Goal: Task Accomplishment & Management: Manage account settings

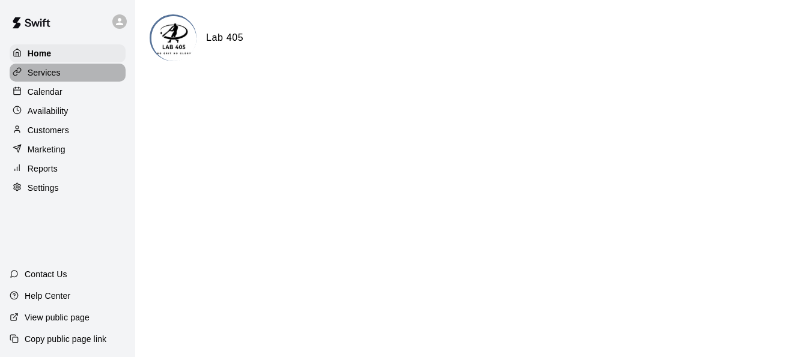
click at [47, 79] on p "Services" at bounding box center [44, 73] width 33 height 12
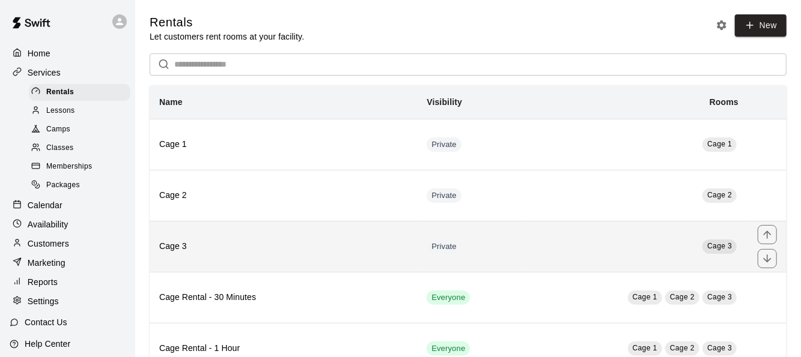
scroll to position [60, 0]
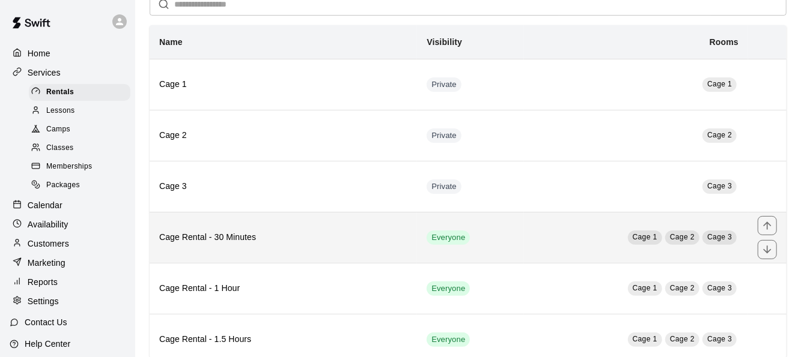
click at [528, 238] on td "Cage 1 Cage 2 Cage 3" at bounding box center [636, 237] width 224 height 51
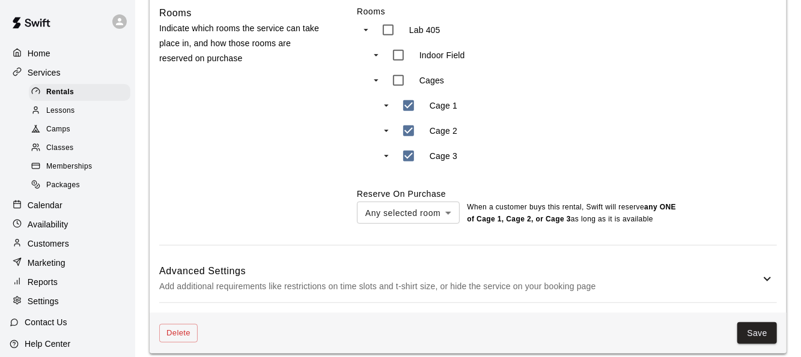
scroll to position [553, 0]
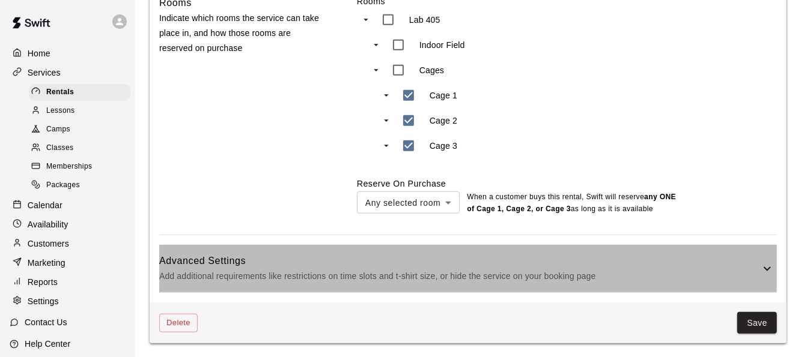
click at [347, 272] on p "Add additional requirements like restrictions on time slots and t-shirt size, o…" at bounding box center [459, 276] width 601 height 15
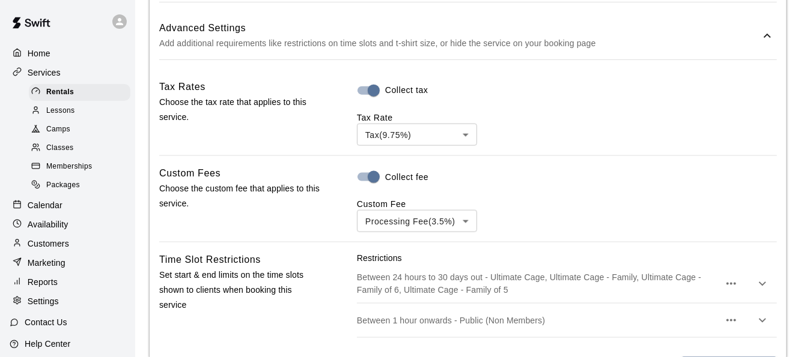
scroll to position [793, 0]
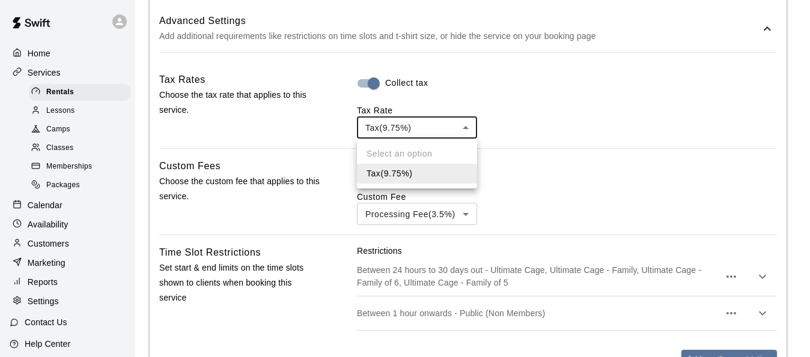
click at [422, 128] on div at bounding box center [405, 178] width 810 height 357
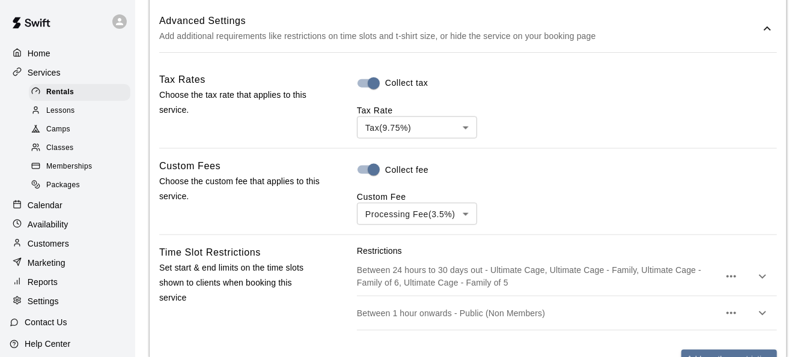
click at [251, 312] on div "Time Slot Restrictions Set start & end limits on the time slots shown to client…" at bounding box center [239, 316] width 160 height 142
click at [57, 173] on span "Memberships" at bounding box center [69, 167] width 46 height 12
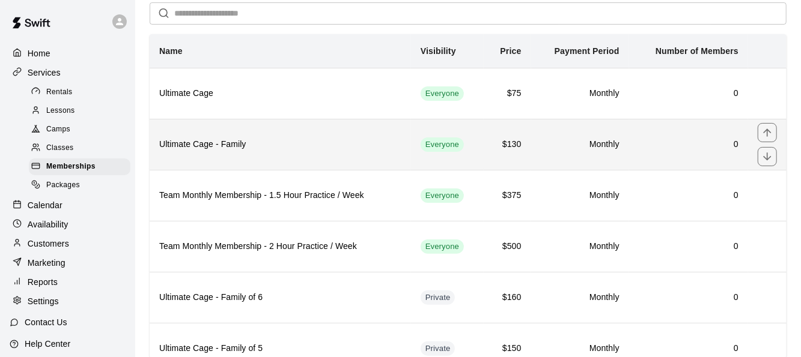
scroll to position [98, 0]
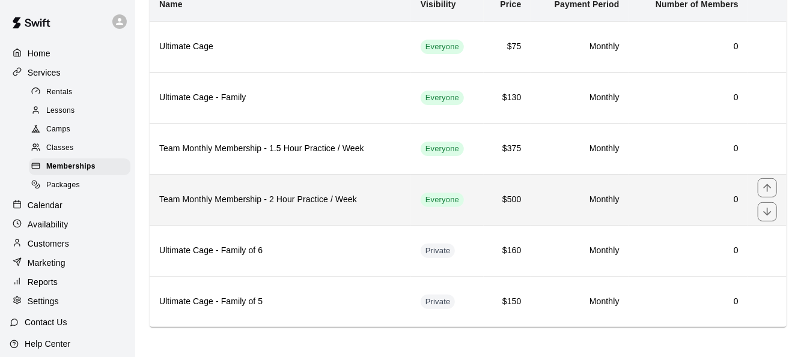
click at [202, 210] on th "Team Monthly Membership - 2 Hour Practice / Week" at bounding box center [280, 199] width 261 height 51
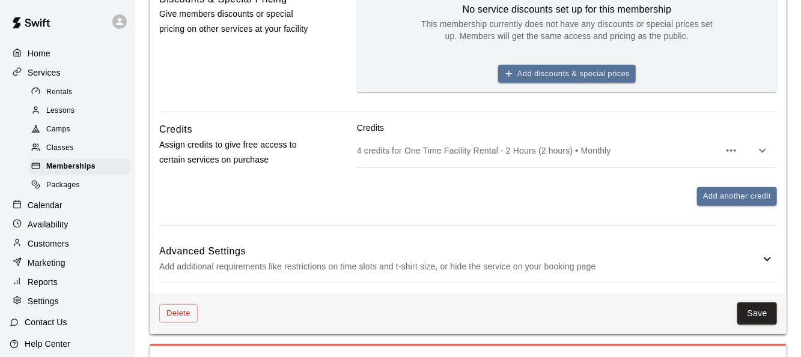
scroll to position [559, 0]
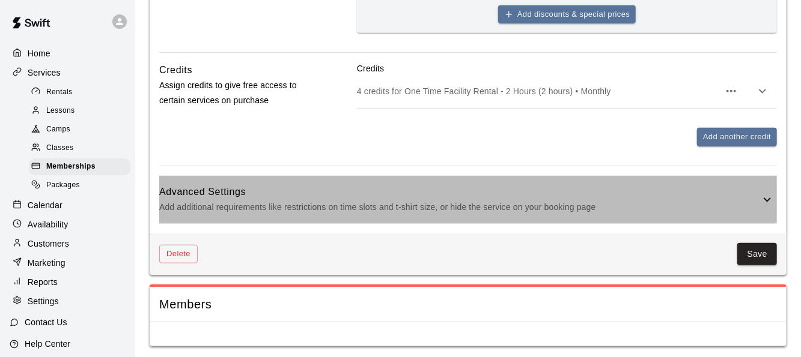
click at [270, 202] on p "Add additional requirements like restrictions on time slots and t-shirt size, o…" at bounding box center [459, 207] width 601 height 15
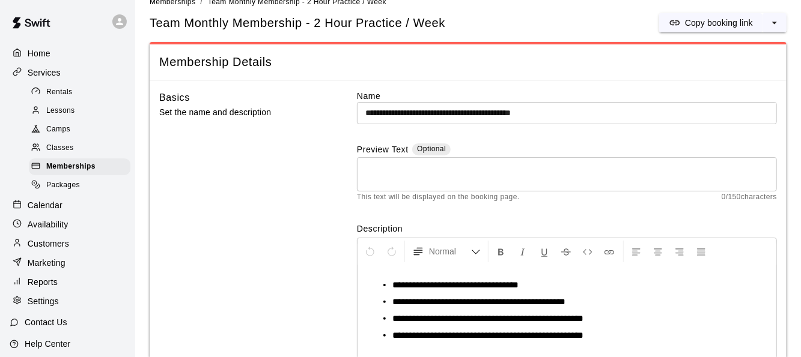
scroll to position [0, 0]
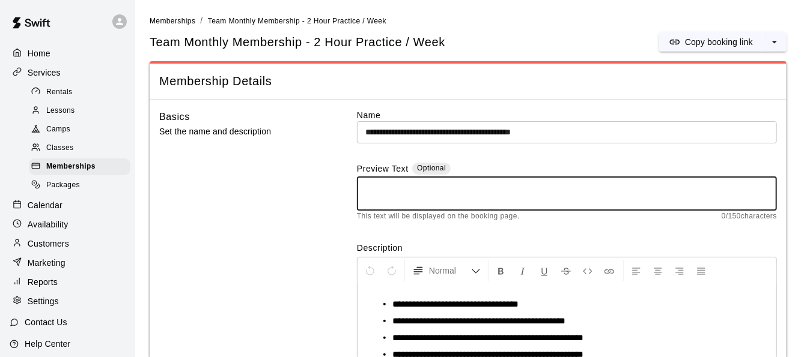
drag, startPoint x: 374, startPoint y: 180, endPoint x: 361, endPoint y: 171, distance: 15.9
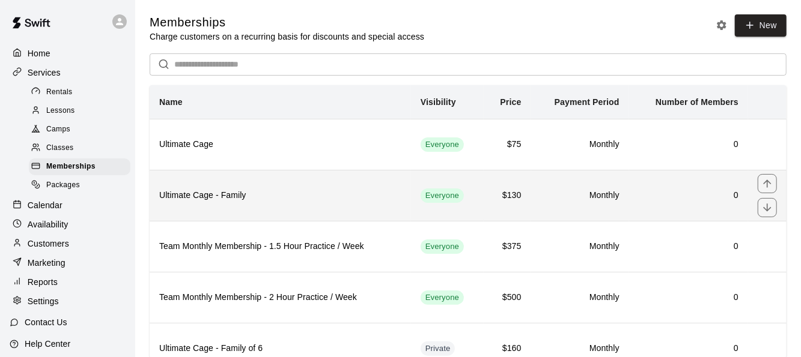
scroll to position [98, 0]
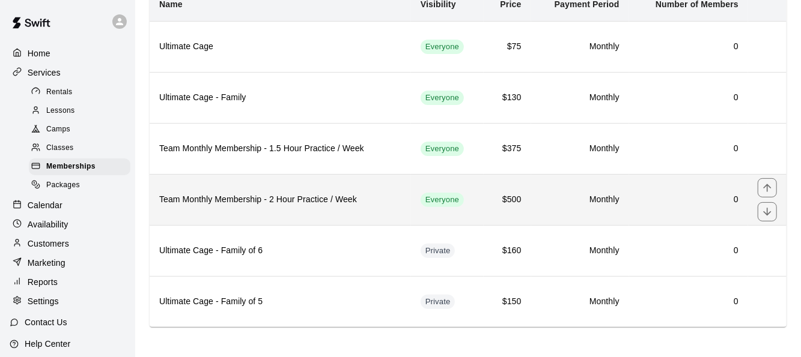
click at [327, 199] on h6 "Team Monthly Membership - 2 Hour Practice / Week" at bounding box center [280, 199] width 242 height 13
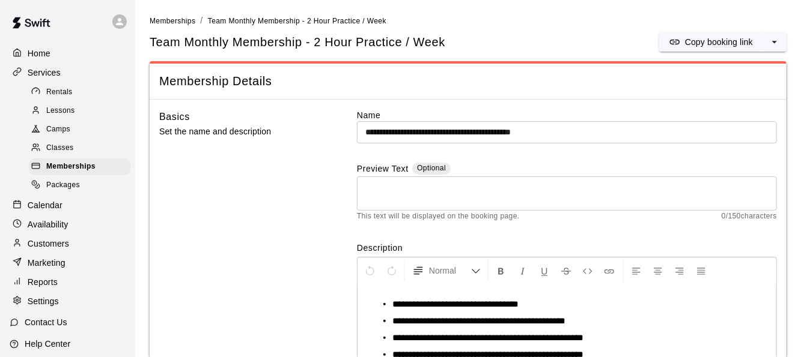
click at [248, 192] on div "Basics Set the name and description" at bounding box center [239, 259] width 160 height 301
click at [69, 97] on span "Rentals" at bounding box center [59, 92] width 26 height 12
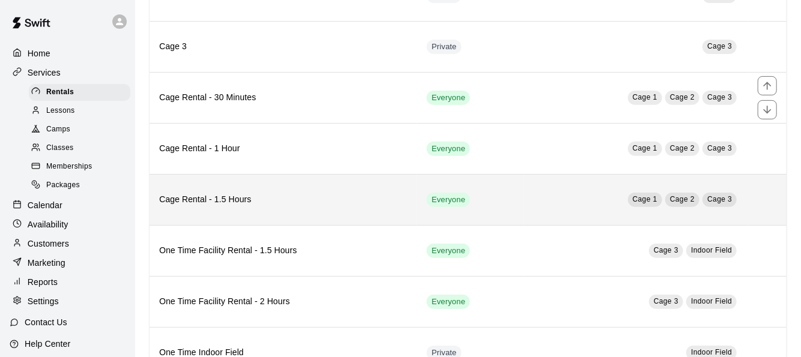
scroll to position [238, 0]
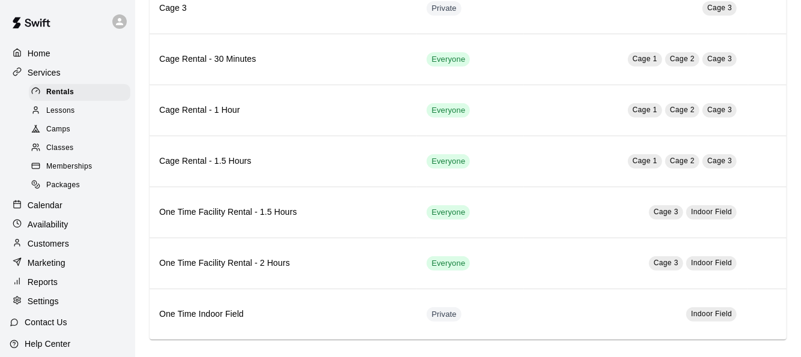
click at [62, 53] on div "Home" at bounding box center [68, 53] width 116 height 18
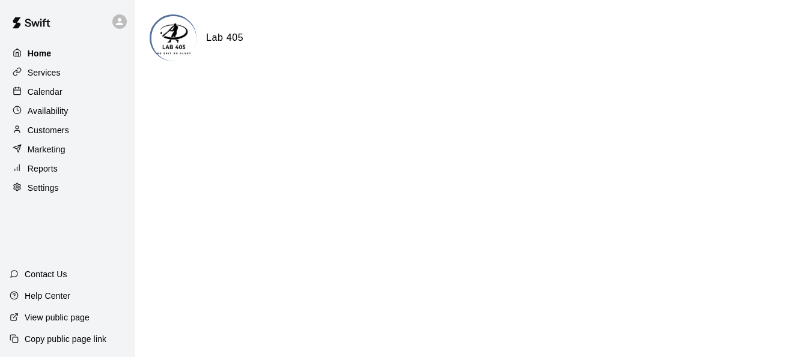
click at [57, 53] on div "Home" at bounding box center [68, 53] width 116 height 18
click at [89, 75] on div "Services" at bounding box center [68, 73] width 116 height 18
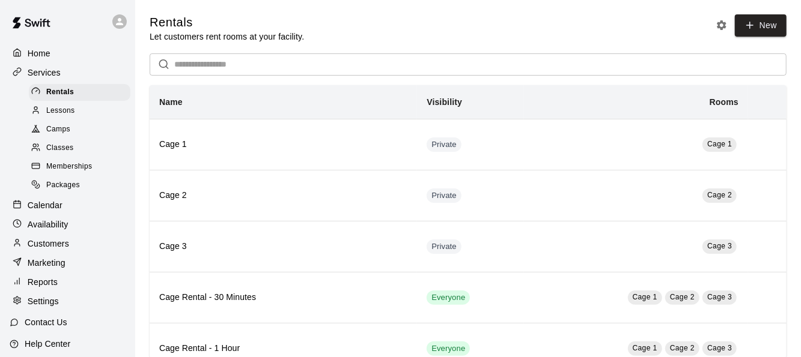
drag, startPoint x: 64, startPoint y: 64, endPoint x: 64, endPoint y: 80, distance: 15.6
click at [64, 64] on div "Home Services Rentals Lessons Camps Classes Memberships Packages Calendar Avail…" at bounding box center [67, 177] width 135 height 269
click at [63, 214] on div "Calendar" at bounding box center [68, 205] width 116 height 18
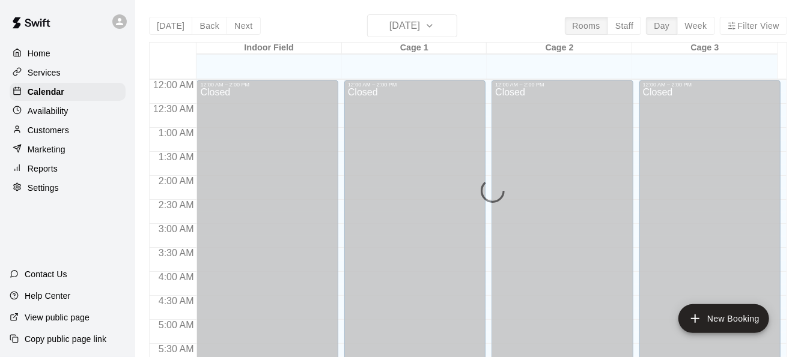
scroll to position [721, 0]
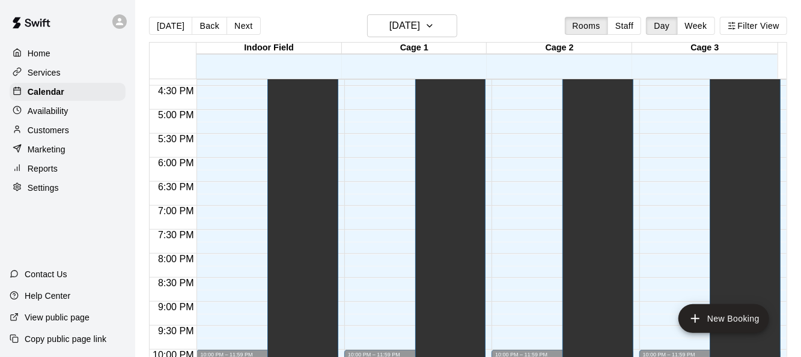
scroll to position [862, 0]
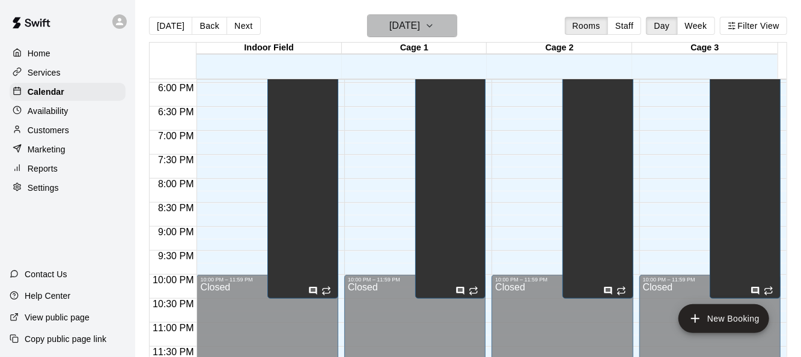
click at [434, 25] on icon "button" at bounding box center [430, 26] width 10 height 14
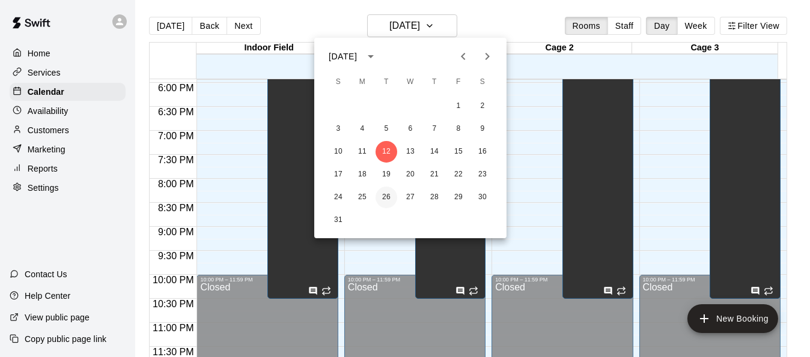
click at [386, 195] on button "26" at bounding box center [386, 198] width 22 height 22
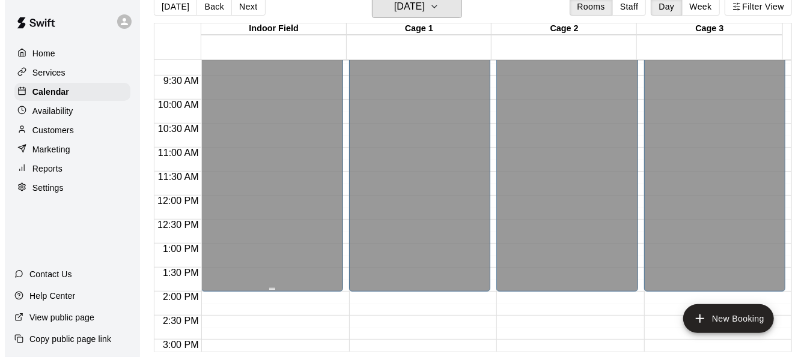
scroll to position [682, 0]
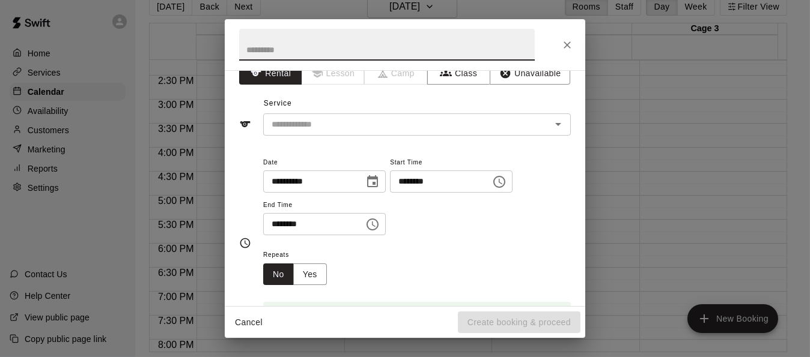
scroll to position [0, 0]
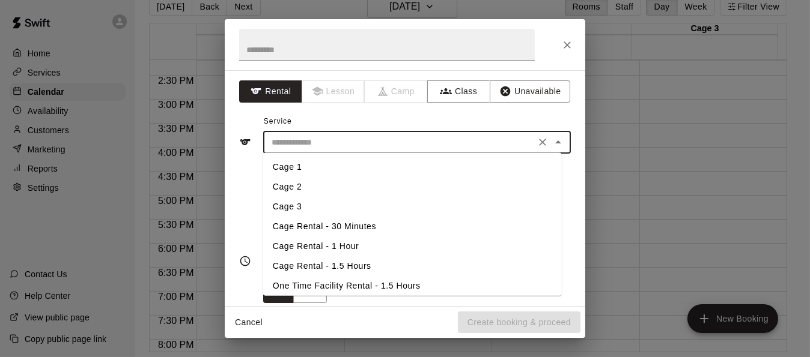
click at [341, 147] on input "text" at bounding box center [399, 142] width 265 height 15
click at [306, 165] on li "Cage 1" at bounding box center [412, 167] width 299 height 20
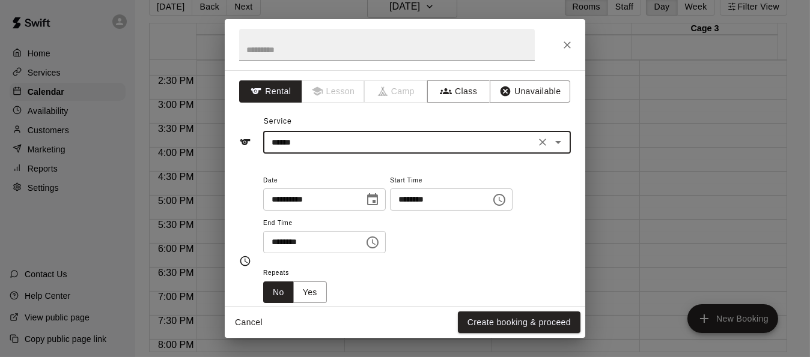
click at [336, 147] on input "******" at bounding box center [399, 142] width 265 height 15
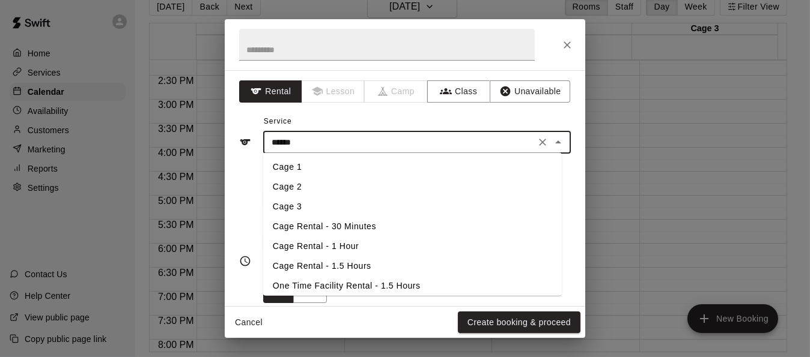
click at [364, 227] on li "Cage Rental - 30 Minutes" at bounding box center [412, 227] width 299 height 20
type input "**********"
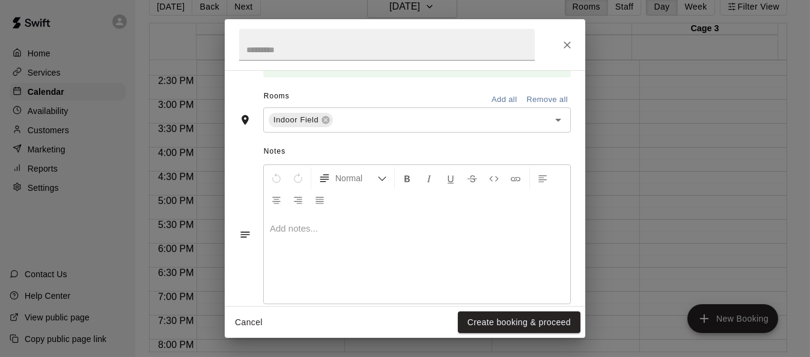
scroll to position [290, 0]
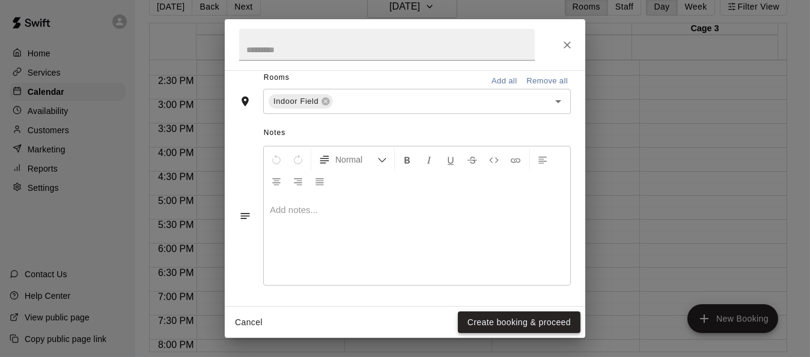
click at [515, 323] on button "Create booking & proceed" at bounding box center [519, 323] width 123 height 22
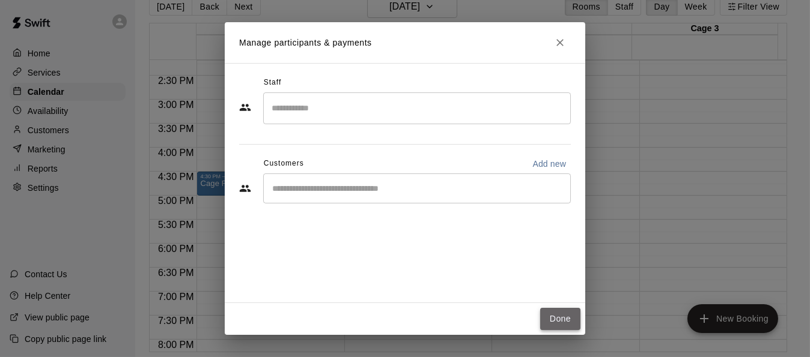
click at [567, 320] on button "Done" at bounding box center [560, 319] width 40 height 22
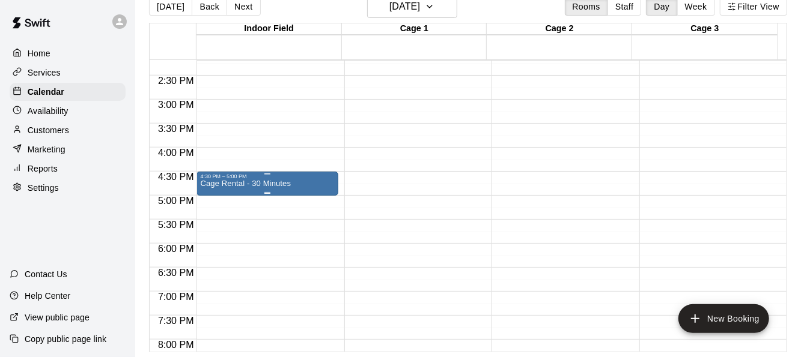
click at [296, 186] on div "Cage Rental - 30 Minutes" at bounding box center [267, 358] width 134 height 357
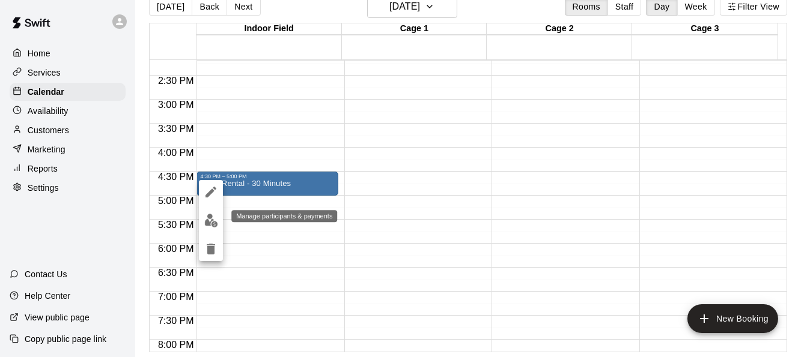
click at [208, 223] on img "edit" at bounding box center [211, 221] width 14 height 14
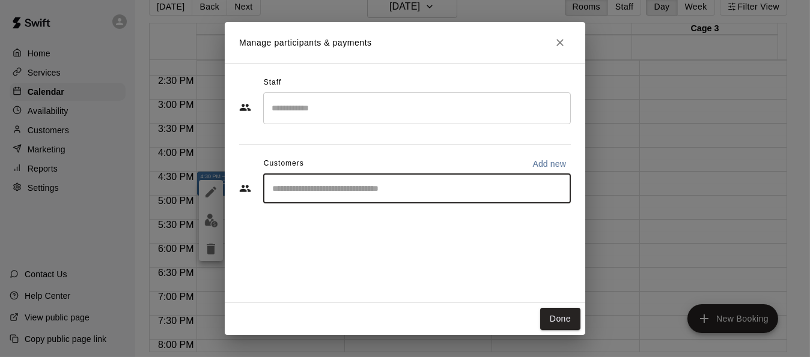
click at [490, 189] on input "Start typing to search customers..." at bounding box center [417, 189] width 297 height 12
click at [553, 169] on p "Add new" at bounding box center [549, 164] width 34 height 12
select select "**"
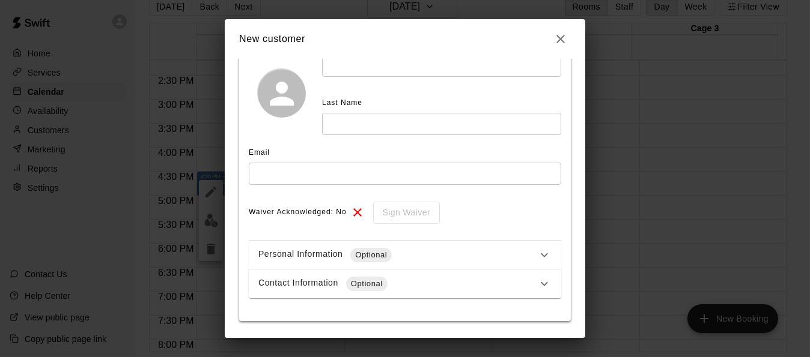
scroll to position [138, 0]
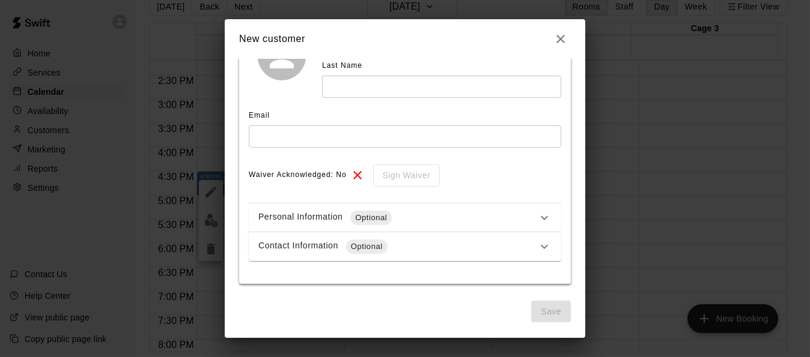
click at [399, 248] on div "Contact Information Optional" at bounding box center [397, 247] width 279 height 14
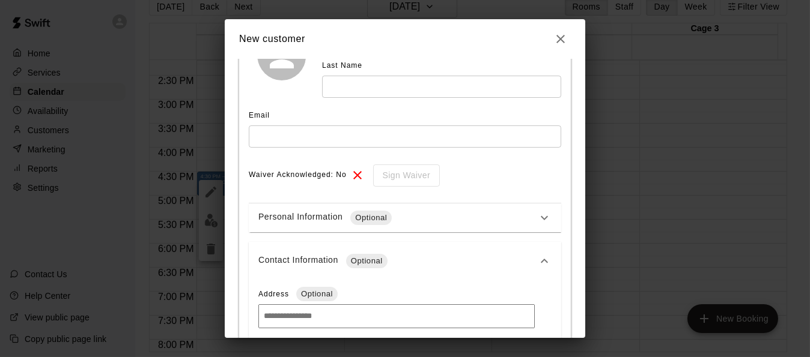
click at [407, 217] on div "Personal Information Optional" at bounding box center [397, 218] width 279 height 14
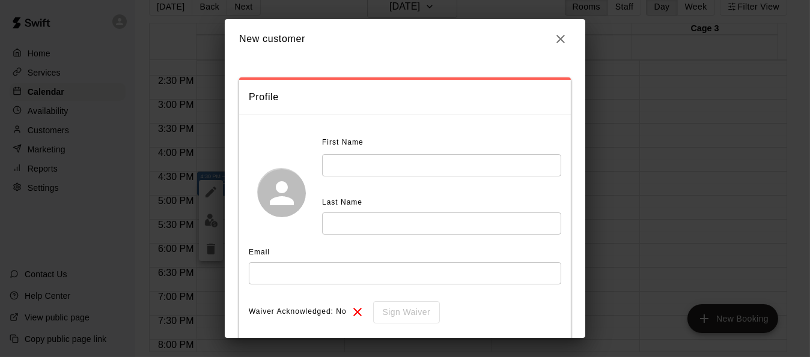
scroll to position [0, 0]
click at [556, 36] on icon "button" at bounding box center [560, 39] width 14 height 14
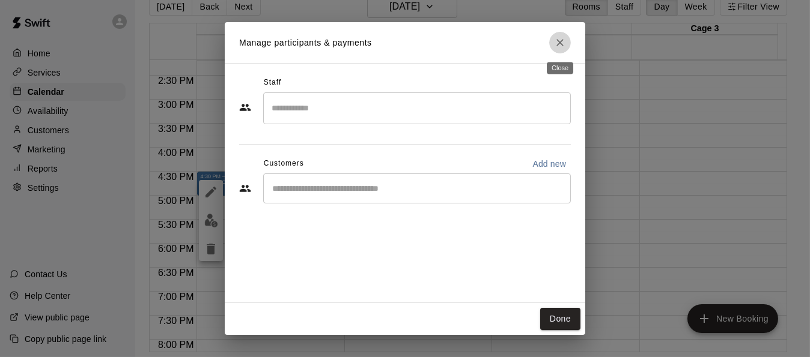
click at [562, 41] on icon "Close" at bounding box center [560, 43] width 12 height 12
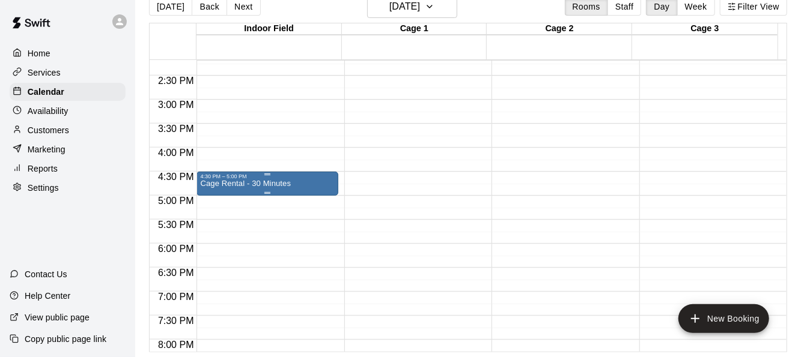
click at [234, 184] on p "Cage Rental - 30 Minutes" at bounding box center [245, 184] width 91 height 0
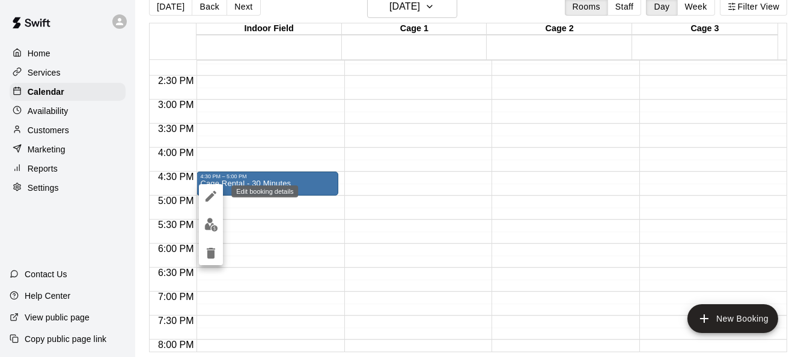
click at [259, 181] on div at bounding box center [405, 178] width 810 height 357
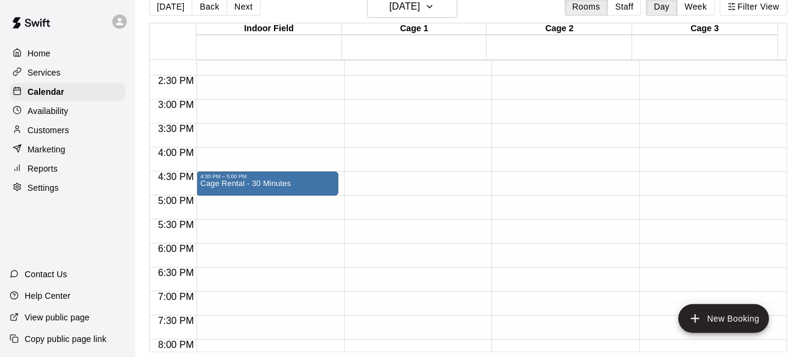
click at [259, 181] on div at bounding box center [400, 178] width 801 height 357
drag, startPoint x: 265, startPoint y: 193, endPoint x: 264, endPoint y: 205, distance: 12.1
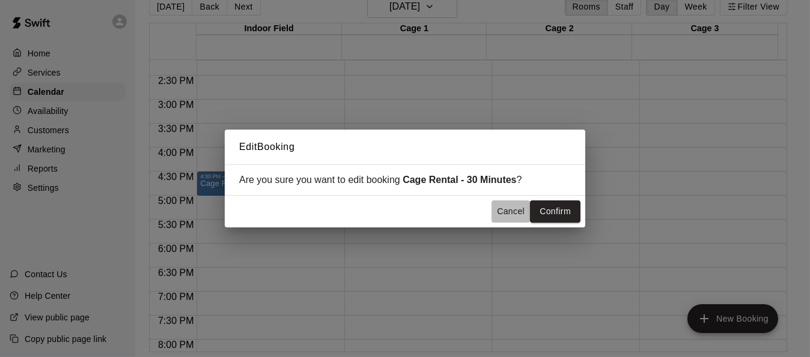
click at [514, 214] on button "Cancel" at bounding box center [510, 212] width 38 height 22
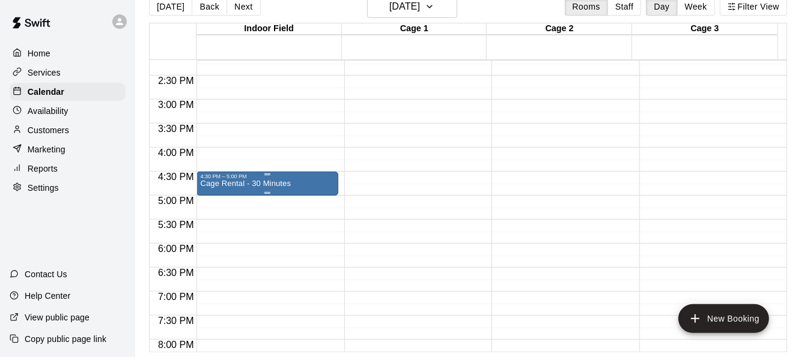
click at [254, 184] on p "Cage Rental - 30 Minutes" at bounding box center [245, 184] width 91 height 0
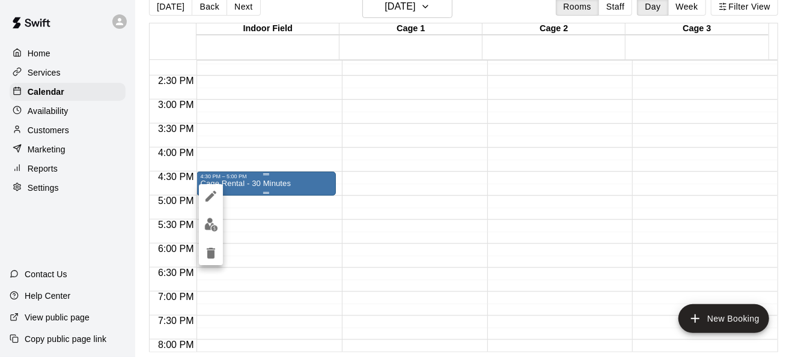
click at [254, 181] on div at bounding box center [400, 178] width 801 height 357
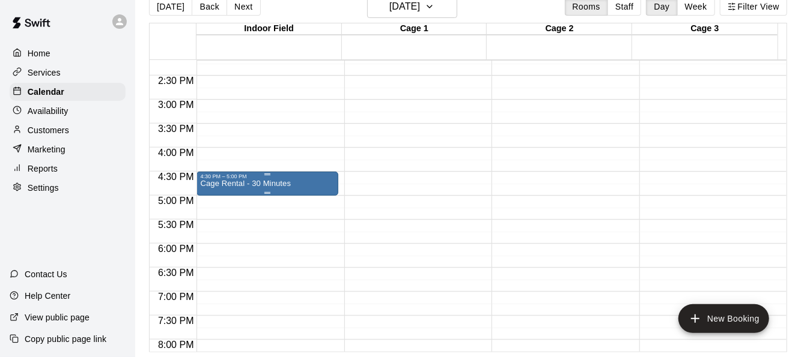
click at [247, 184] on p "Cage Rental - 30 Minutes" at bounding box center [245, 184] width 91 height 0
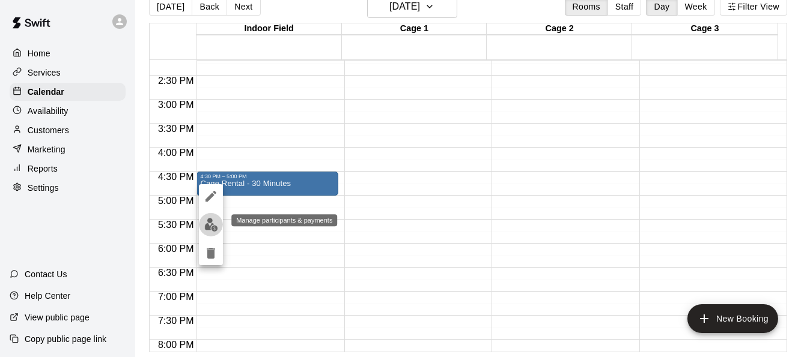
click at [206, 228] on img "edit" at bounding box center [211, 225] width 14 height 14
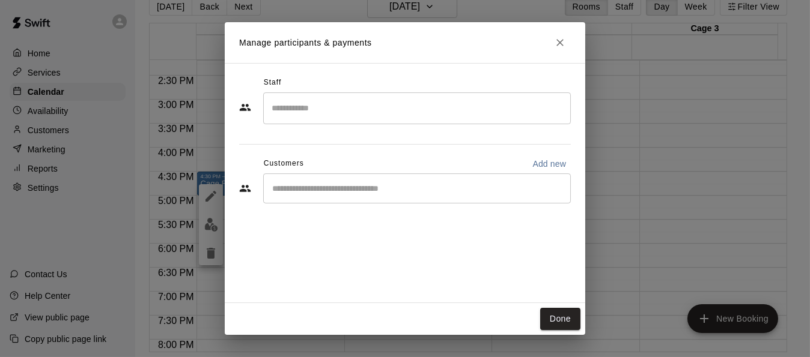
click at [539, 162] on p "Add new" at bounding box center [549, 164] width 34 height 12
select select "**"
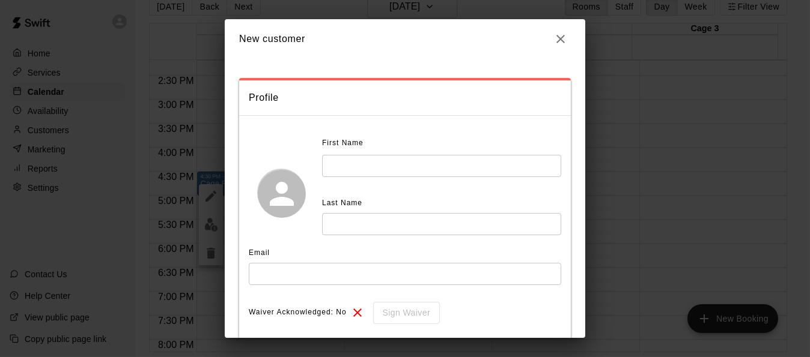
scroll to position [138, 0]
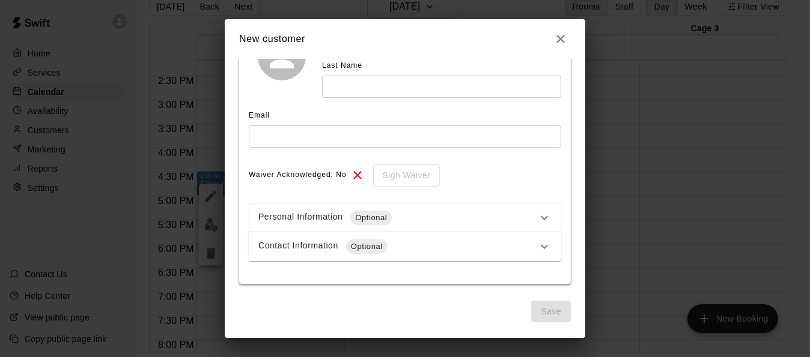
click at [422, 214] on div "Personal Information Optional" at bounding box center [397, 218] width 279 height 14
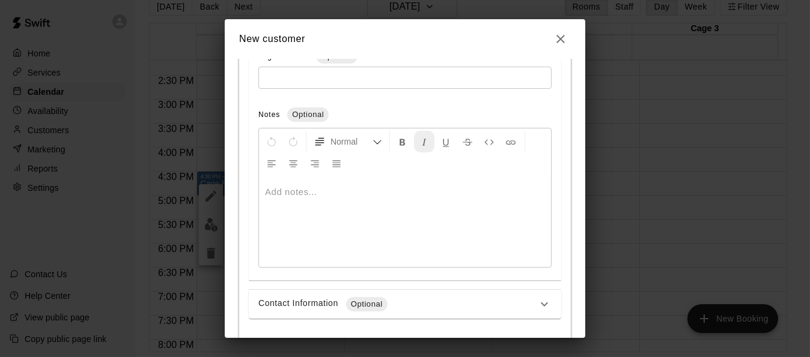
scroll to position [588, 0]
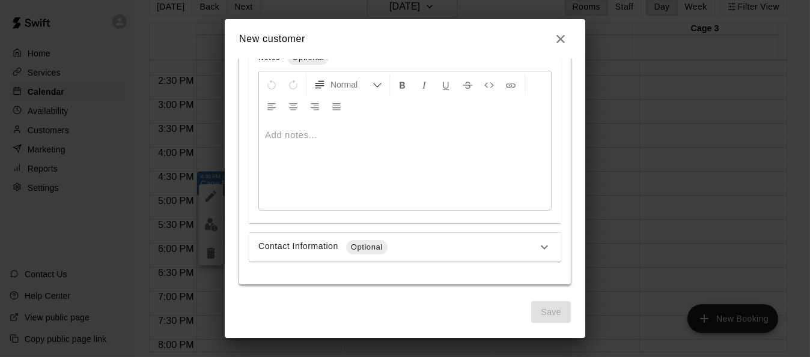
click at [425, 255] on div "Contact Information Optional" at bounding box center [405, 247] width 312 height 29
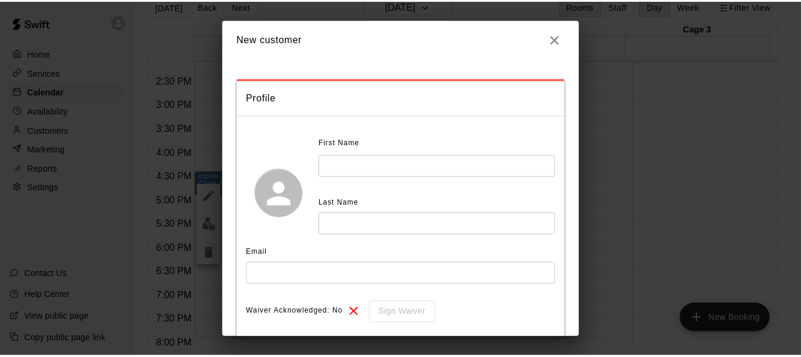
scroll to position [0, 0]
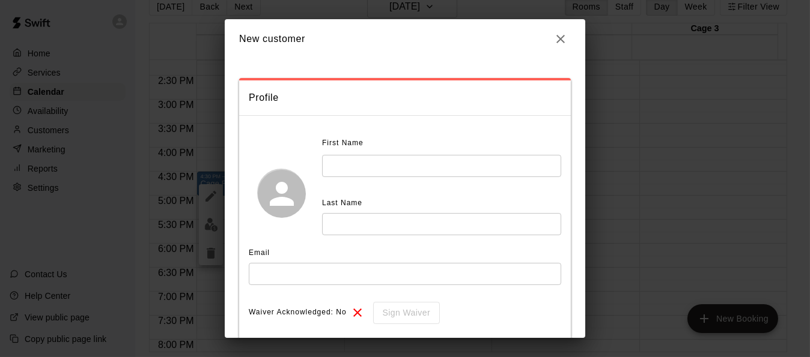
click at [563, 36] on icon "button" at bounding box center [560, 39] width 8 height 8
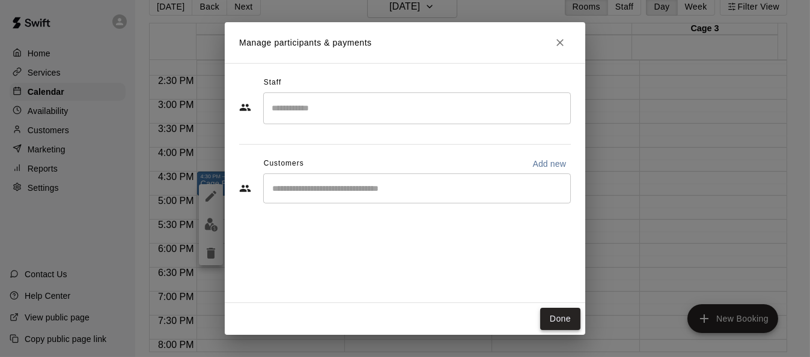
click at [568, 314] on button "Done" at bounding box center [560, 319] width 40 height 22
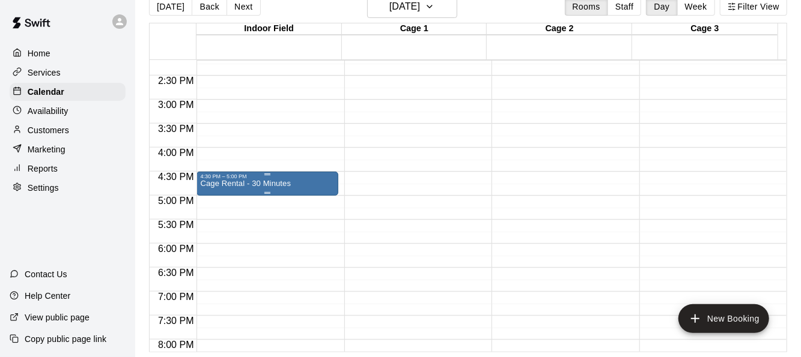
click at [280, 184] on p "Cage Rental - 30 Minutes" at bounding box center [245, 184] width 91 height 0
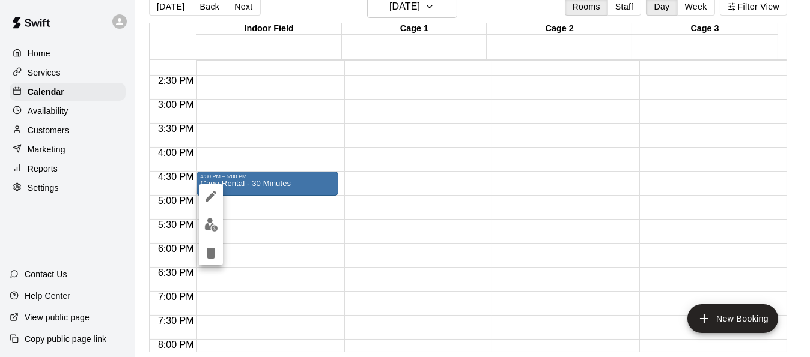
click at [61, 135] on div at bounding box center [405, 178] width 810 height 357
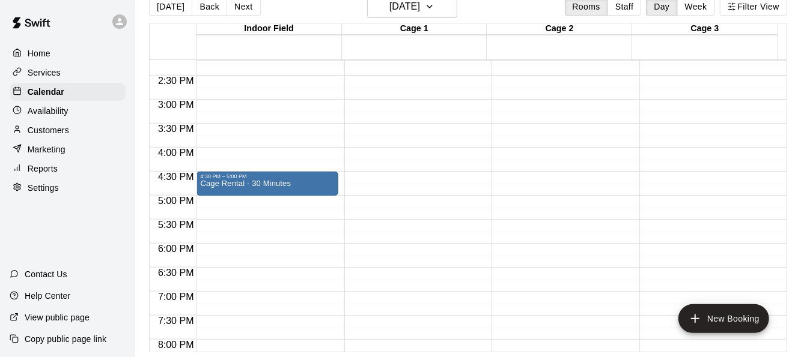
click at [37, 135] on p "Customers" at bounding box center [48, 130] width 41 height 12
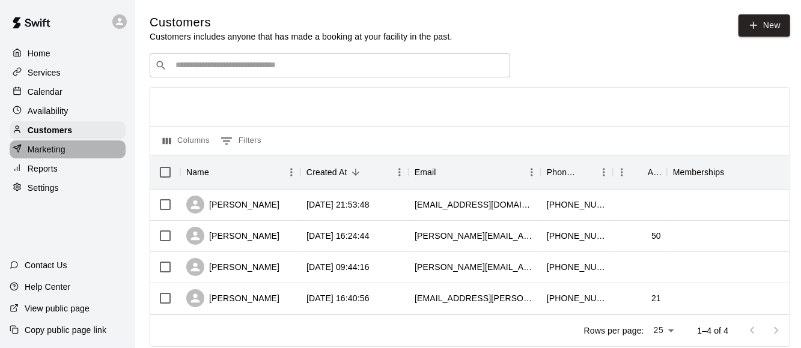
click at [52, 154] on p "Marketing" at bounding box center [47, 150] width 38 height 12
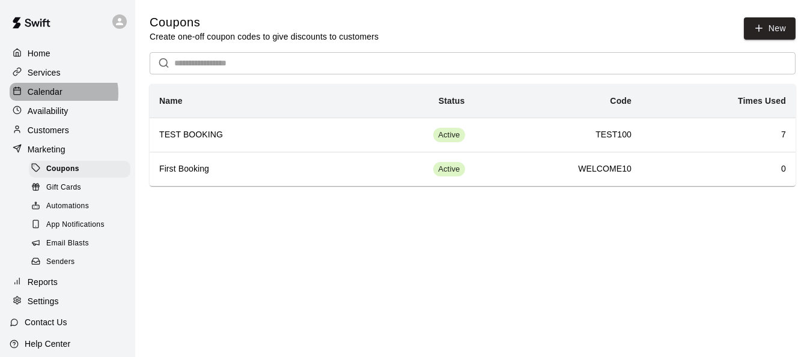
click at [58, 96] on p "Calendar" at bounding box center [45, 92] width 35 height 12
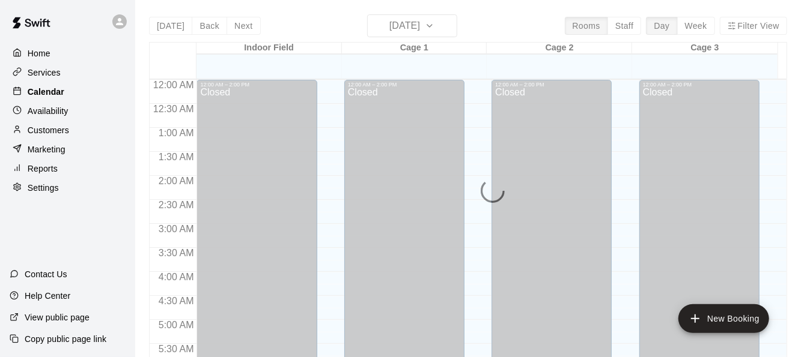
scroll to position [722, 0]
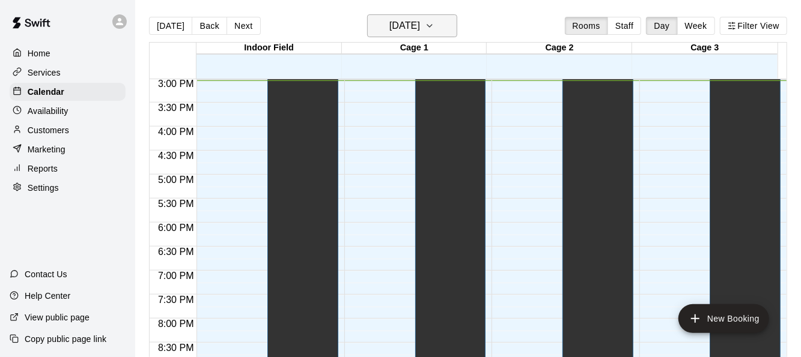
click at [397, 26] on h6 "[DATE]" at bounding box center [404, 25] width 31 height 17
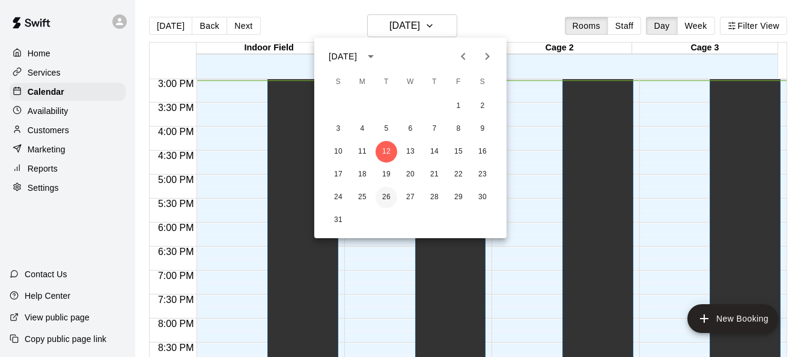
click at [387, 192] on button "26" at bounding box center [386, 198] width 22 height 22
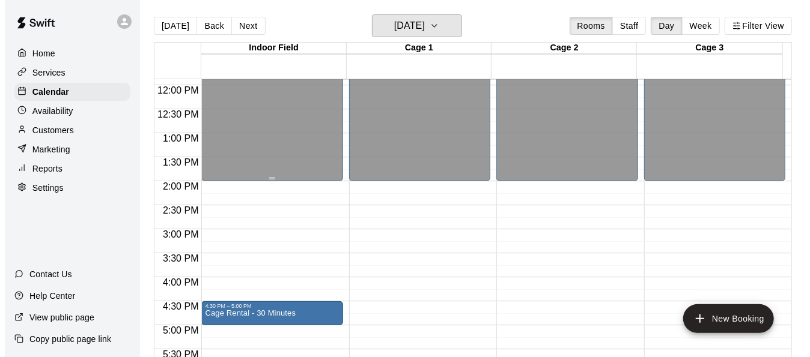
scroll to position [742, 0]
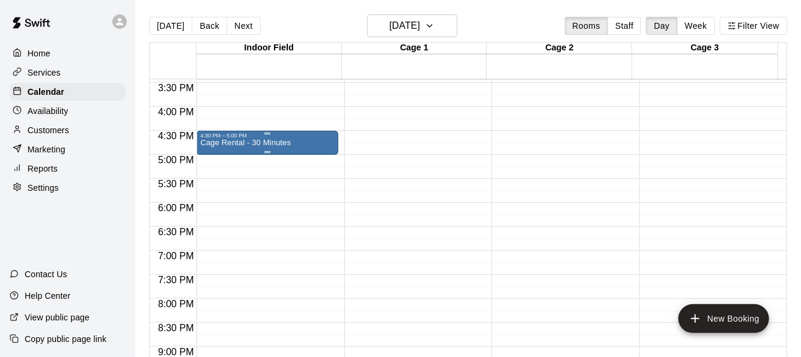
click at [284, 143] on p "Cage Rental - 30 Minutes" at bounding box center [245, 143] width 91 height 0
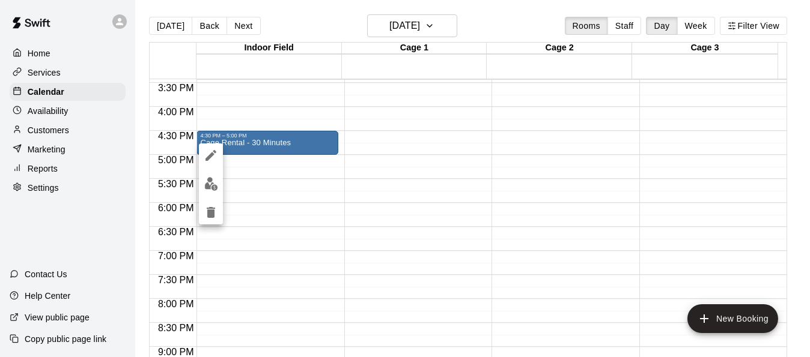
click at [203, 186] on button "edit" at bounding box center [211, 183] width 24 height 23
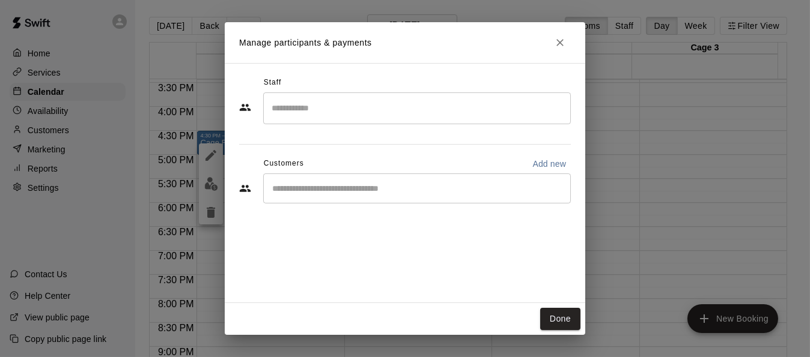
click at [548, 165] on p "Add new" at bounding box center [549, 164] width 34 height 12
select select "**"
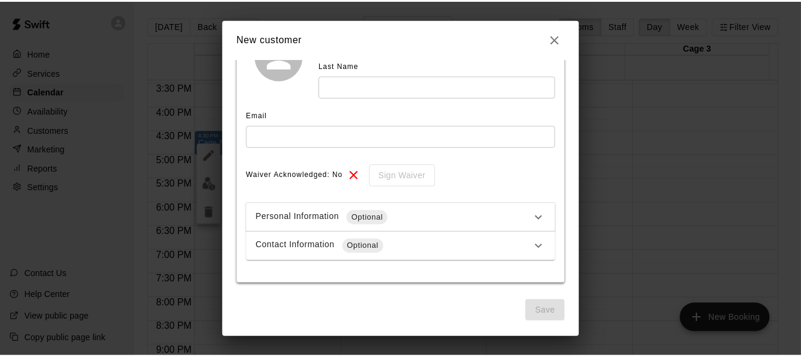
scroll to position [0, 0]
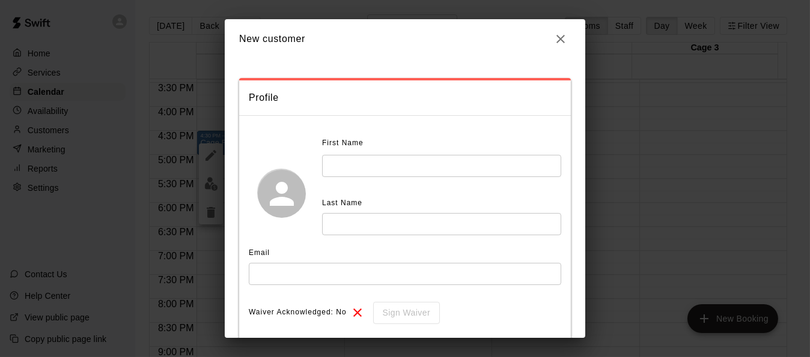
click at [563, 38] on icon "button" at bounding box center [560, 39] width 14 height 14
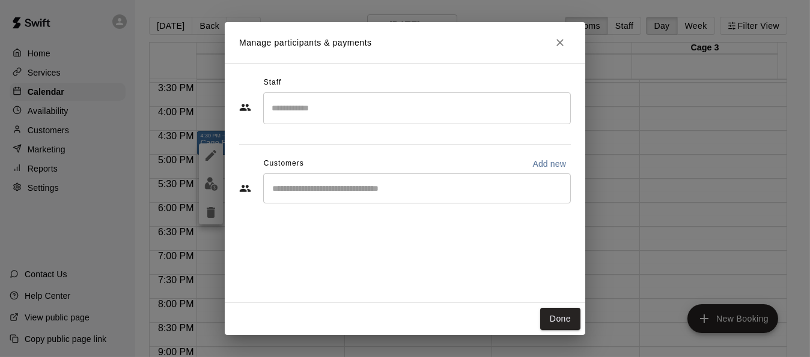
click at [559, 43] on icon "Close" at bounding box center [559, 42] width 7 height 7
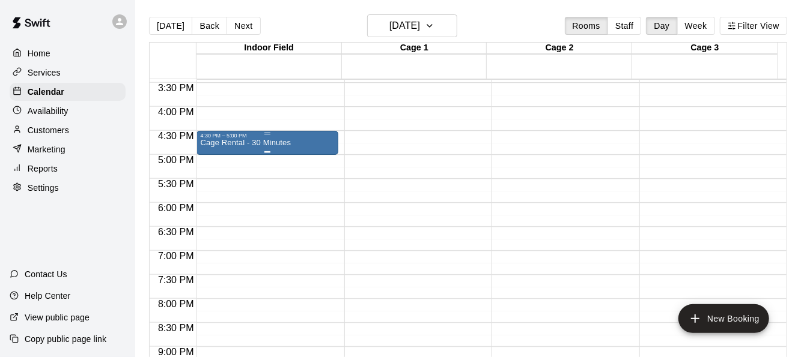
click at [267, 143] on p "Cage Rental - 30 Minutes" at bounding box center [245, 143] width 91 height 0
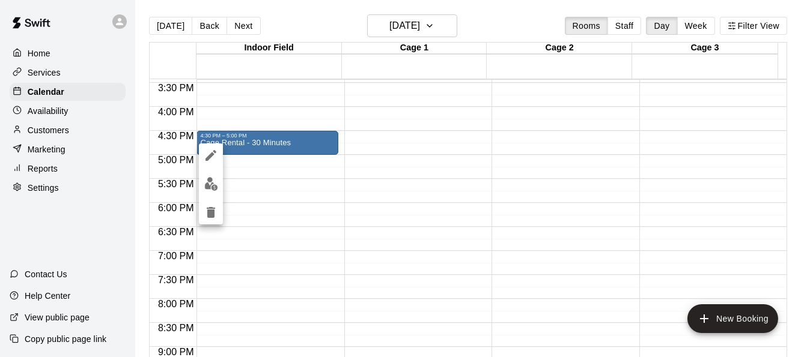
drag, startPoint x: 267, startPoint y: 144, endPoint x: 209, endPoint y: 208, distance: 87.2
click at [209, 208] on icon "delete" at bounding box center [211, 212] width 8 height 11
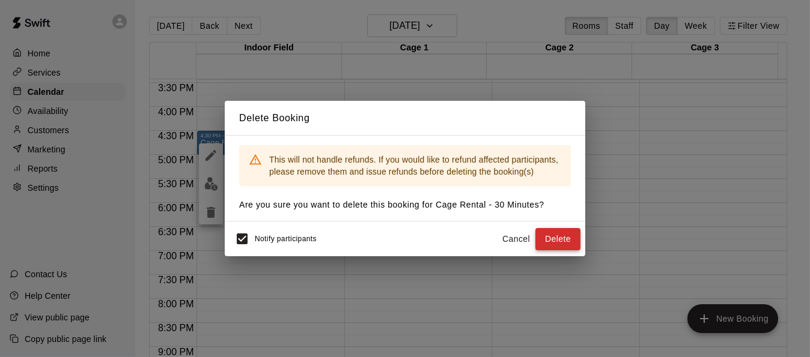
click at [550, 244] on button "Delete" at bounding box center [557, 239] width 45 height 22
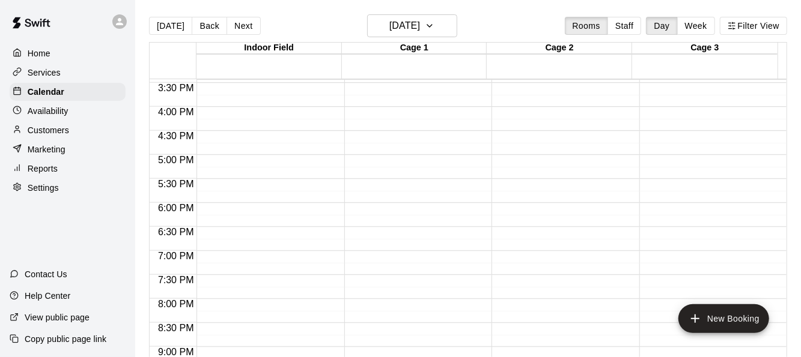
click at [89, 172] on div "Reports" at bounding box center [68, 169] width 116 height 18
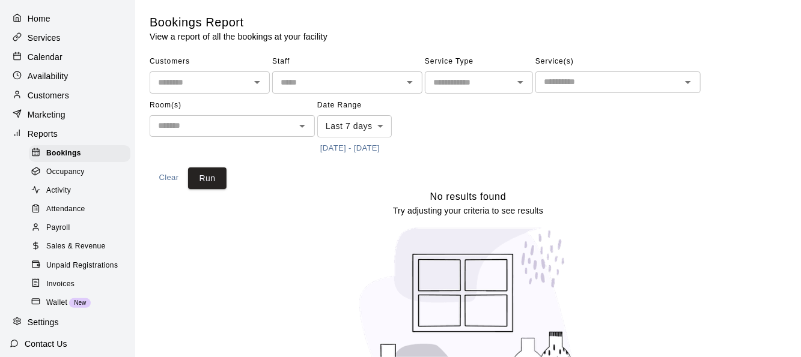
scroll to position [60, 0]
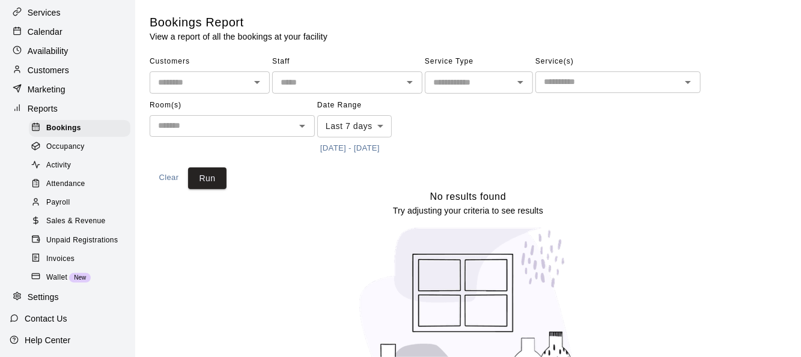
click at [49, 228] on span "Sales & Revenue" at bounding box center [75, 222] width 59 height 12
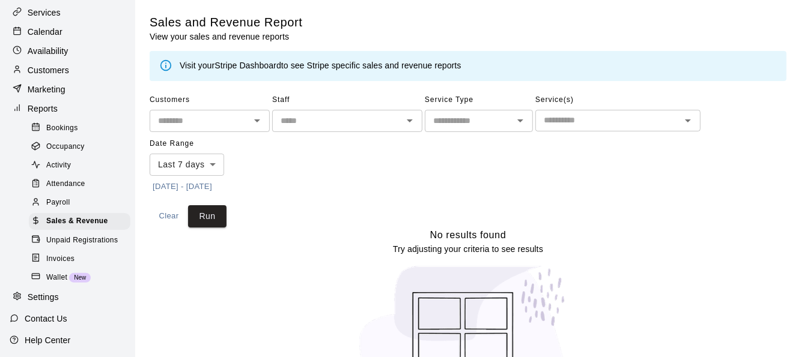
click at [53, 209] on span "Payroll" at bounding box center [57, 203] width 23 height 12
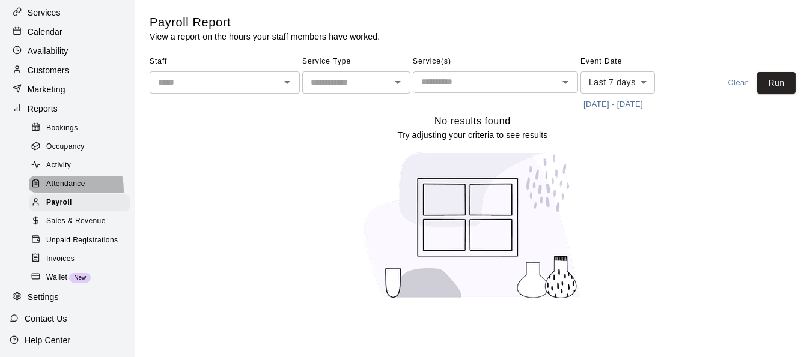
click at [58, 190] on span "Attendance" at bounding box center [65, 184] width 39 height 12
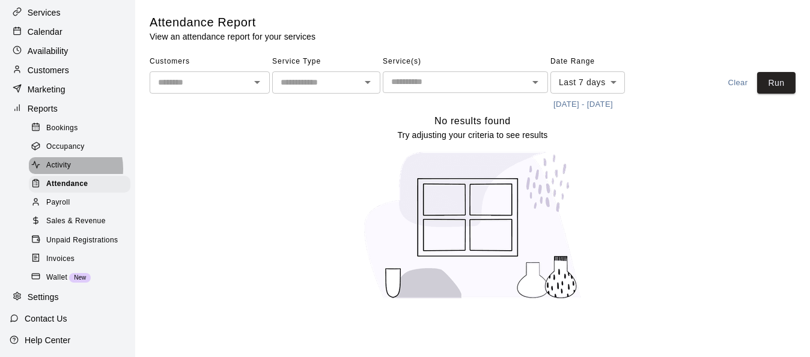
click at [61, 172] on span "Activity" at bounding box center [58, 166] width 25 height 12
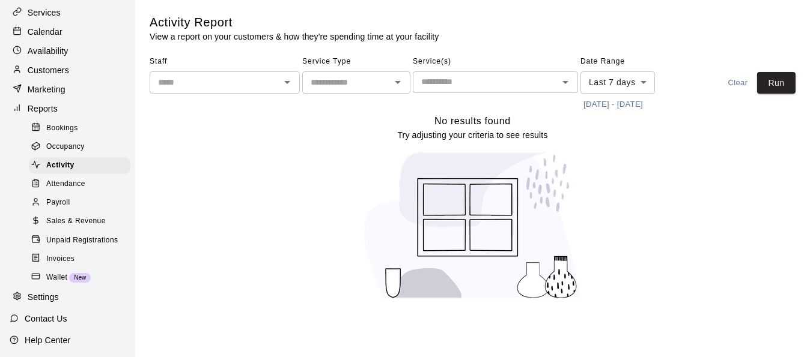
click at [64, 165] on link "Activity" at bounding box center [82, 166] width 106 height 19
click at [67, 135] on span "Bookings" at bounding box center [62, 129] width 32 height 12
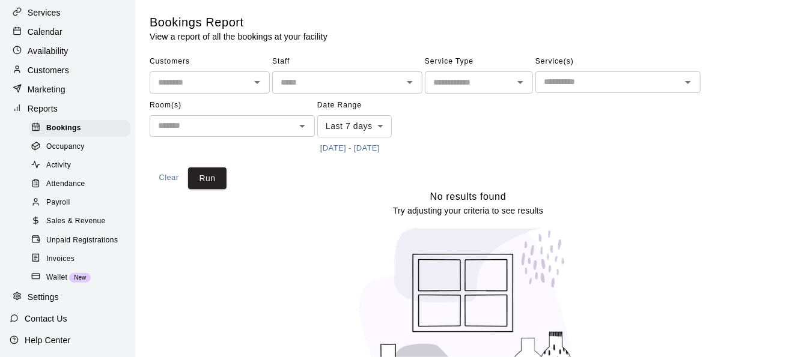
click at [79, 268] on div "Invoices" at bounding box center [80, 259] width 102 height 17
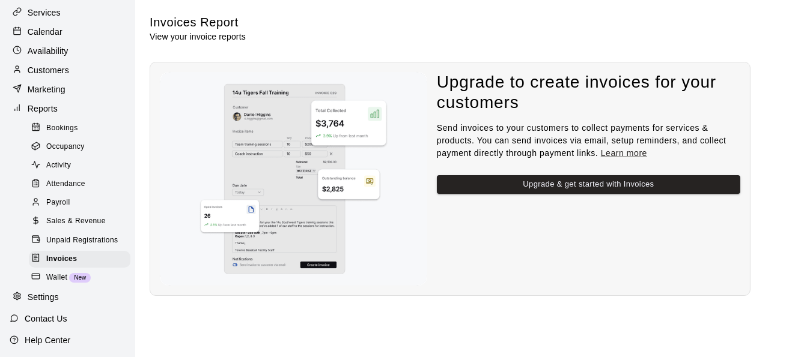
click at [78, 228] on span "Sales & Revenue" at bounding box center [75, 222] width 59 height 12
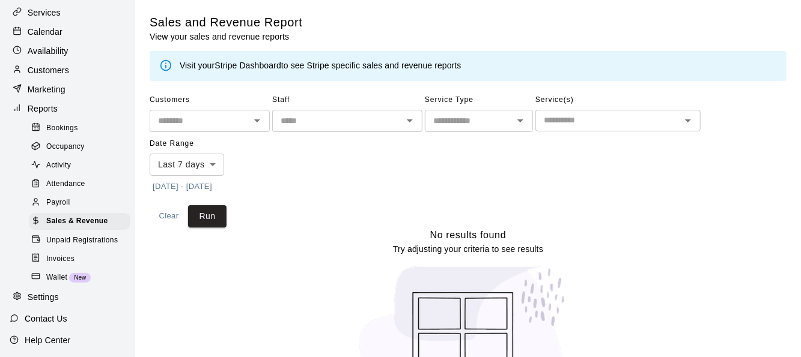
click at [68, 135] on span "Bookings" at bounding box center [62, 129] width 32 height 12
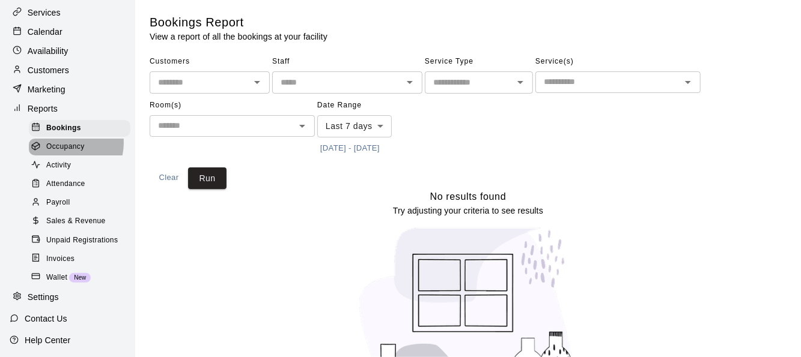
click at [64, 151] on span "Occupancy" at bounding box center [65, 147] width 38 height 12
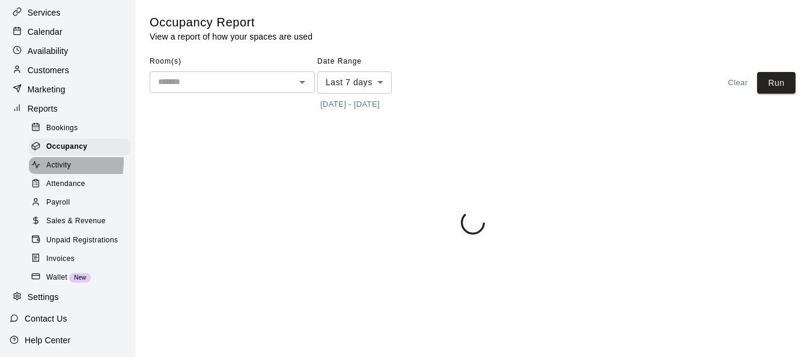
click at [64, 172] on span "Activity" at bounding box center [58, 166] width 25 height 12
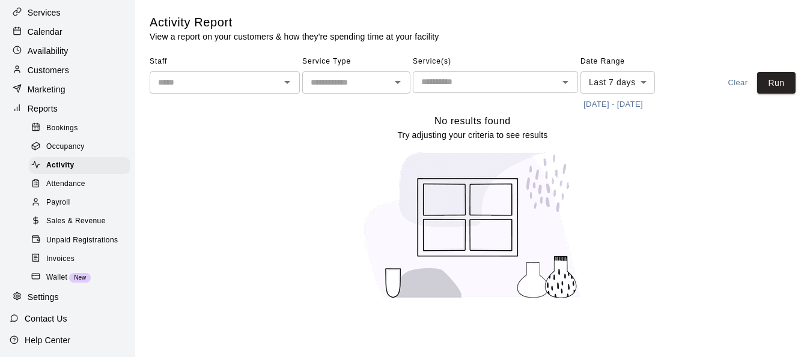
click at [73, 228] on span "Sales & Revenue" at bounding box center [75, 222] width 59 height 12
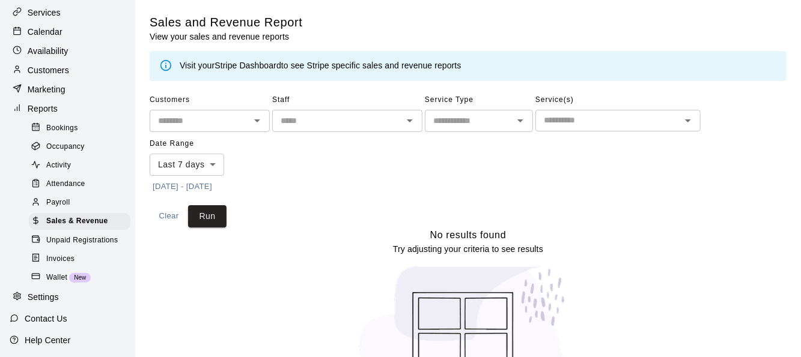
click at [91, 249] on div "Unpaid Registrations" at bounding box center [80, 240] width 102 height 17
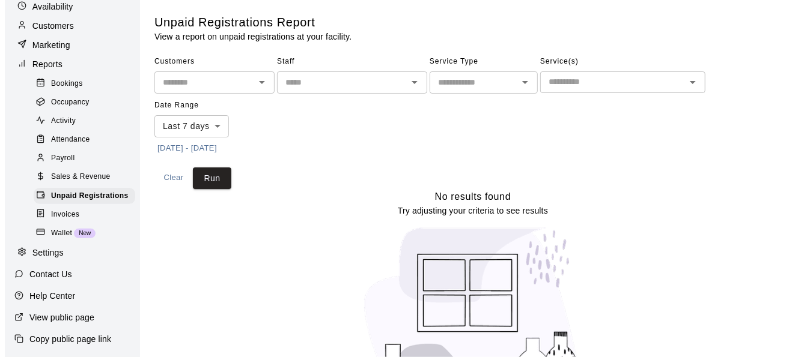
scroll to position [133, 0]
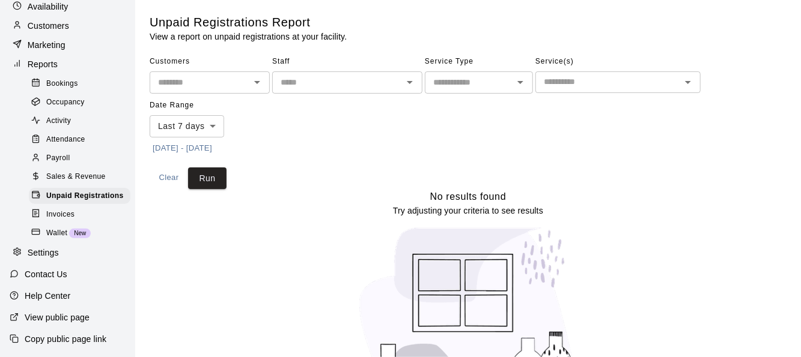
click at [67, 217] on span "Invoices" at bounding box center [60, 215] width 28 height 12
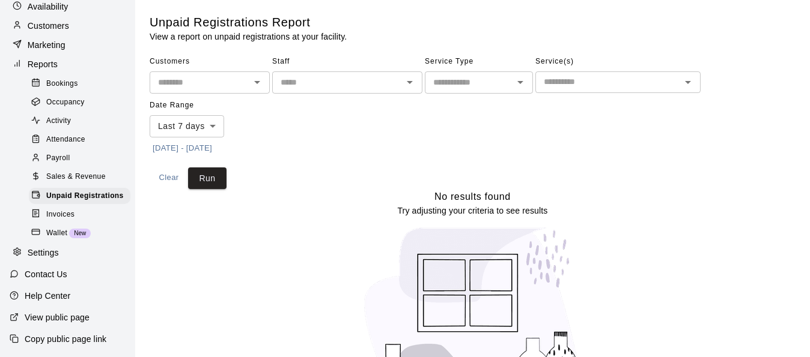
scroll to position [123, 0]
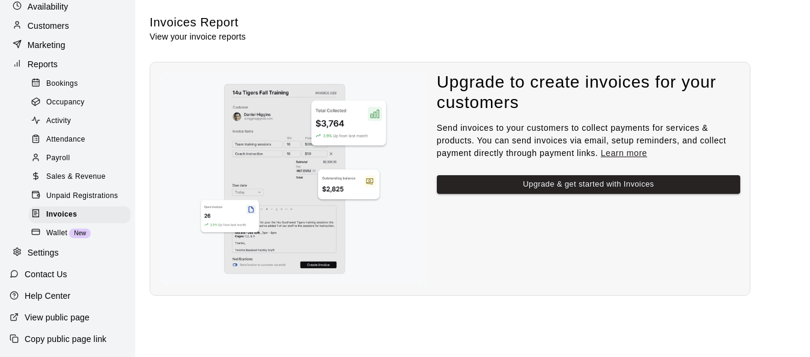
click at [50, 234] on span "Wallet" at bounding box center [56, 234] width 21 height 12
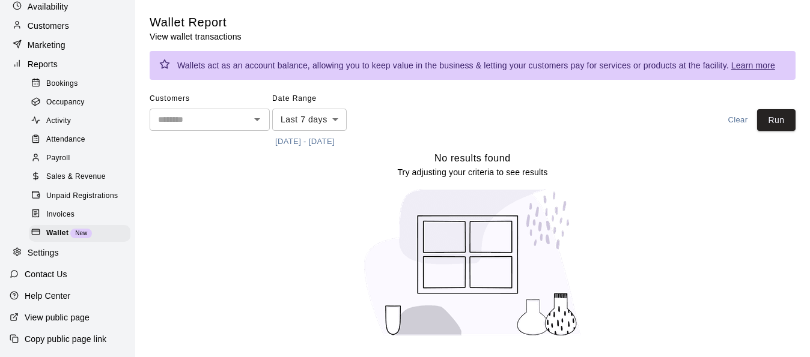
scroll to position [123, 0]
click at [312, 125] on body "Home Services Calendar Availability Customers Marketing Reports Bookings Occupa…" at bounding box center [405, 176] width 810 height 352
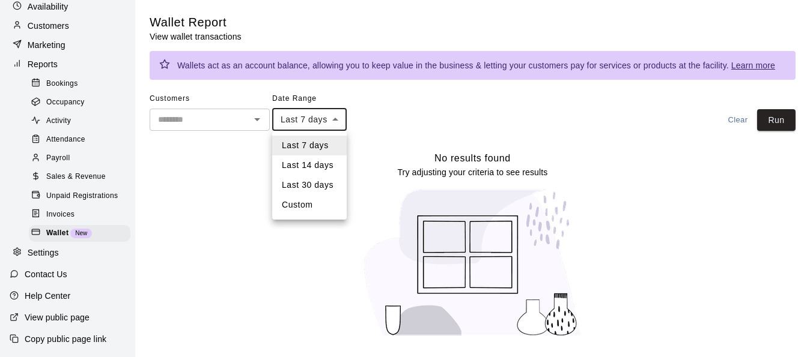
click at [309, 184] on li "Last 30 days" at bounding box center [309, 185] width 74 height 20
type input "*****"
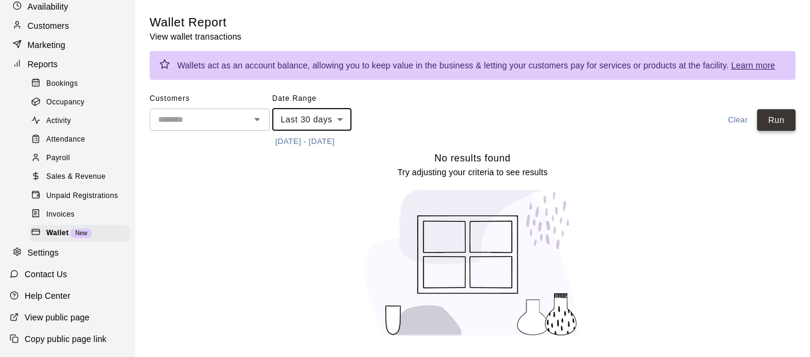
click at [784, 124] on button "Run" at bounding box center [776, 120] width 38 height 22
click at [192, 111] on div "​" at bounding box center [210, 120] width 120 height 22
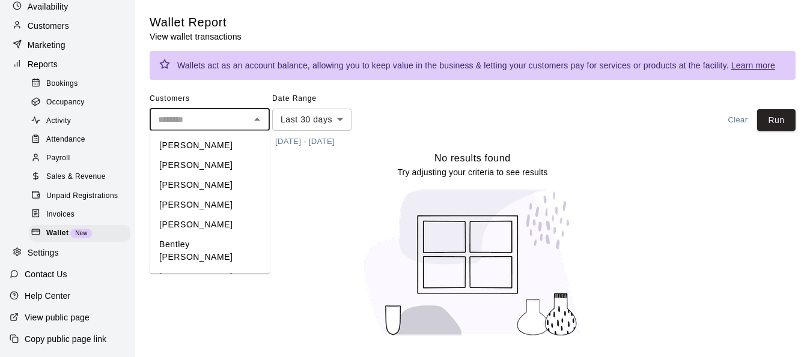
click at [214, 142] on li "[PERSON_NAME]" at bounding box center [210, 146] width 120 height 20
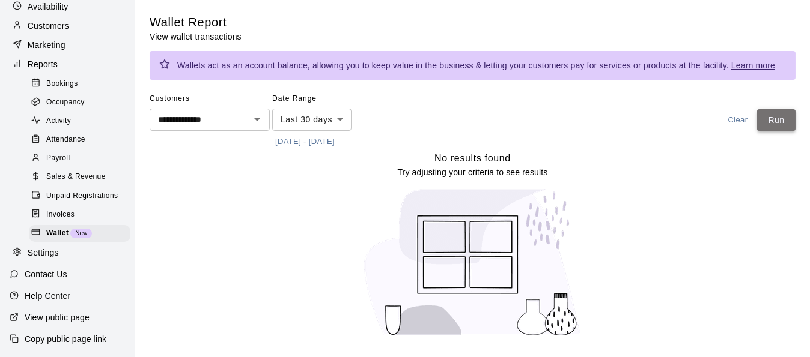
click at [767, 123] on button "Run" at bounding box center [776, 120] width 38 height 22
click at [264, 123] on button "Open" at bounding box center [257, 119] width 17 height 17
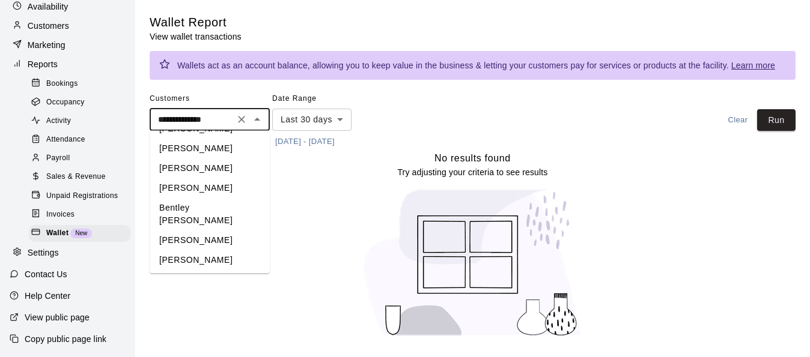
scroll to position [0, 0]
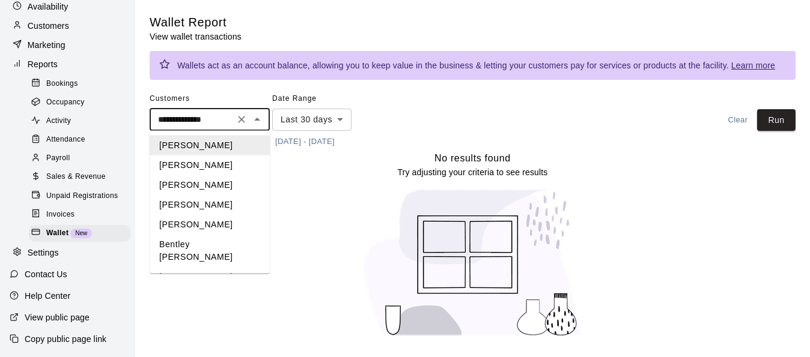
click at [195, 176] on li "[PERSON_NAME]" at bounding box center [210, 185] width 120 height 20
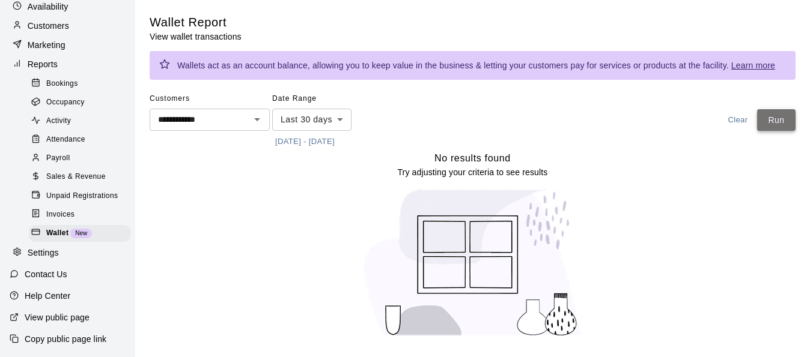
click at [776, 120] on button "Run" at bounding box center [776, 120] width 38 height 22
click at [259, 120] on icon "Open" at bounding box center [257, 119] width 14 height 14
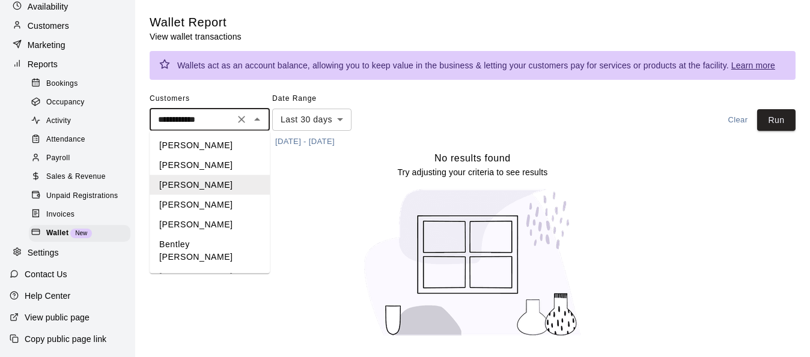
click at [216, 215] on li "[PERSON_NAME]" at bounding box center [210, 225] width 120 height 20
type input "**********"
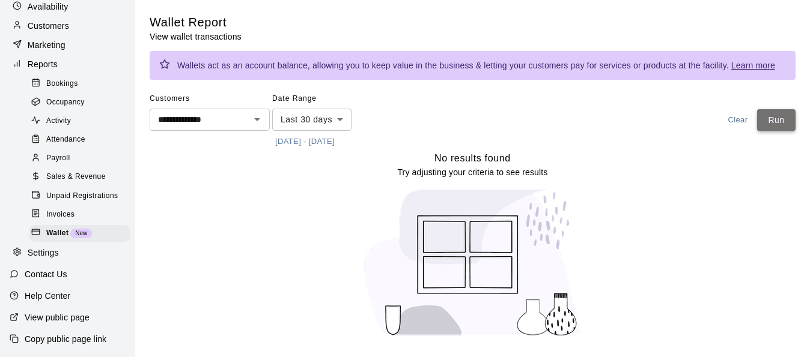
click at [771, 112] on button "Run" at bounding box center [776, 120] width 38 height 22
click at [62, 115] on span "Activity" at bounding box center [58, 121] width 25 height 12
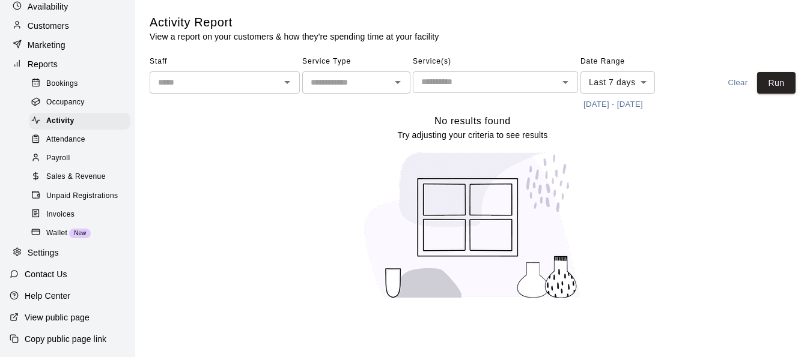
click at [377, 88] on input "text" at bounding box center [346, 82] width 81 height 15
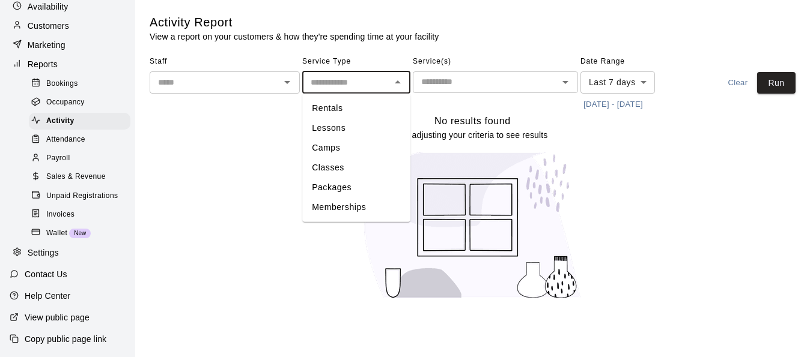
click at [360, 102] on li "Rentals" at bounding box center [356, 109] width 108 height 20
type input "*******"
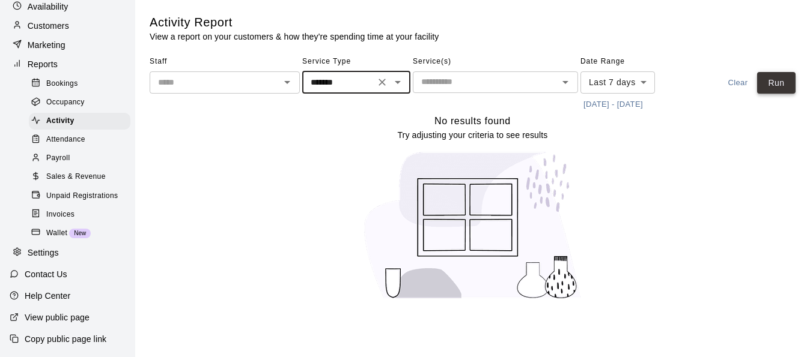
click at [776, 82] on button "Run" at bounding box center [776, 83] width 38 height 22
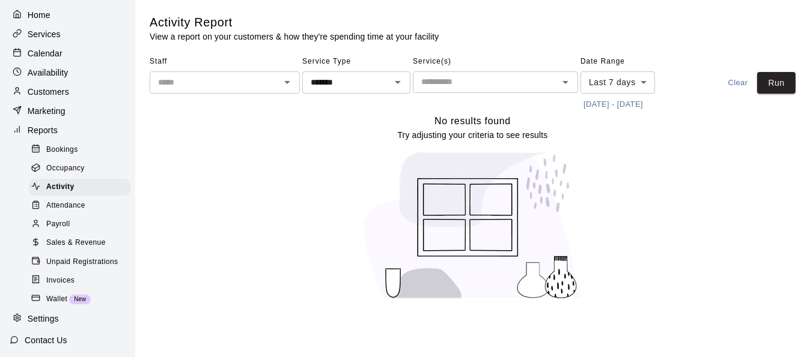
scroll to position [2, 0]
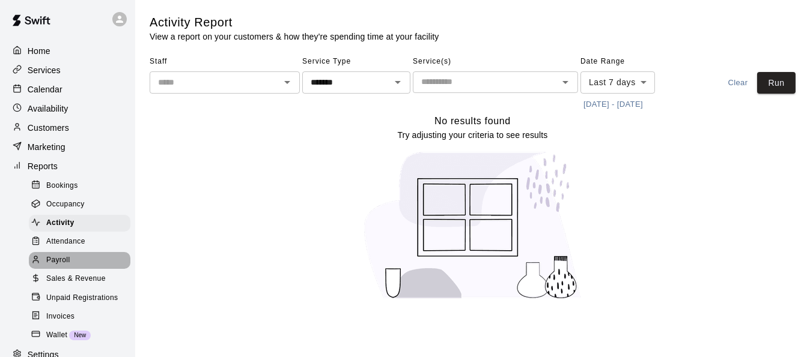
click at [95, 269] on div "Payroll" at bounding box center [80, 260] width 102 height 17
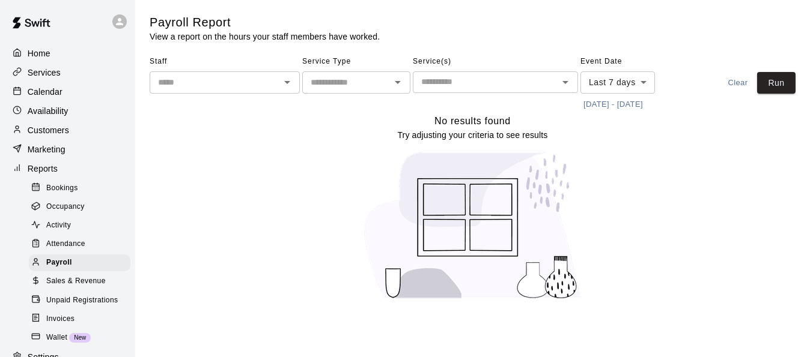
click at [60, 79] on p "Services" at bounding box center [44, 73] width 33 height 12
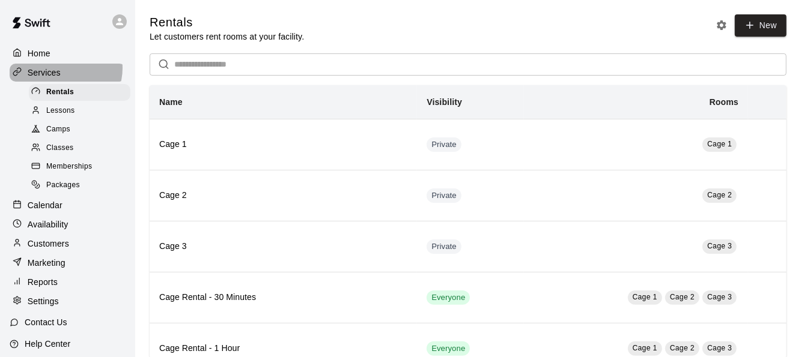
click at [65, 69] on div "Services" at bounding box center [68, 73] width 116 height 18
click at [59, 231] on p "Availability" at bounding box center [48, 225] width 41 height 12
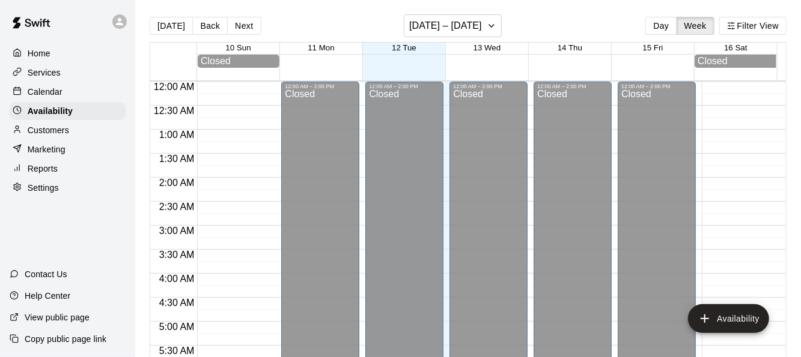
scroll to position [724, 0]
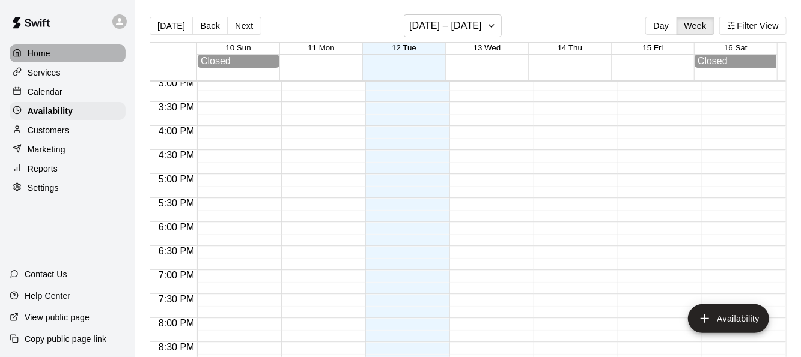
click at [48, 54] on p "Home" at bounding box center [39, 53] width 23 height 12
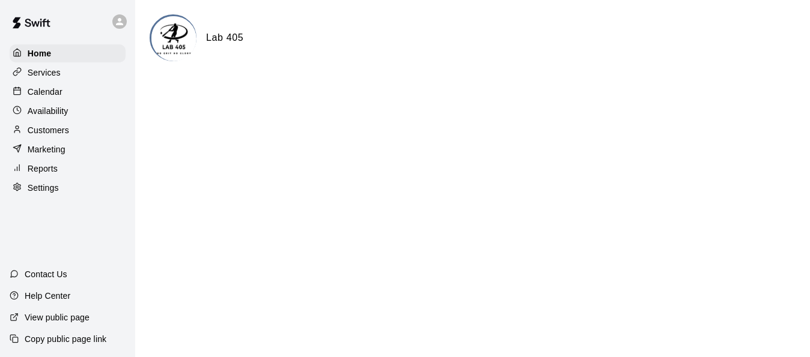
click at [59, 169] on div "Reports" at bounding box center [68, 169] width 116 height 18
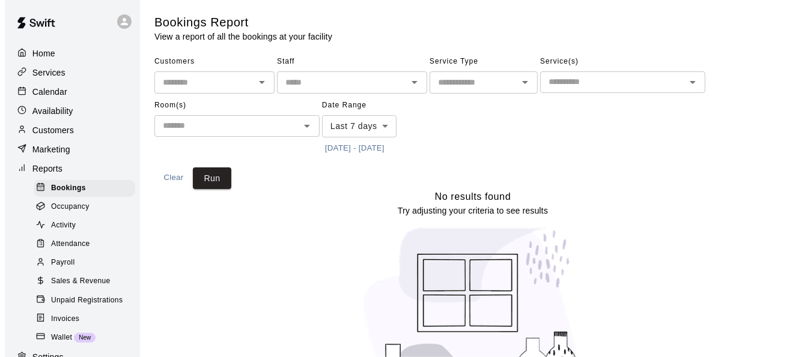
scroll to position [60, 0]
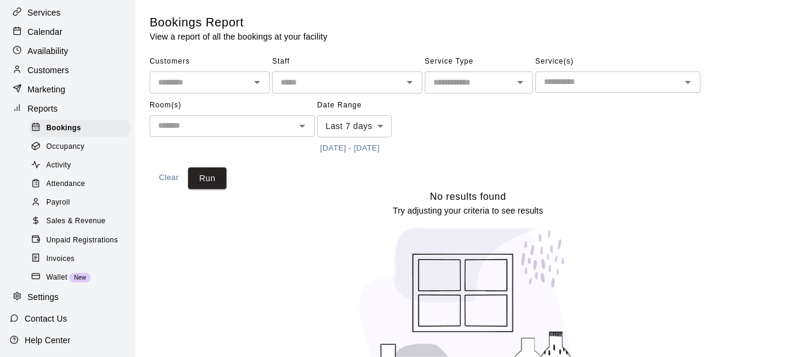
click at [56, 209] on span "Payroll" at bounding box center [57, 203] width 23 height 12
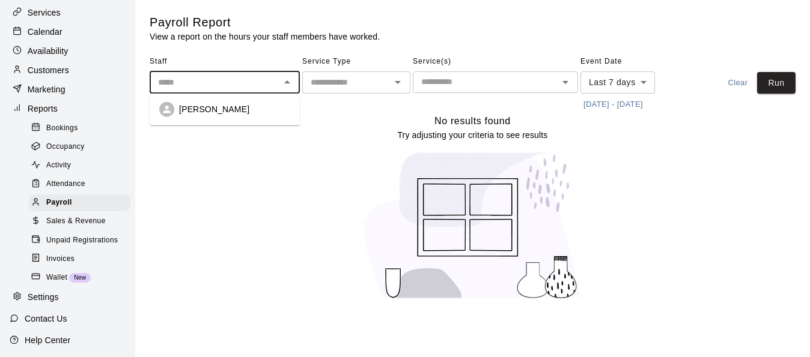
click at [200, 86] on input "text" at bounding box center [214, 82] width 123 height 15
click at [202, 112] on p "[PERSON_NAME]" at bounding box center [214, 109] width 70 height 12
type input "**********"
click at [378, 87] on input "text" at bounding box center [346, 82] width 81 height 15
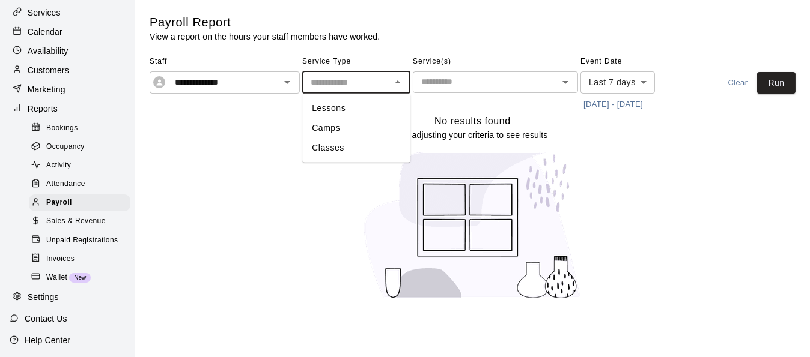
click at [374, 109] on li "Lessons" at bounding box center [356, 109] width 108 height 20
click at [473, 73] on div "​" at bounding box center [495, 82] width 165 height 22
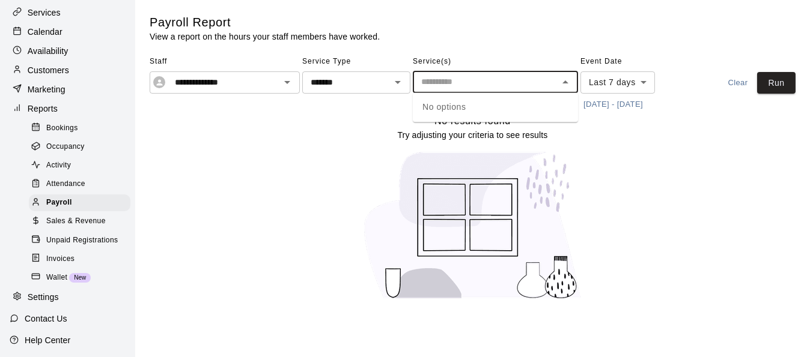
click at [493, 84] on input "text" at bounding box center [485, 81] width 138 height 15
click at [220, 73] on div "**********" at bounding box center [225, 82] width 150 height 22
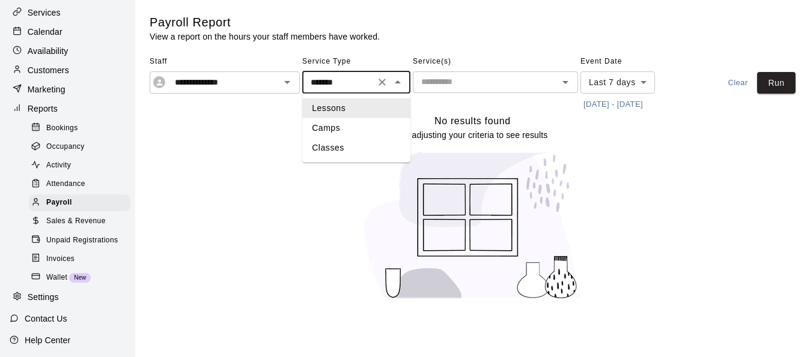
click at [362, 82] on input "*******" at bounding box center [338, 82] width 65 height 15
click at [344, 128] on li "Camps" at bounding box center [356, 128] width 108 height 20
type input "*****"
click at [480, 91] on div "​" at bounding box center [495, 82] width 165 height 22
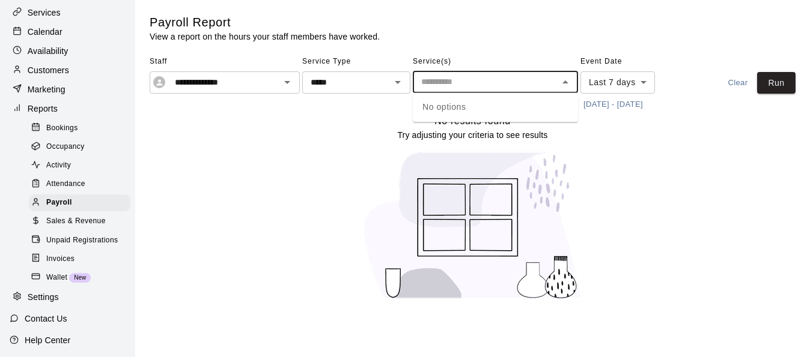
click at [520, 99] on div "No options" at bounding box center [495, 107] width 165 height 29
click at [526, 79] on input "text" at bounding box center [485, 81] width 138 height 15
click at [383, 81] on icon "Clear" at bounding box center [381, 82] width 7 height 7
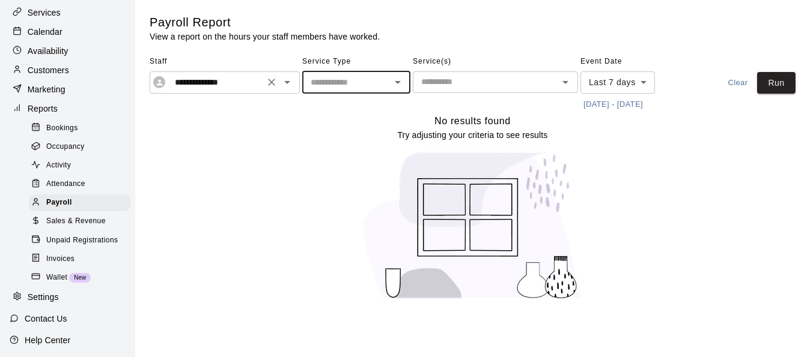
click at [287, 82] on icon "Open" at bounding box center [287, 82] width 6 height 3
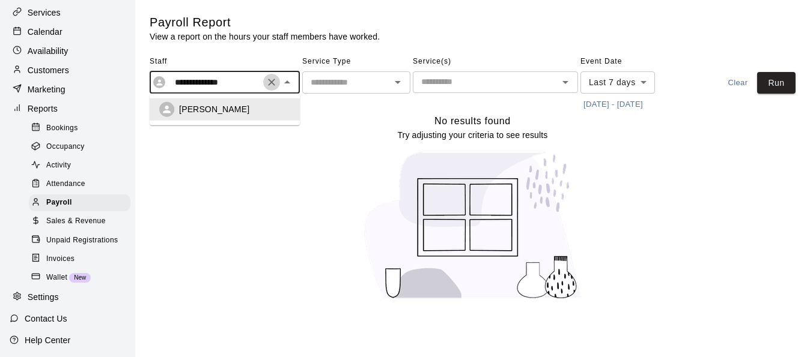
click at [274, 84] on icon "Clear" at bounding box center [271, 82] width 12 height 12
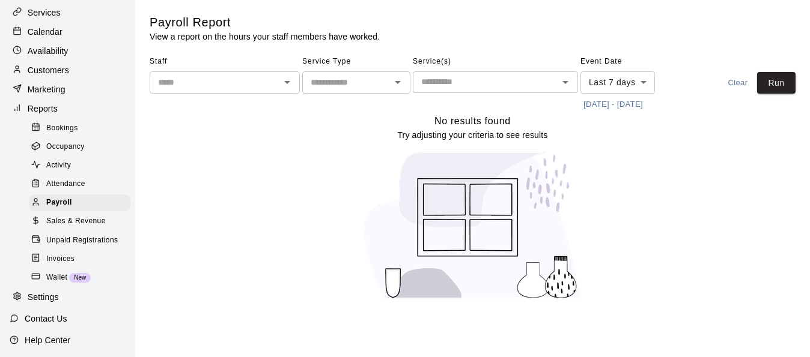
click at [239, 174] on div "No results found Try adjusting your criteria to see results" at bounding box center [473, 212] width 646 height 196
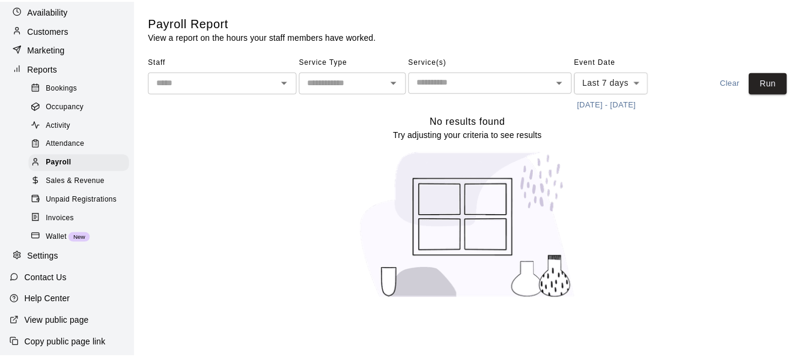
scroll to position [120, 0]
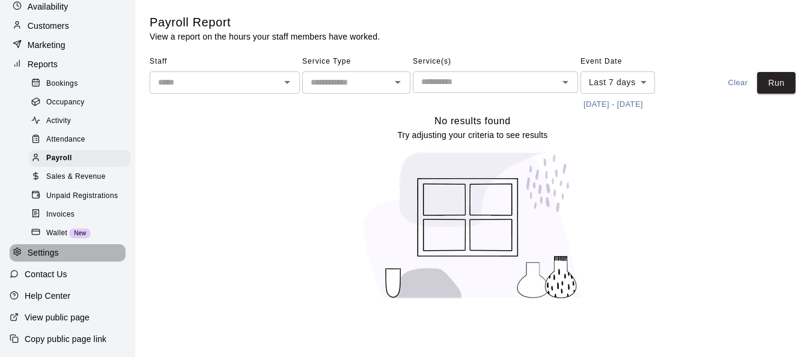
click at [67, 256] on div "Settings" at bounding box center [68, 253] width 116 height 18
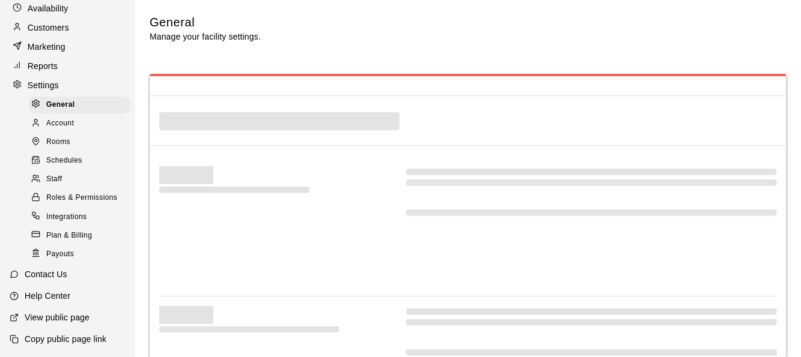
select select "**"
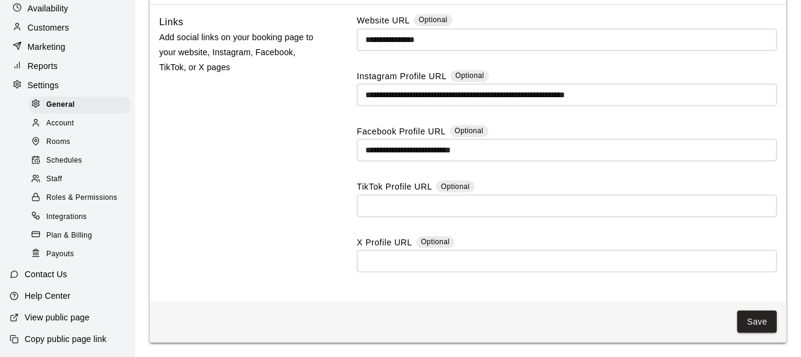
scroll to position [3214, 0]
click at [71, 175] on div "Staff" at bounding box center [80, 179] width 102 height 17
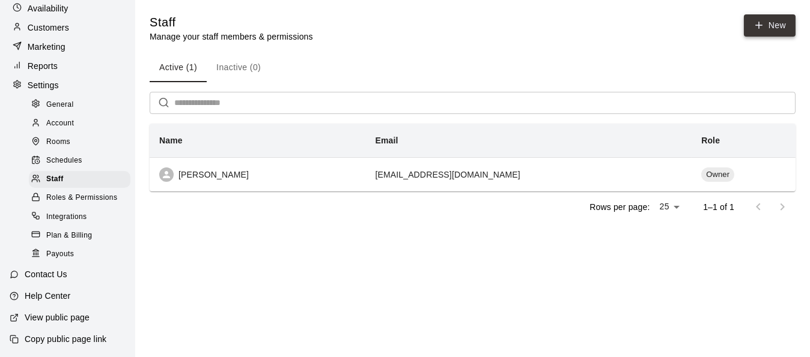
click at [756, 25] on icon at bounding box center [759, 25] width 7 height 0
select select "**"
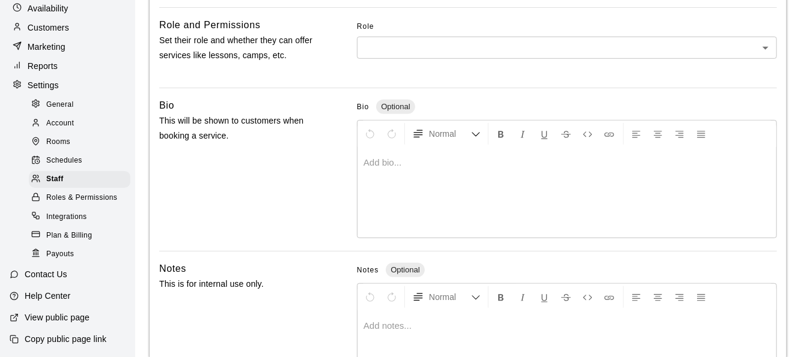
scroll to position [247, 0]
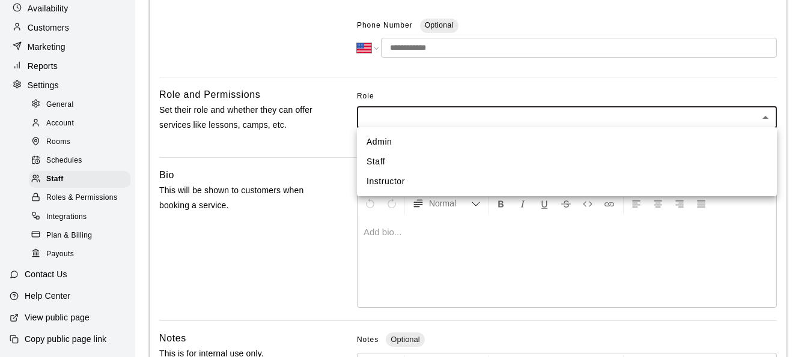
click at [457, 121] on body "**********" at bounding box center [405, 146] width 810 height 787
click at [457, 121] on div at bounding box center [405, 178] width 810 height 357
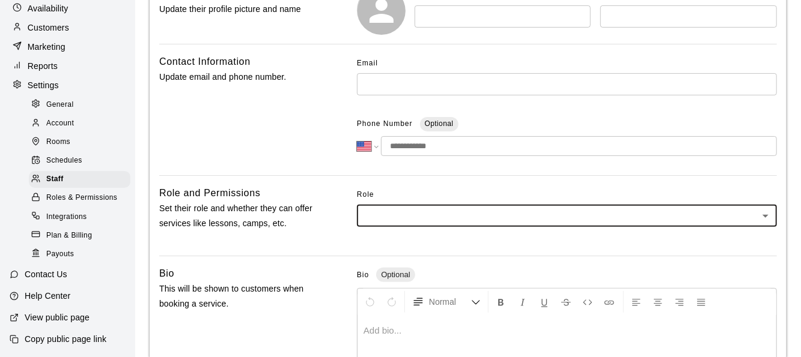
scroll to position [7, 0]
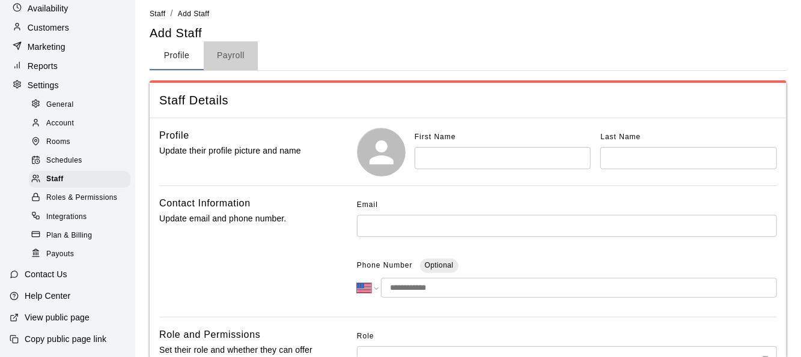
click at [238, 47] on button "Payroll" at bounding box center [231, 55] width 54 height 29
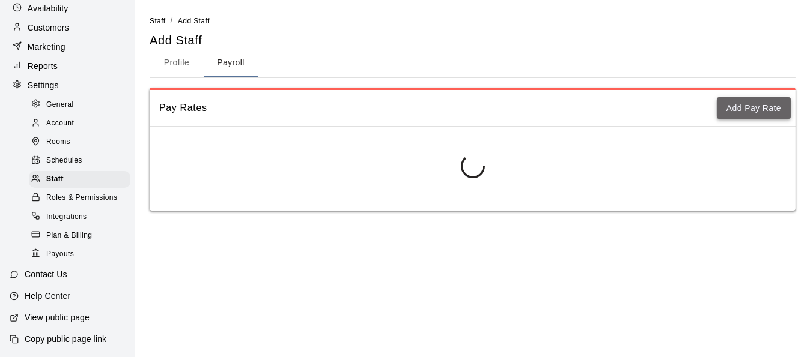
click at [762, 115] on button "Add Pay Rate" at bounding box center [754, 108] width 74 height 22
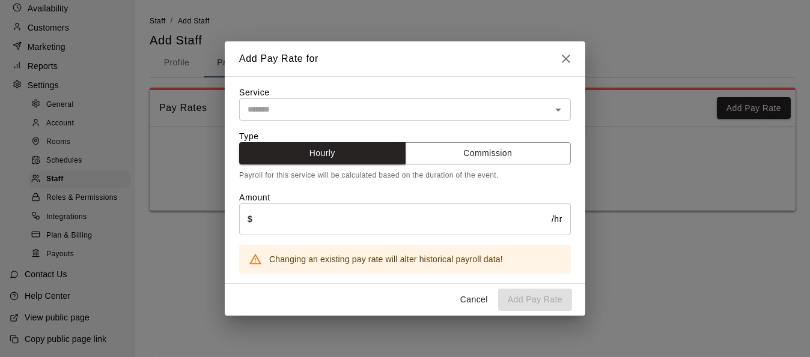
drag, startPoint x: 426, startPoint y: 200, endPoint x: 399, endPoint y: 224, distance: 36.2
drag, startPoint x: 399, startPoint y: 224, endPoint x: 358, endPoint y: 186, distance: 56.5
click at [358, 186] on div "Type Hourly Commission Payroll for this service will be calculated based on the…" at bounding box center [405, 202] width 332 height 144
click at [485, 161] on button "Commission" at bounding box center [488, 153] width 166 height 22
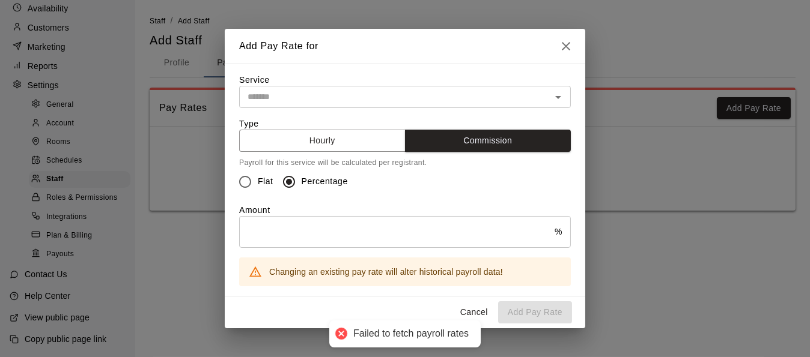
click at [357, 80] on div "Service ​ Type Hourly Commission Payroll for this service will be calculated pe…" at bounding box center [405, 180] width 332 height 213
click at [359, 90] on input "text" at bounding box center [395, 97] width 305 height 15
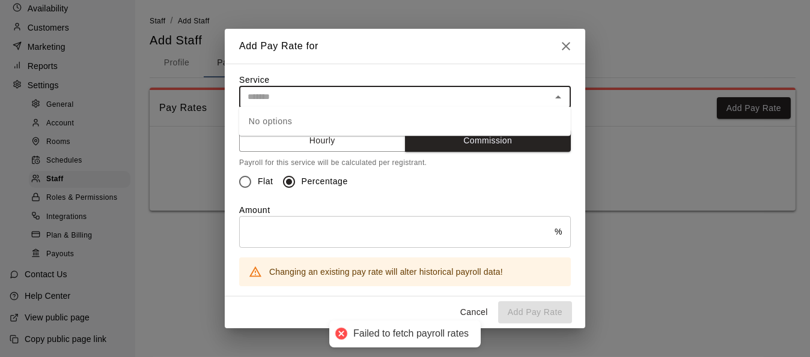
click at [339, 96] on input "text" at bounding box center [395, 97] width 305 height 15
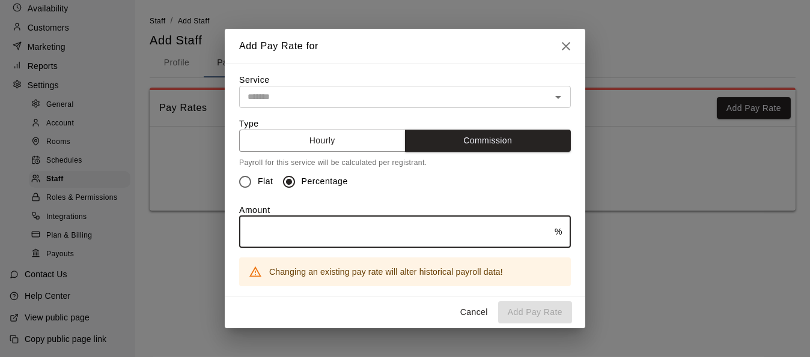
click at [489, 238] on input "text" at bounding box center [396, 232] width 315 height 32
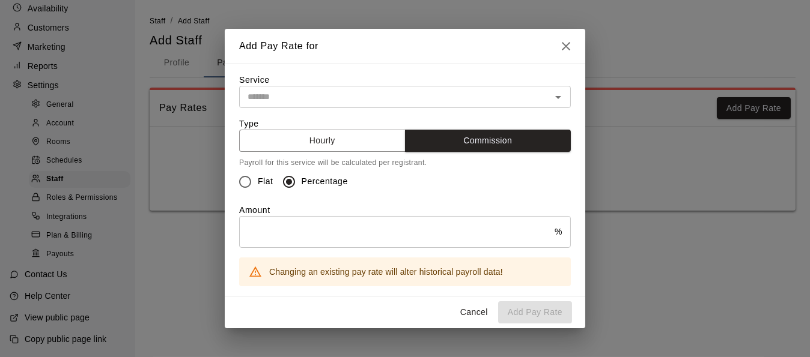
click at [348, 107] on div "Service ​ Type Hourly Commission Payroll for this service will be calculated pe…" at bounding box center [405, 180] width 332 height 213
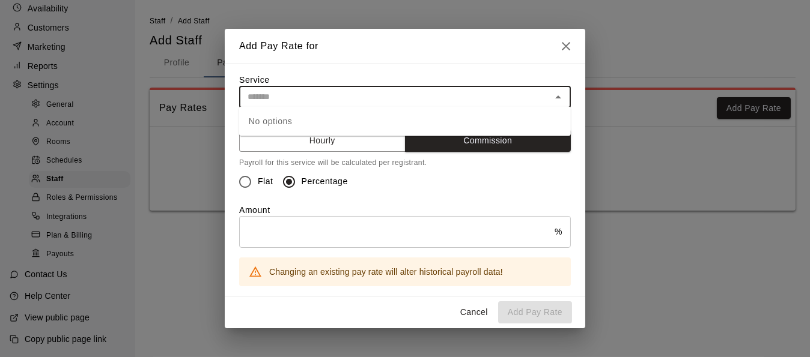
click at [351, 94] on input "text" at bounding box center [395, 97] width 305 height 15
click at [318, 117] on div "No options" at bounding box center [405, 121] width 332 height 29
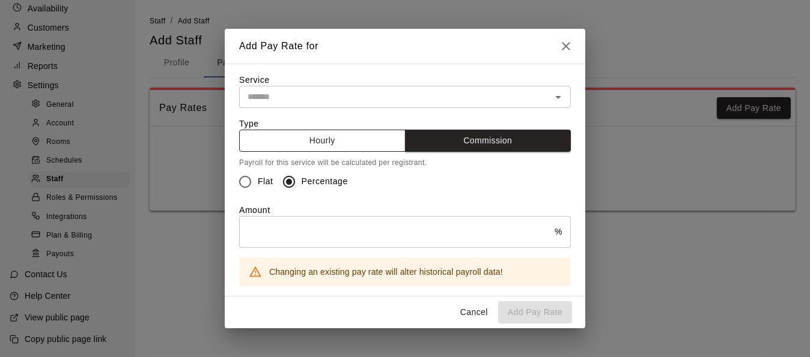
click at [324, 138] on button "Hourly" at bounding box center [322, 141] width 166 height 22
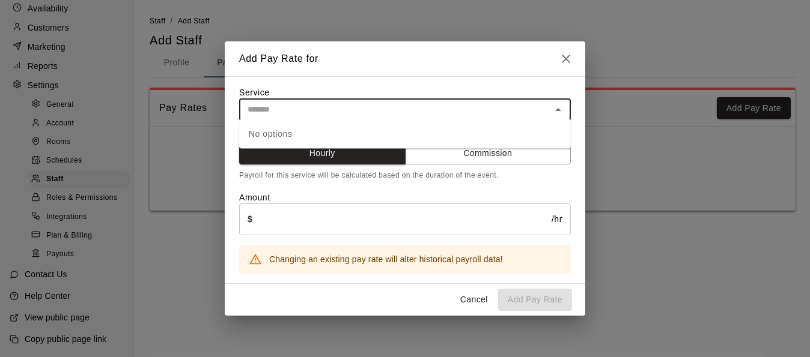
click at [355, 107] on input "text" at bounding box center [395, 109] width 305 height 15
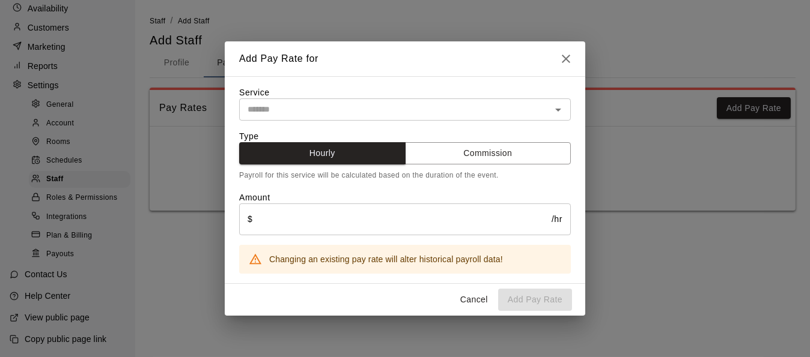
click at [465, 196] on div "Amount $ /hr ​" at bounding box center [405, 214] width 332 height 44
click at [473, 149] on button "Commission" at bounding box center [488, 153] width 166 height 22
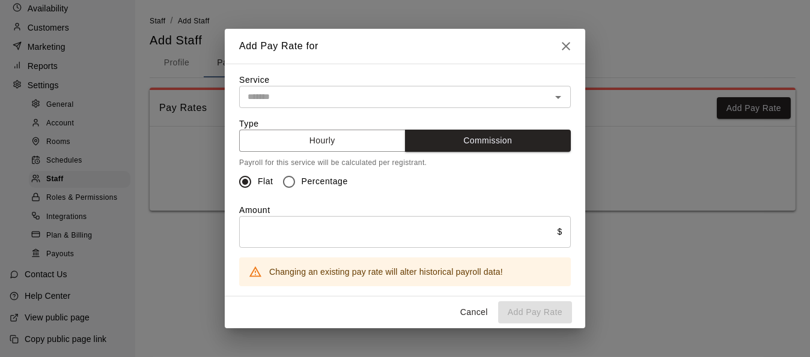
click at [381, 105] on div "​" at bounding box center [405, 97] width 332 height 22
click at [566, 39] on icon "button" at bounding box center [566, 46] width 14 height 14
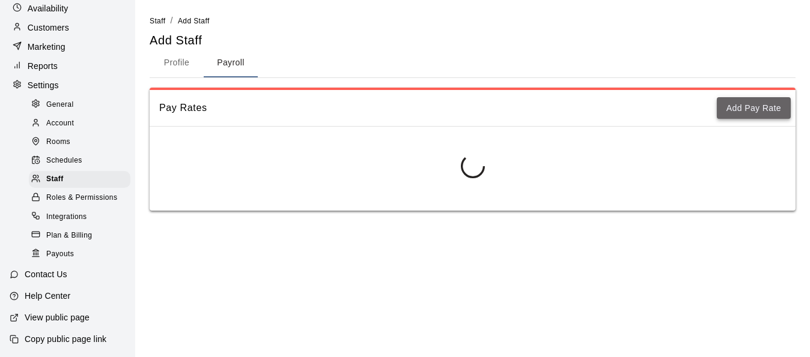
click at [753, 112] on button "Add Pay Rate" at bounding box center [754, 108] width 74 height 22
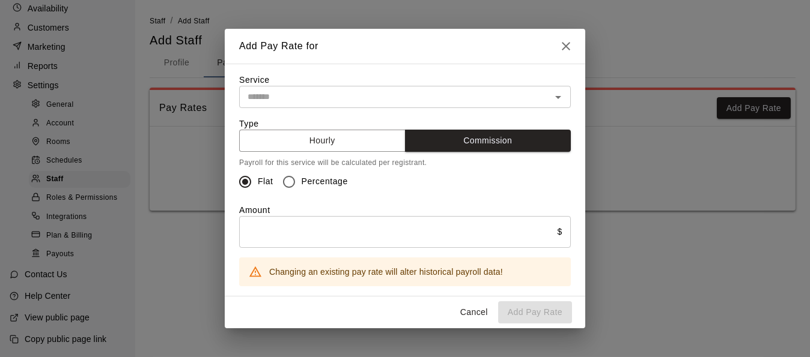
click at [315, 101] on input "text" at bounding box center [395, 97] width 305 height 15
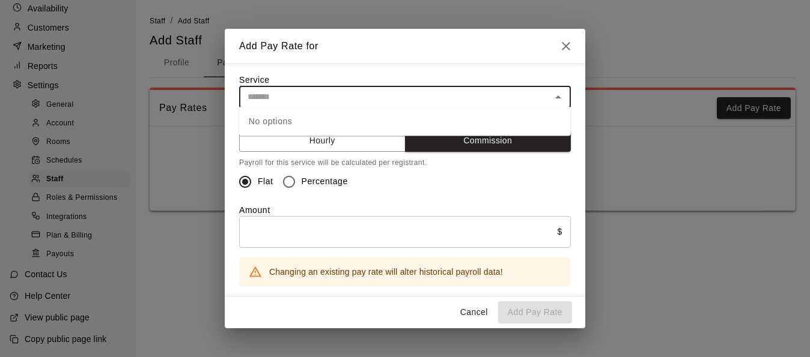
click at [311, 111] on div "No options" at bounding box center [405, 121] width 332 height 29
click at [321, 96] on input "text" at bounding box center [395, 97] width 305 height 15
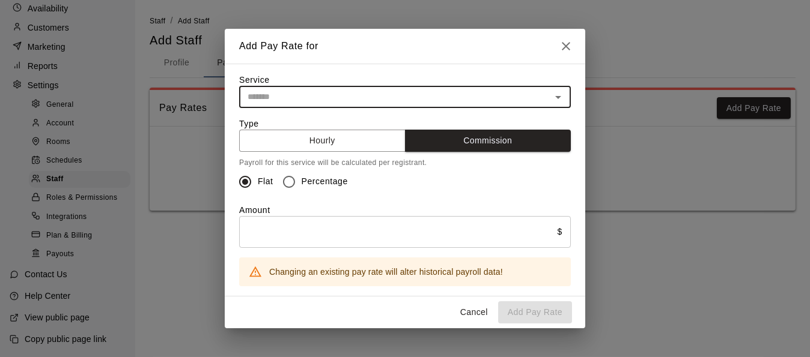
click at [164, 94] on div "Add Pay Rate for Service ​ Type Hourly Commission Payroll for this service will…" at bounding box center [405, 178] width 810 height 357
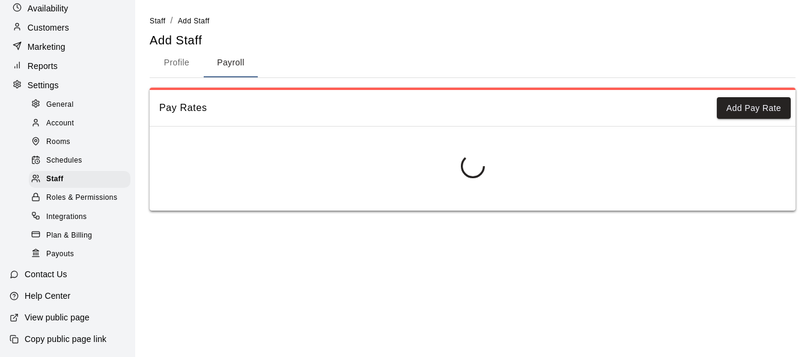
click at [178, 61] on button "Profile" at bounding box center [177, 63] width 54 height 29
select select "**"
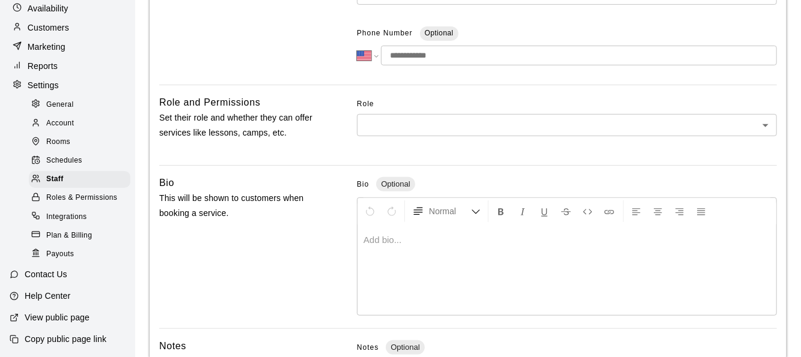
scroll to position [240, 0]
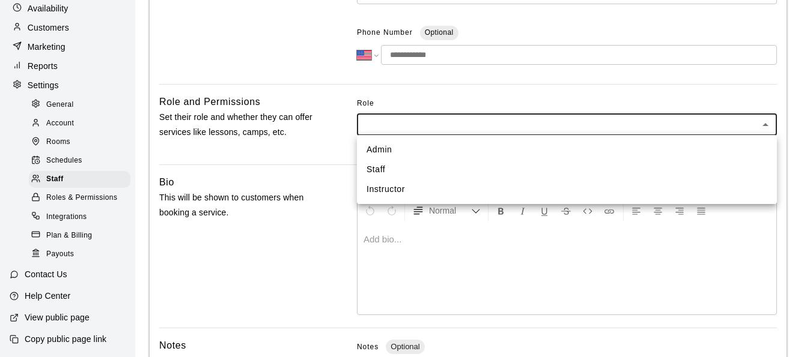
click at [438, 126] on body "**********" at bounding box center [405, 153] width 810 height 787
click at [422, 168] on li "Staff" at bounding box center [567, 170] width 420 height 20
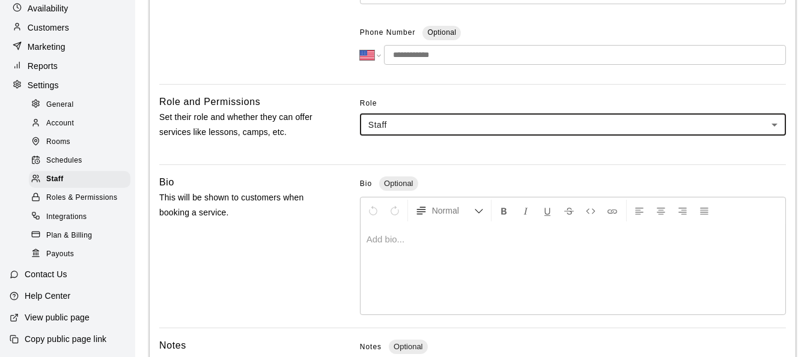
type input "*****"
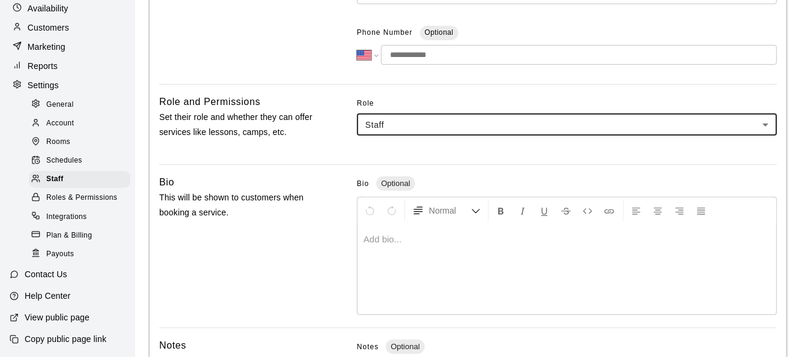
scroll to position [60, 0]
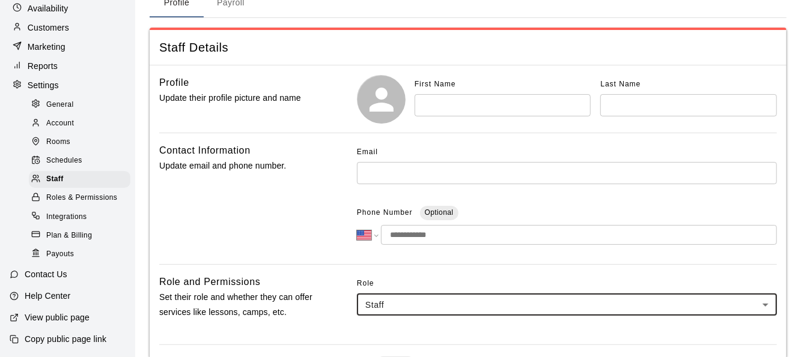
click at [454, 121] on div "First Name ​ Last Name ​" at bounding box center [567, 99] width 420 height 48
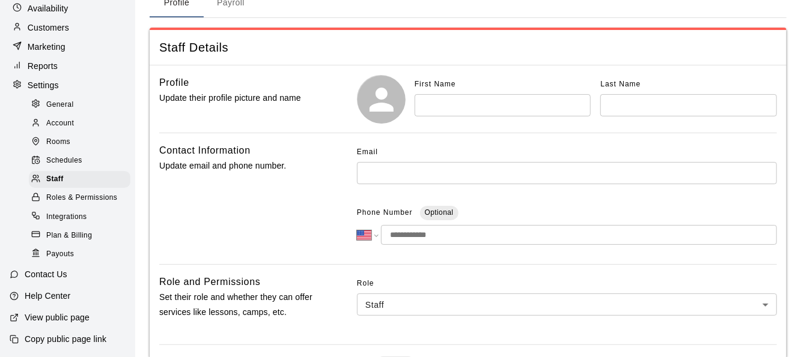
click at [454, 108] on input "text" at bounding box center [502, 105] width 177 height 22
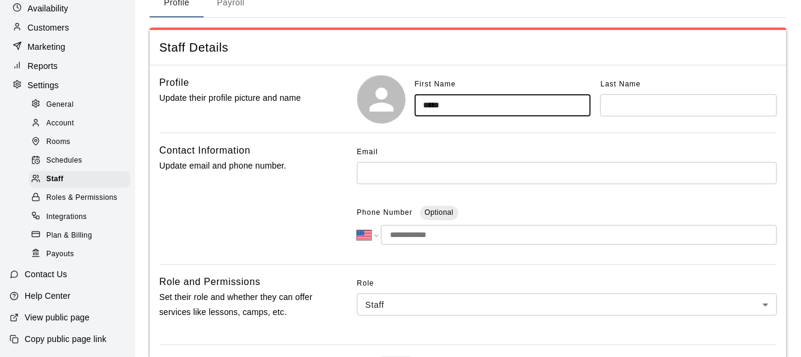
type input "*****"
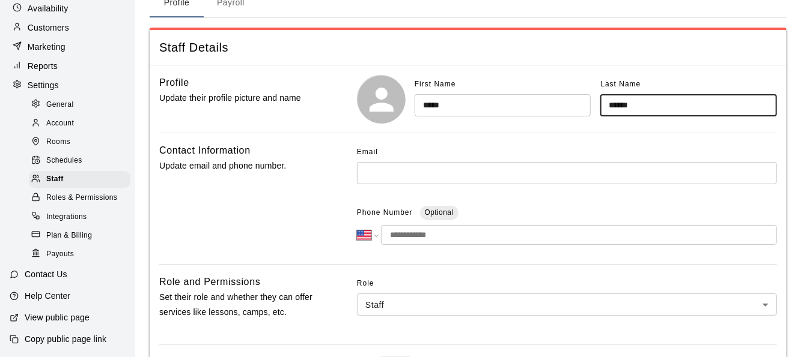
type input "******"
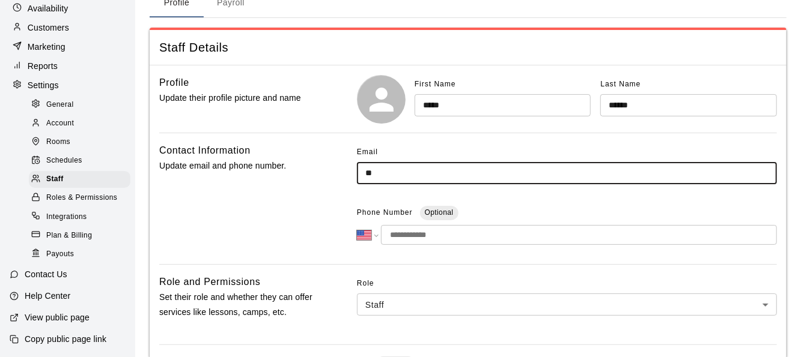
type input "*"
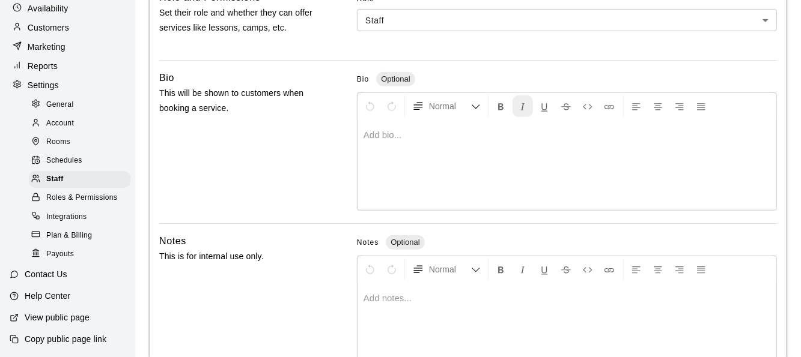
scroll to position [428, 0]
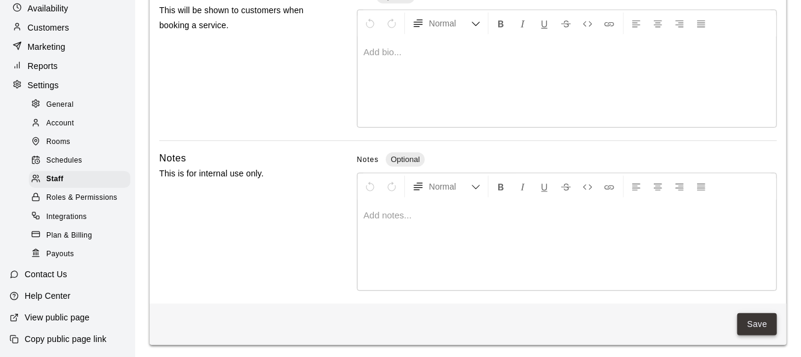
click at [755, 320] on button "Save" at bounding box center [757, 325] width 40 height 22
click at [756, 314] on button "Save" at bounding box center [757, 325] width 40 height 22
click at [747, 317] on button "Save" at bounding box center [757, 325] width 40 height 22
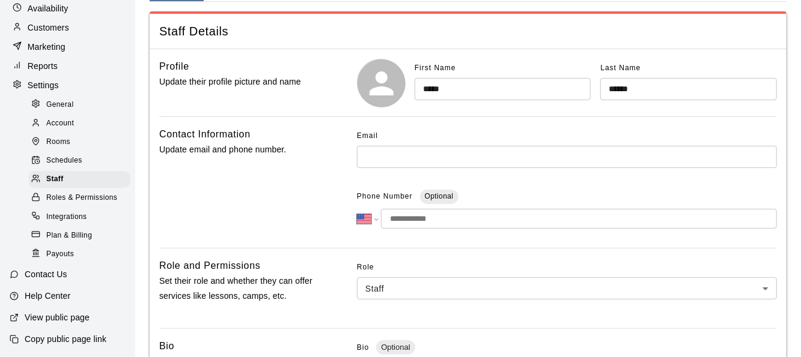
scroll to position [0, 0]
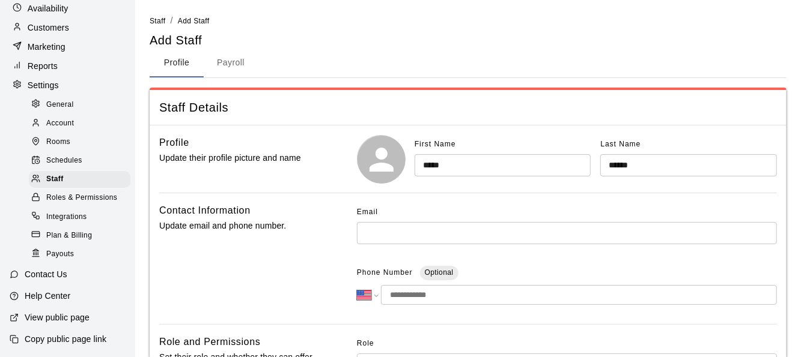
click at [234, 67] on button "Payroll" at bounding box center [231, 63] width 54 height 29
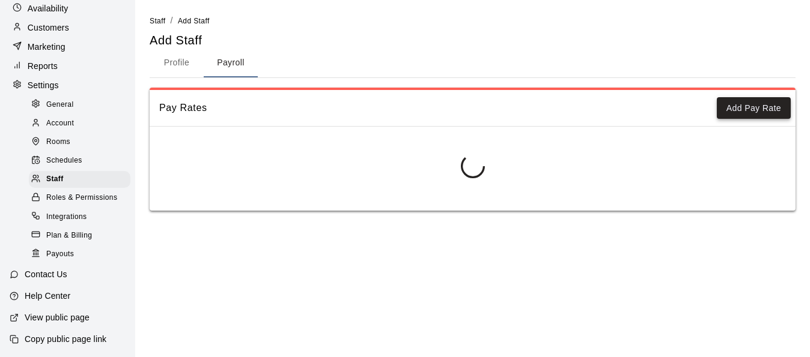
click at [738, 114] on button "Add Pay Rate" at bounding box center [754, 108] width 74 height 22
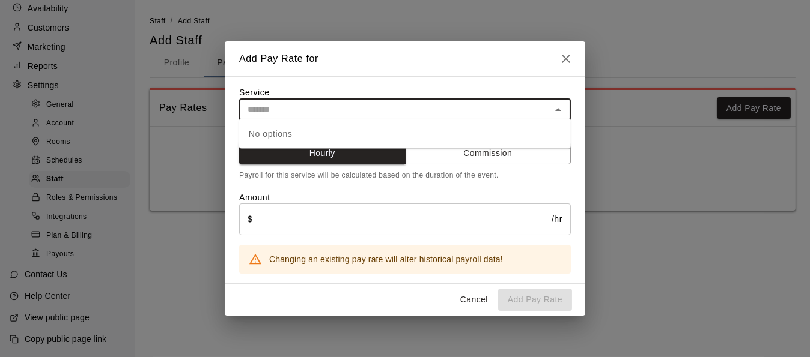
click at [318, 107] on input "text" at bounding box center [395, 109] width 305 height 15
click at [368, 112] on input "text" at bounding box center [395, 109] width 305 height 15
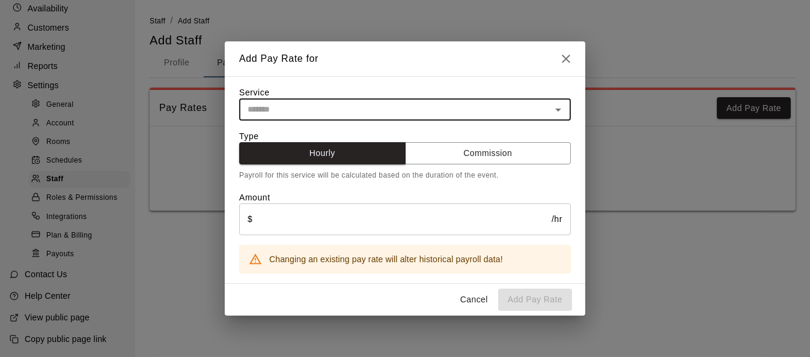
click at [569, 61] on icon "button" at bounding box center [566, 59] width 14 height 14
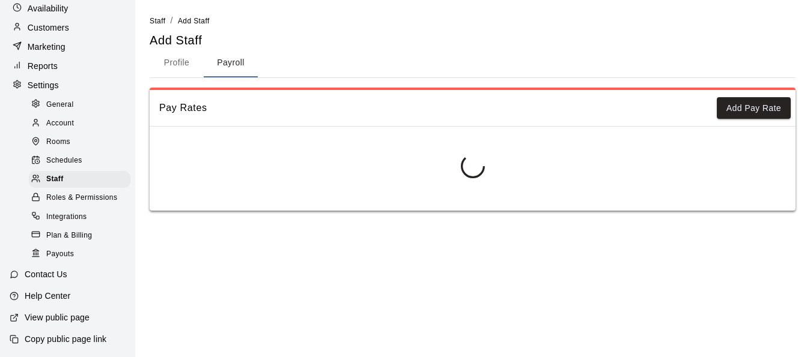
click at [183, 62] on button "Profile" at bounding box center [177, 63] width 54 height 29
select select "**"
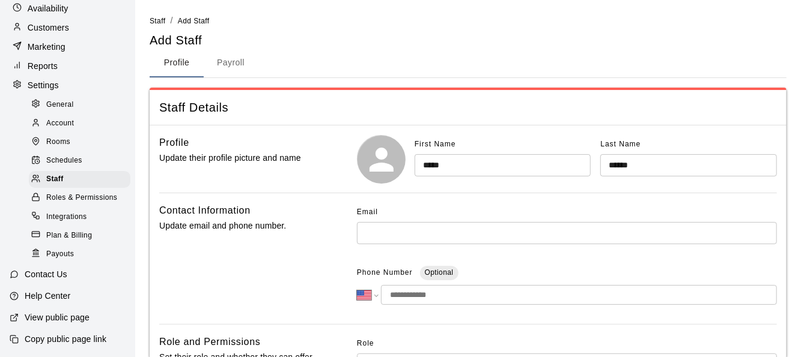
click at [443, 233] on input "text" at bounding box center [567, 233] width 420 height 22
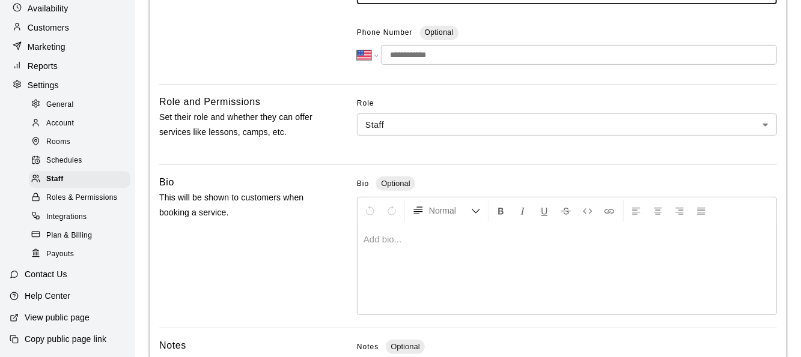
scroll to position [428, 0]
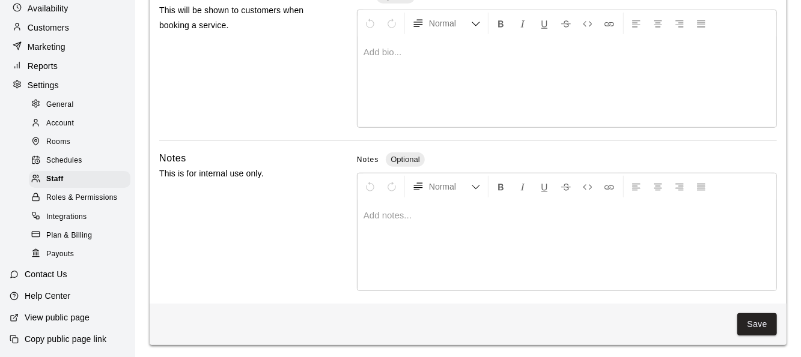
click at [373, 162] on span "Notes" at bounding box center [368, 160] width 22 height 8
click at [369, 156] on span "Notes" at bounding box center [368, 160] width 22 height 8
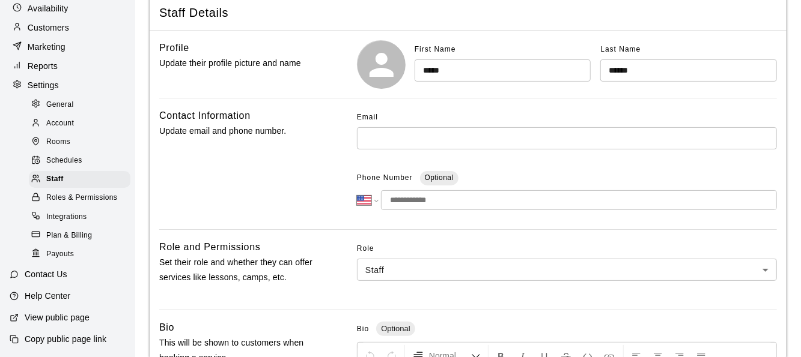
scroll to position [67, 0]
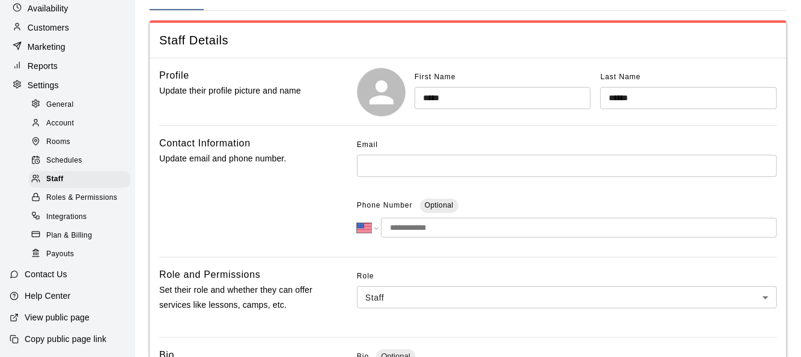
click at [423, 151] on div "Email" at bounding box center [567, 145] width 420 height 19
click at [423, 159] on input "text" at bounding box center [567, 166] width 420 height 22
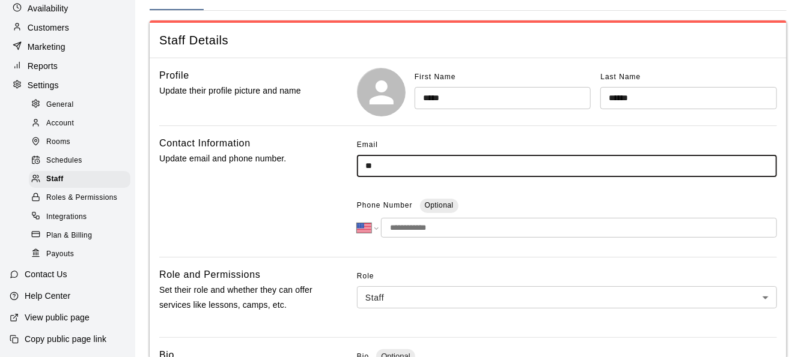
type input "*"
type input "**********"
click at [428, 226] on input "tel" at bounding box center [579, 228] width 396 height 20
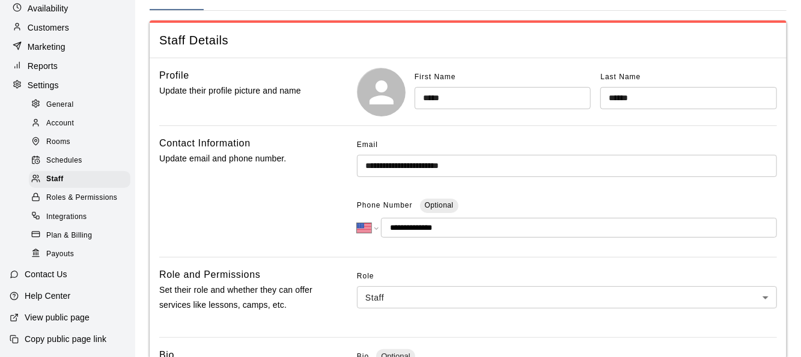
type input "**********"
click at [329, 178] on div "**********" at bounding box center [467, 192] width 617 height 112
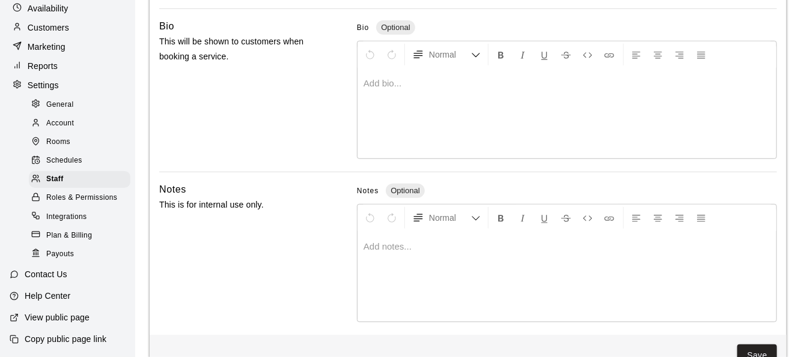
scroll to position [428, 0]
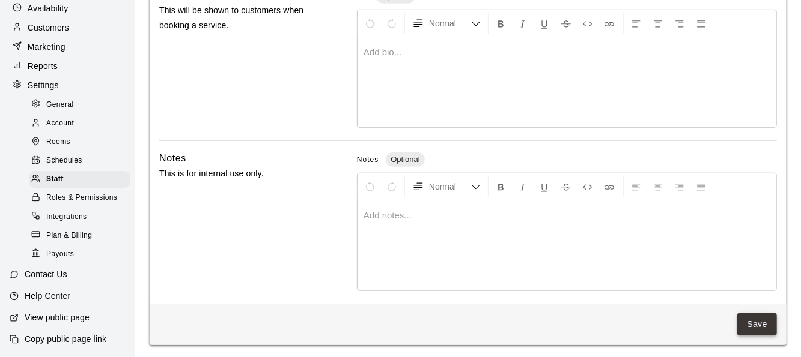
click at [762, 324] on button "Save" at bounding box center [757, 325] width 40 height 22
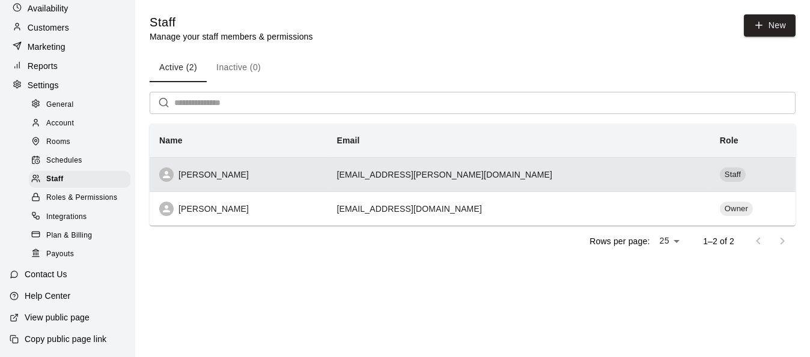
click at [279, 186] on th "[PERSON_NAME]" at bounding box center [239, 174] width 178 height 34
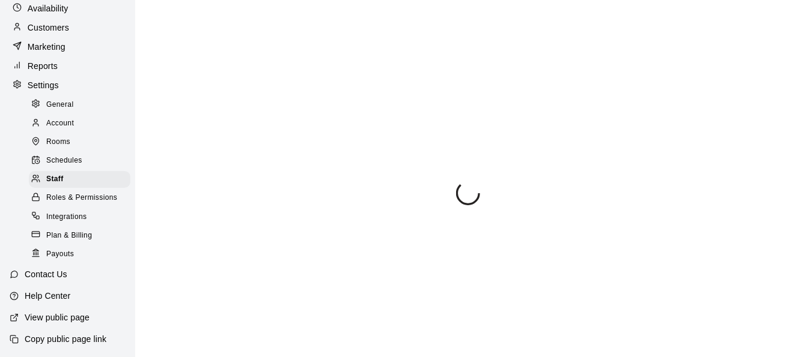
select select "**"
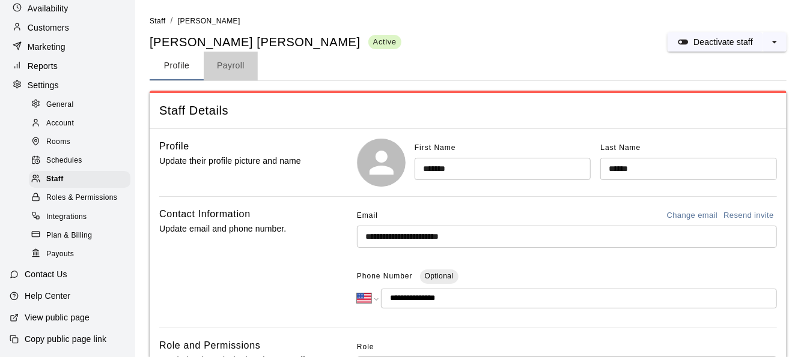
click at [225, 68] on button "Payroll" at bounding box center [231, 66] width 54 height 29
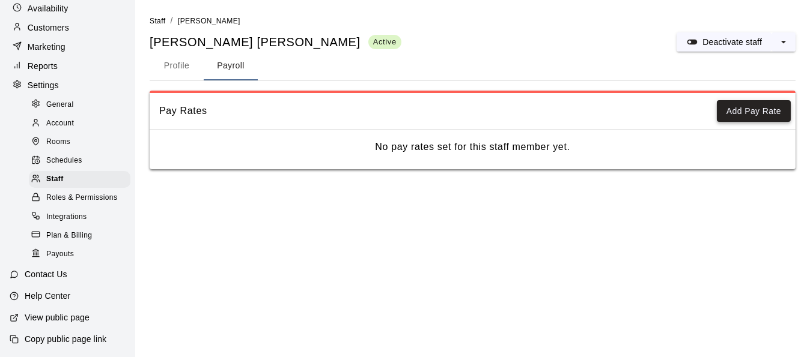
click at [756, 112] on button "Add Pay Rate" at bounding box center [754, 111] width 74 height 22
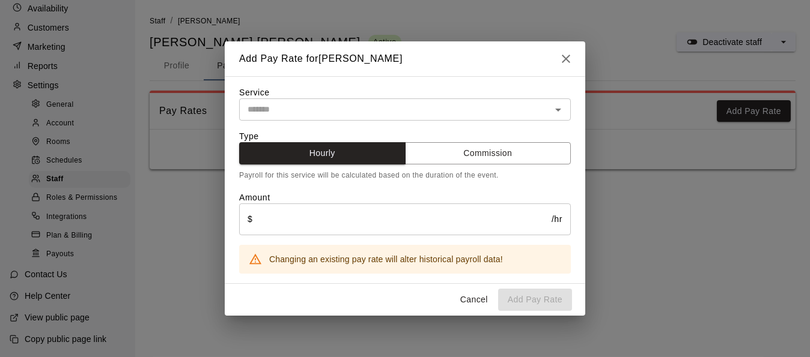
click at [432, 102] on input "text" at bounding box center [395, 109] width 305 height 15
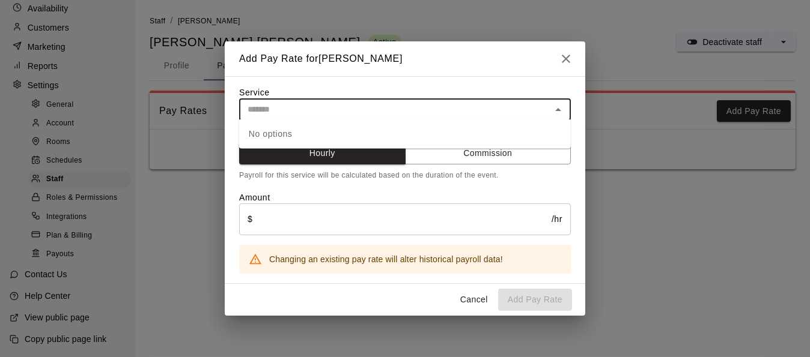
click at [435, 133] on div "No options" at bounding box center [405, 134] width 332 height 29
click at [522, 104] on input "text" at bounding box center [395, 109] width 305 height 15
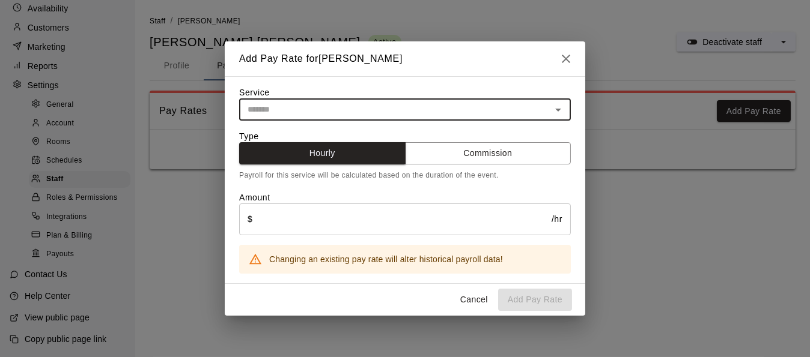
click at [469, 300] on button "Cancel" at bounding box center [474, 300] width 38 height 22
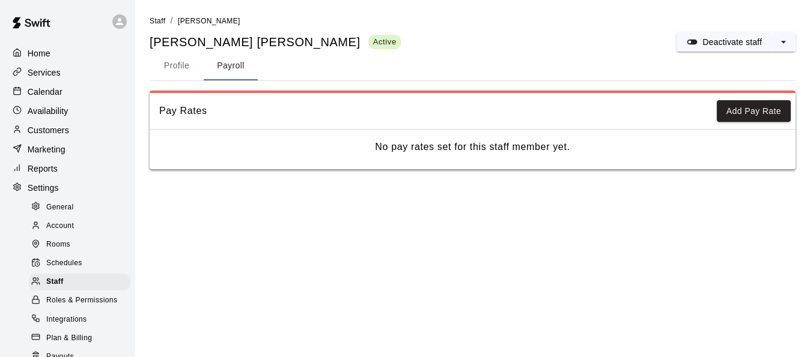
click at [61, 74] on div "Services" at bounding box center [68, 73] width 116 height 18
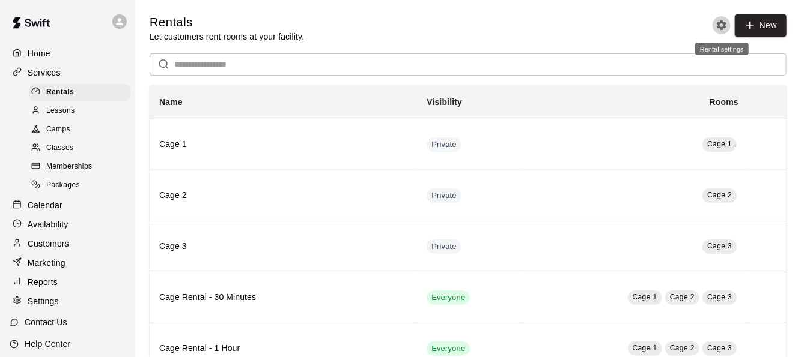
click at [729, 28] on button "Rental settings" at bounding box center [721, 25] width 18 height 18
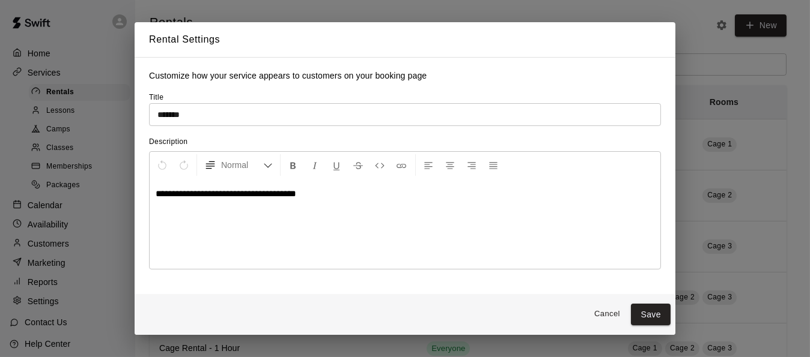
click at [598, 308] on button "Cancel" at bounding box center [606, 314] width 38 height 19
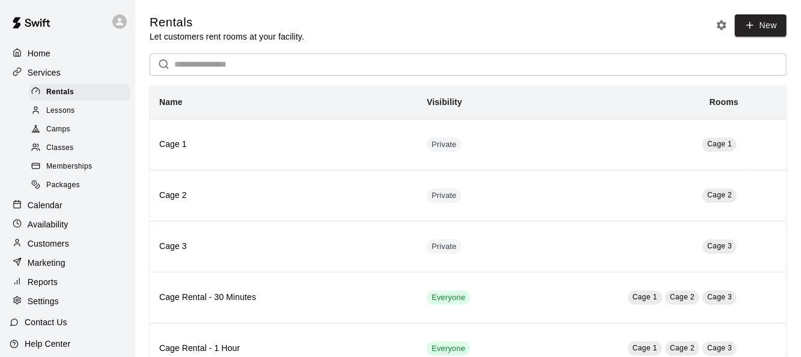
scroll to position [63, 0]
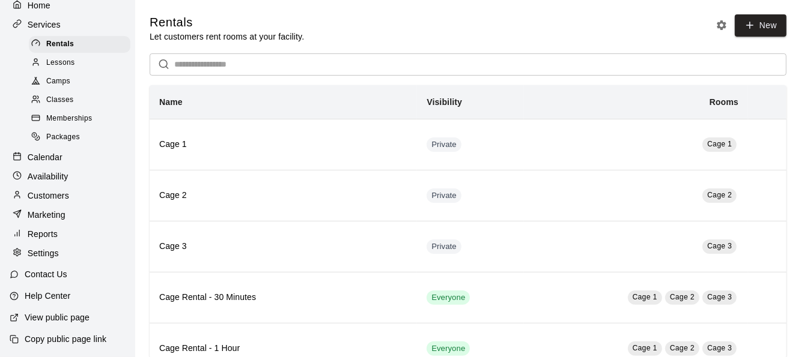
click at [56, 249] on p "Settings" at bounding box center [43, 253] width 31 height 12
select select "**"
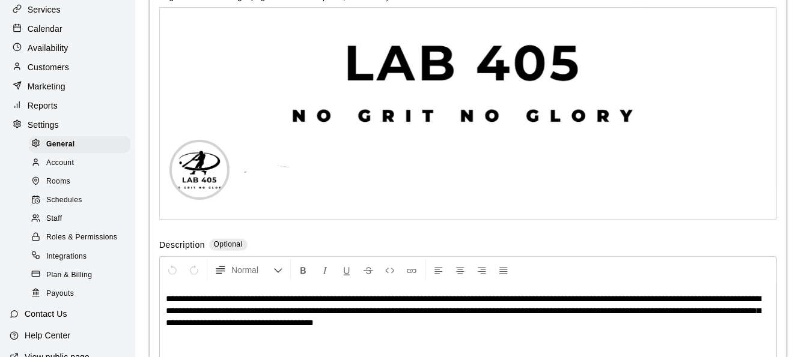
scroll to position [2647, 0]
click at [74, 228] on div "Staff" at bounding box center [80, 219] width 102 height 17
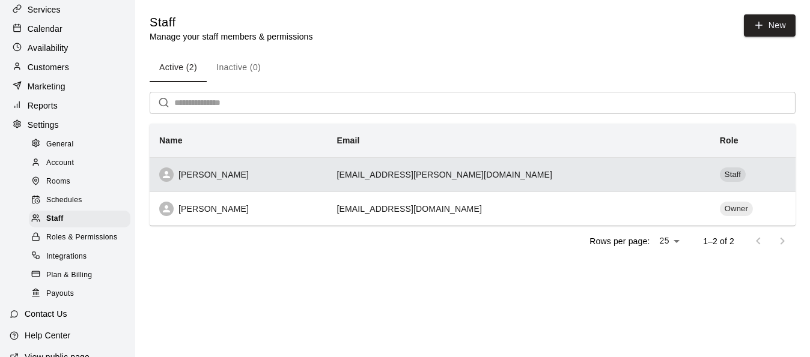
click at [230, 178] on div "[PERSON_NAME]" at bounding box center [238, 175] width 159 height 14
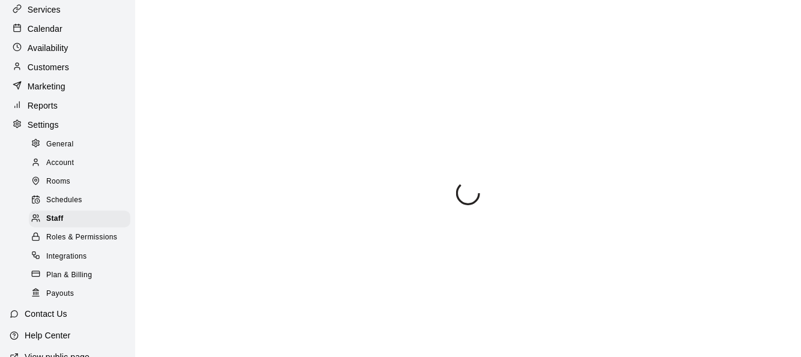
select select "**"
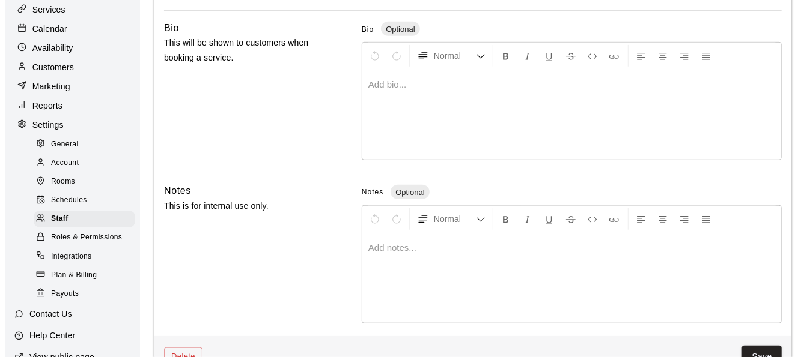
scroll to position [431, 0]
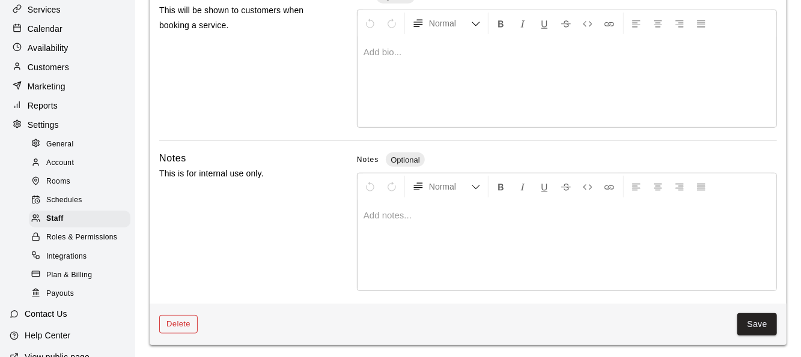
click at [172, 315] on button "Delete" at bounding box center [178, 324] width 38 height 19
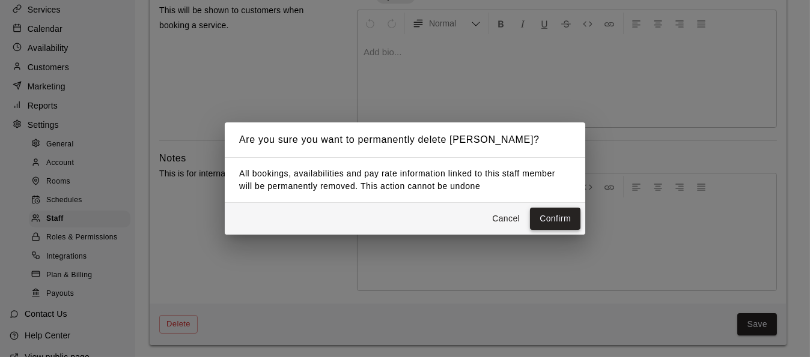
click at [537, 209] on button "Confirm" at bounding box center [555, 219] width 50 height 22
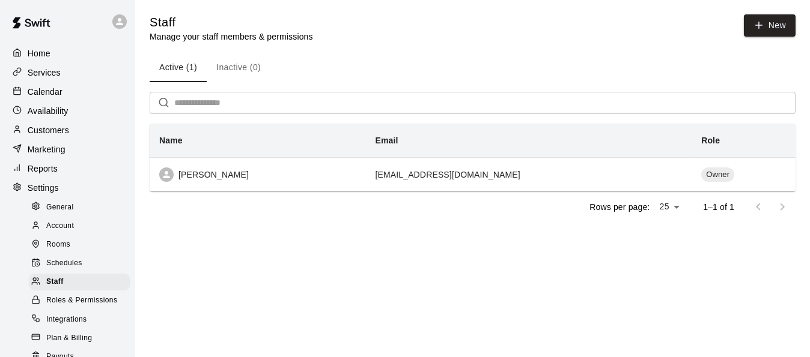
click at [493, 256] on html "Home Services Calendar Availability Customers Marketing Reports Settings Genera…" at bounding box center [405, 128] width 810 height 256
click at [55, 51] on div "Home" at bounding box center [68, 53] width 116 height 18
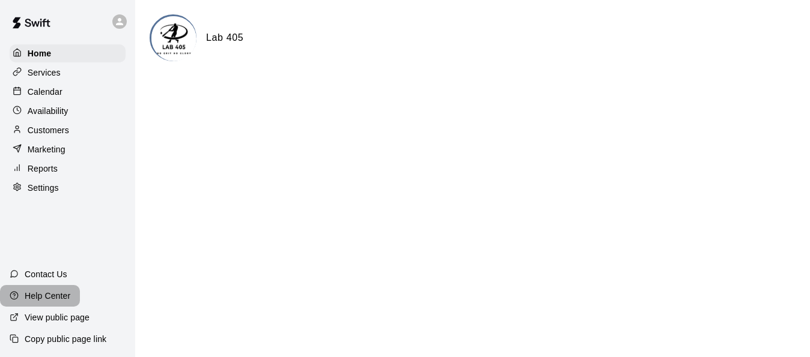
click at [69, 297] on p "Help Center" at bounding box center [48, 296] width 46 height 12
click at [62, 196] on div "Settings" at bounding box center [68, 188] width 116 height 18
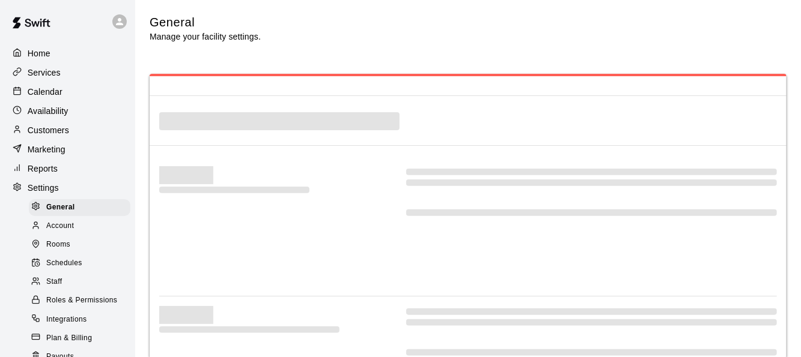
click at [63, 176] on div "Reports" at bounding box center [68, 169] width 116 height 18
select select "**"
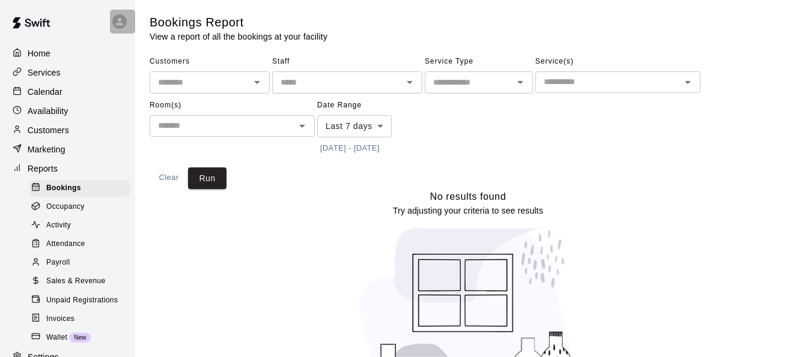
click at [115, 20] on icon at bounding box center [119, 21] width 11 height 11
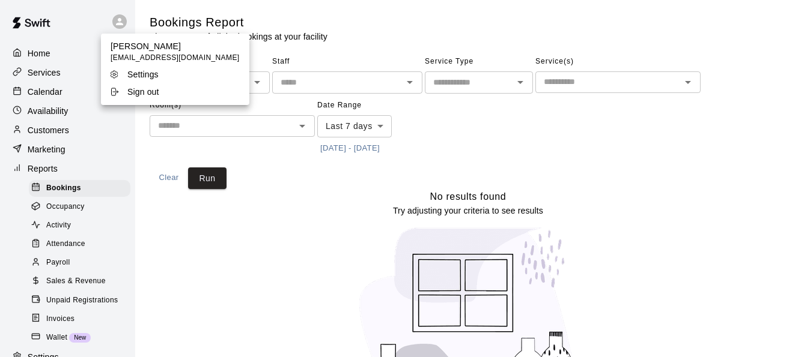
click at [115, 20] on div at bounding box center [405, 178] width 810 height 357
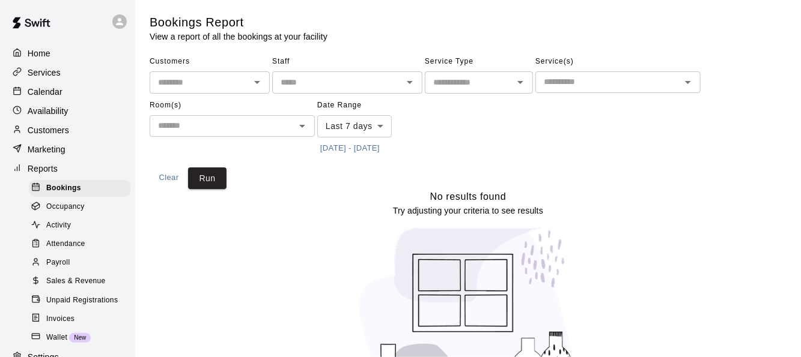
click at [55, 175] on p "Reports" at bounding box center [43, 169] width 30 height 12
click at [11, 178] on div "Reports" at bounding box center [68, 169] width 116 height 18
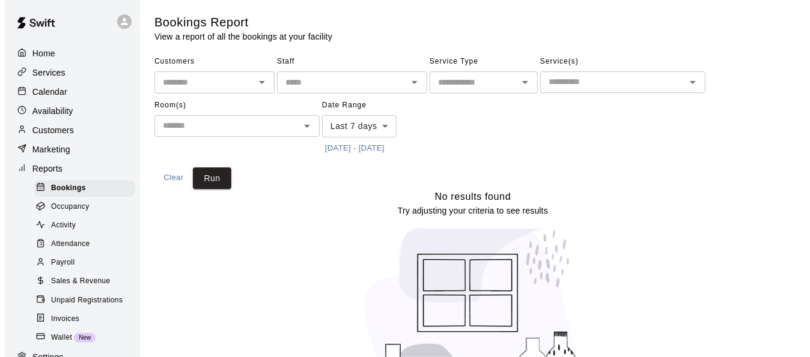
scroll to position [120, 0]
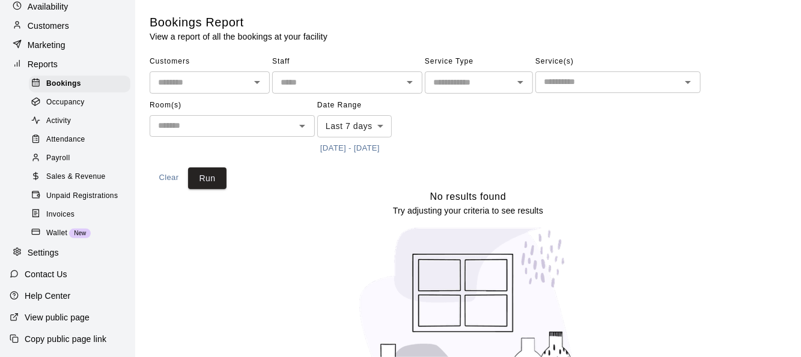
click at [67, 171] on span "Sales & Revenue" at bounding box center [75, 177] width 59 height 12
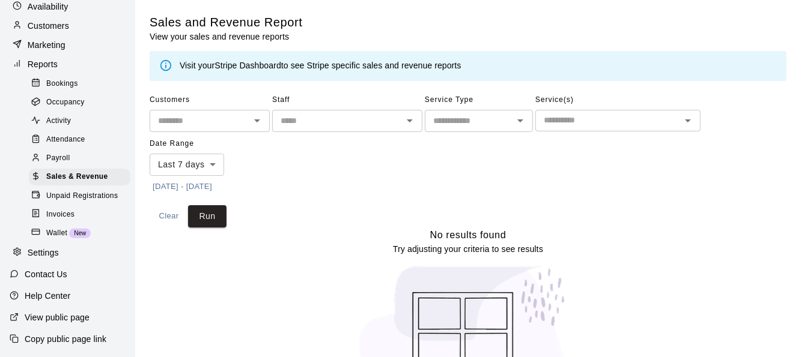
click at [245, 65] on link "Stripe Dashboard" at bounding box center [247, 66] width 67 height 10
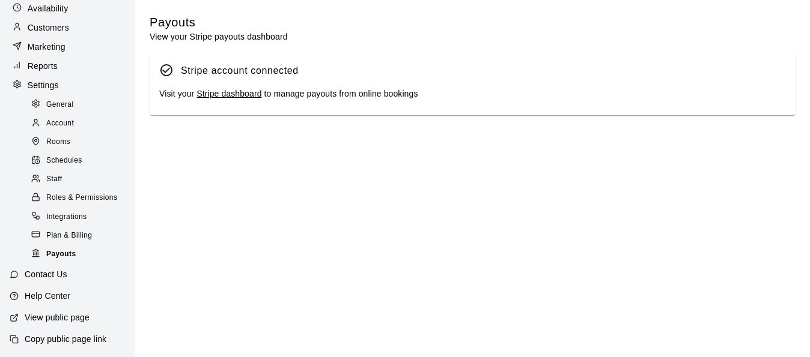
click at [67, 250] on span "Payouts" at bounding box center [60, 255] width 29 height 12
click at [238, 90] on div "Visit your Stripe dashboard to manage payouts from online bookings" at bounding box center [472, 94] width 627 height 13
click at [237, 95] on link "Stripe dashboard" at bounding box center [228, 94] width 65 height 10
click at [32, 293] on p "Help Center" at bounding box center [48, 296] width 46 height 12
click at [59, 22] on p "Customers" at bounding box center [48, 28] width 41 height 12
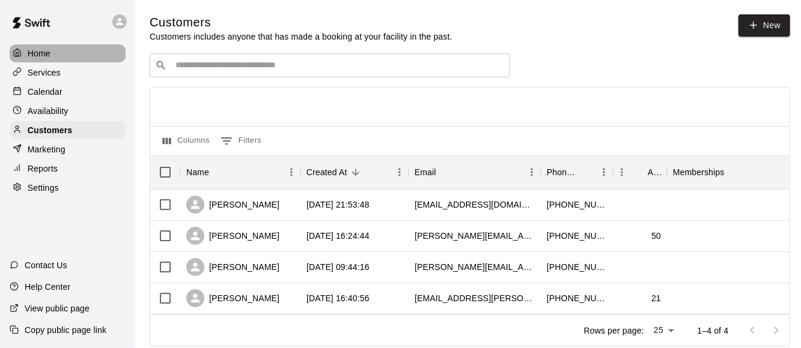
click at [55, 58] on div "Home" at bounding box center [68, 53] width 116 height 18
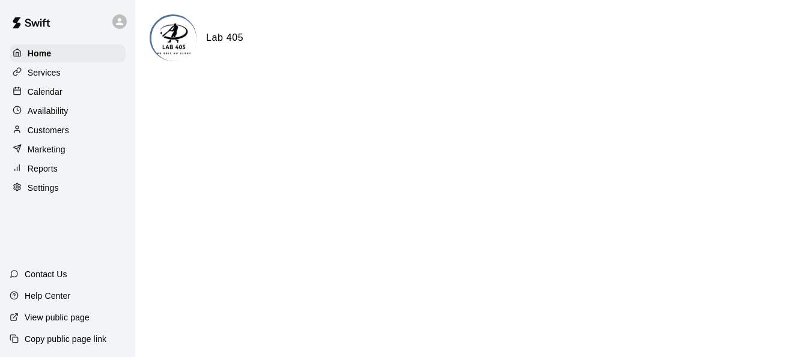
click at [77, 98] on div "Calendar" at bounding box center [68, 92] width 116 height 18
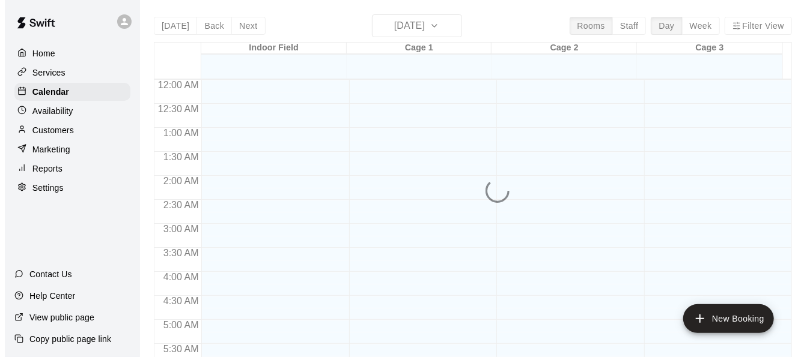
scroll to position [742, 0]
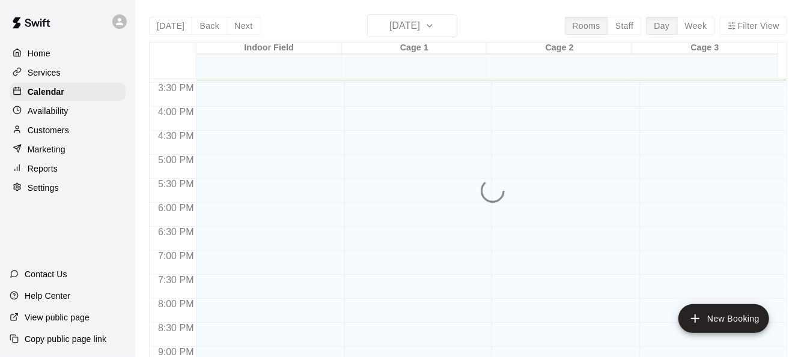
click at [78, 56] on div "Home" at bounding box center [68, 53] width 116 height 18
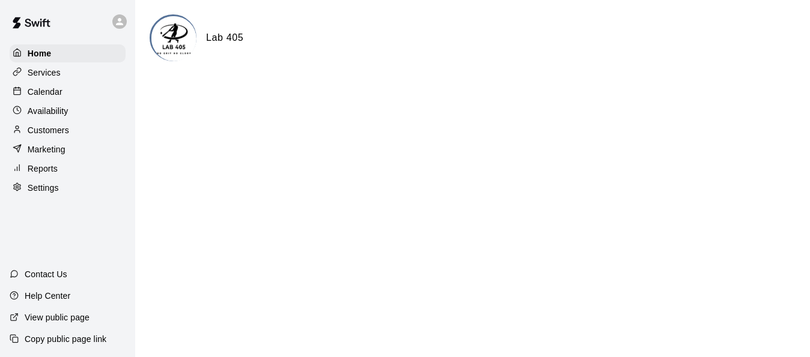
click at [476, 96] on html "Home Services Calendar Availability Customers Marketing Reports Settings Contac…" at bounding box center [405, 48] width 810 height 96
click at [217, 39] on h6 "Lab 405" at bounding box center [224, 38] width 37 height 16
click at [196, 41] on div "Lab 405" at bounding box center [219, 38] width 47 height 16
click at [369, 96] on html "Home Services Calendar Availability Customers Marketing Reports Settings Contac…" at bounding box center [405, 48] width 810 height 96
drag, startPoint x: 369, startPoint y: 180, endPoint x: 196, endPoint y: 193, distance: 173.5
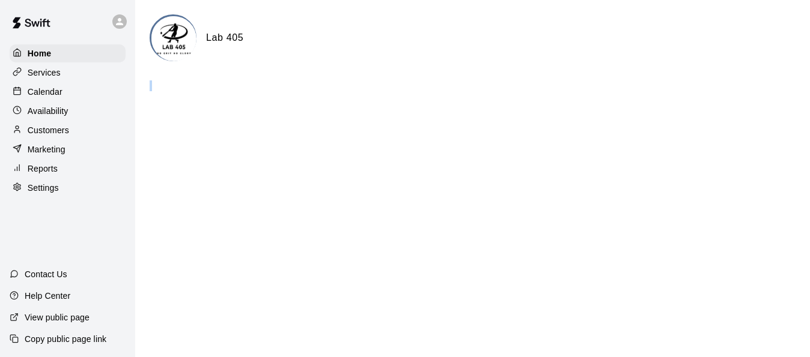
click at [369, 96] on html "Home Services Calendar Availability Customers Marketing Reports Settings Contac…" at bounding box center [405, 48] width 810 height 96
click at [54, 192] on p "Settings" at bounding box center [43, 188] width 31 height 12
select select "**"
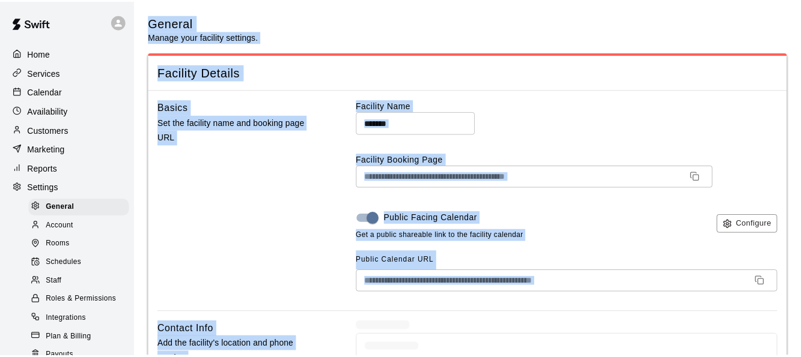
scroll to position [2647, 0]
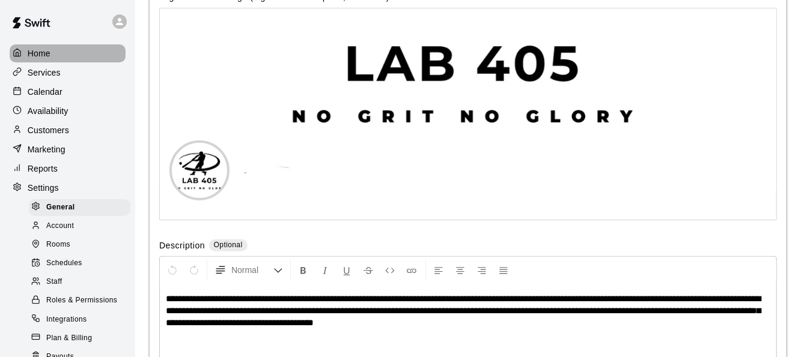
click at [67, 50] on div "Home" at bounding box center [68, 53] width 116 height 18
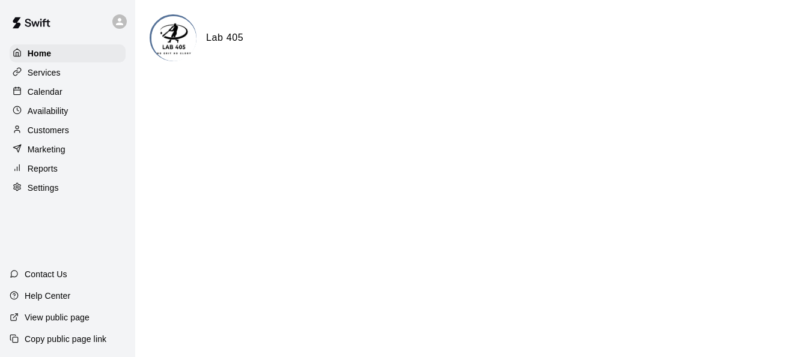
click at [58, 192] on p "Settings" at bounding box center [43, 188] width 31 height 12
select select "**"
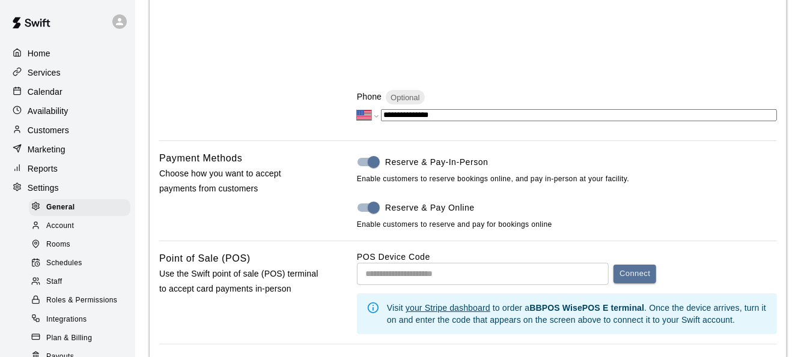
scroll to position [541, 0]
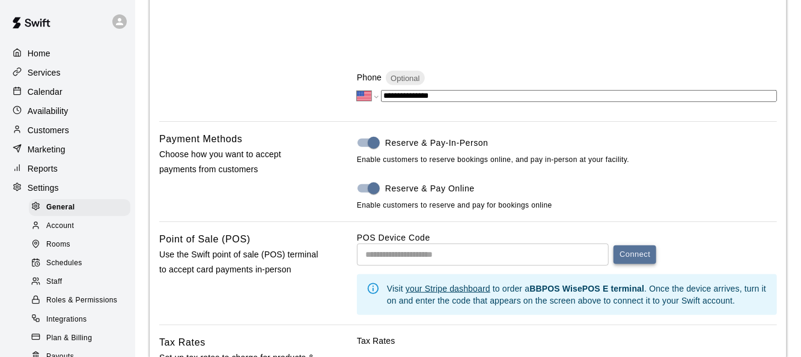
click at [633, 259] on button "Connect" at bounding box center [634, 255] width 43 height 19
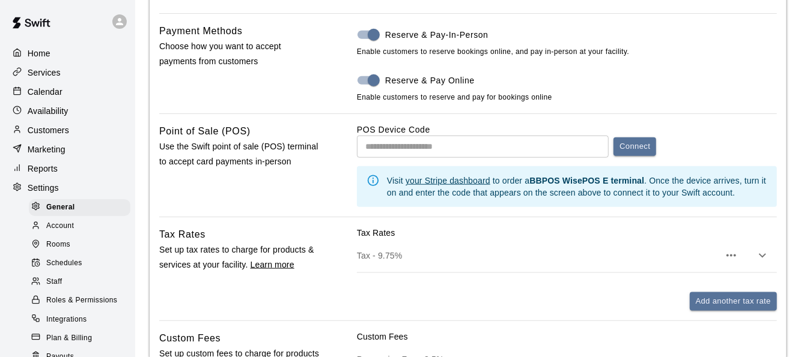
scroll to position [661, 0]
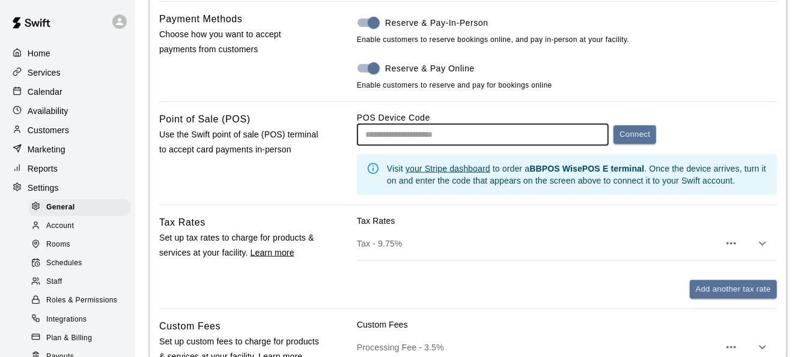
click at [431, 139] on input "text" at bounding box center [483, 135] width 252 height 22
click at [443, 138] on input "text" at bounding box center [483, 135] width 252 height 22
click at [470, 139] on input "text" at bounding box center [483, 135] width 252 height 22
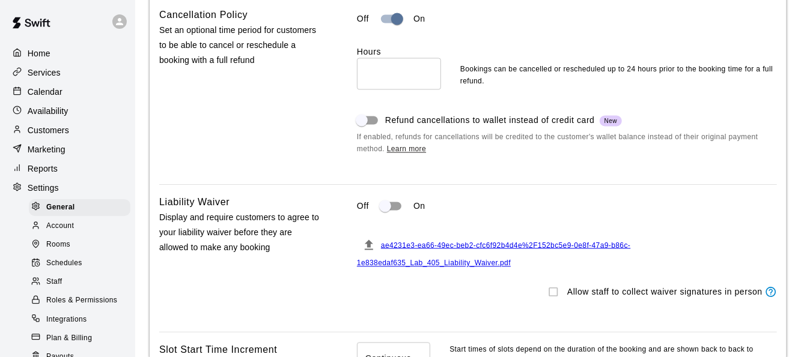
scroll to position [1261, 0]
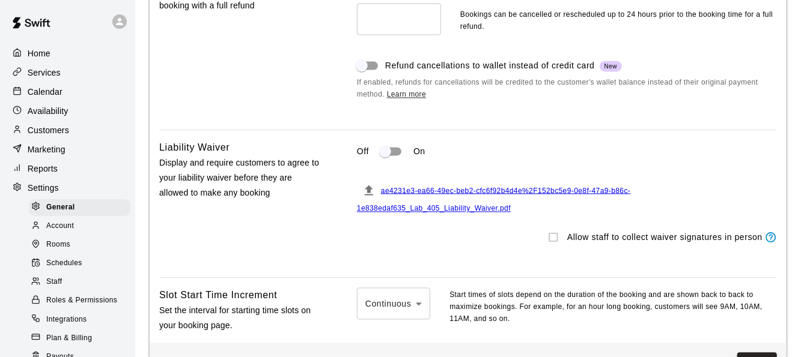
click at [772, 243] on icon "Staff members will be able to display waivers to customers in person (via the c…" at bounding box center [771, 237] width 10 height 10
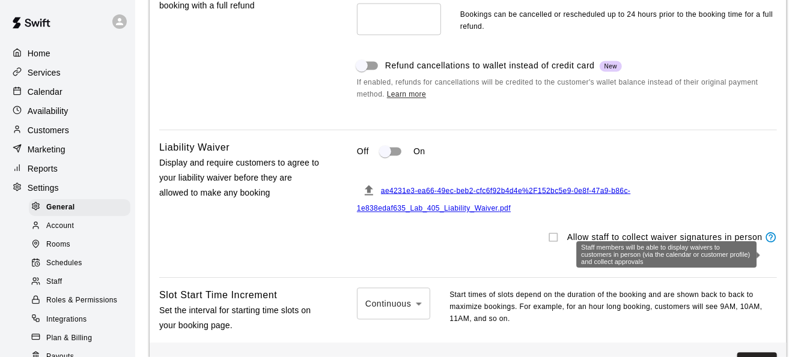
click at [772, 243] on icon "Staff members will be able to display waivers to customers in person (via the c…" at bounding box center [771, 237] width 10 height 10
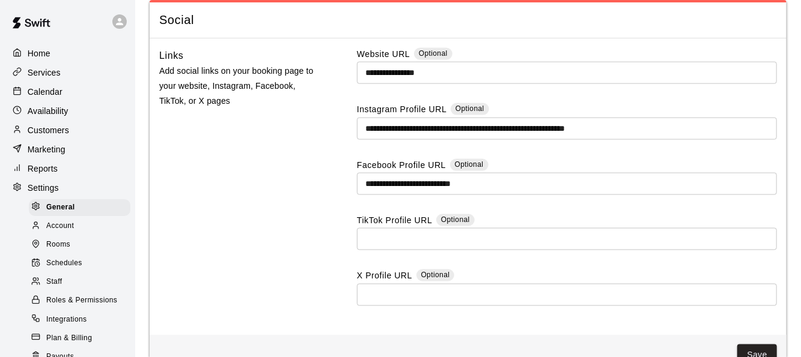
scroll to position [3352, 0]
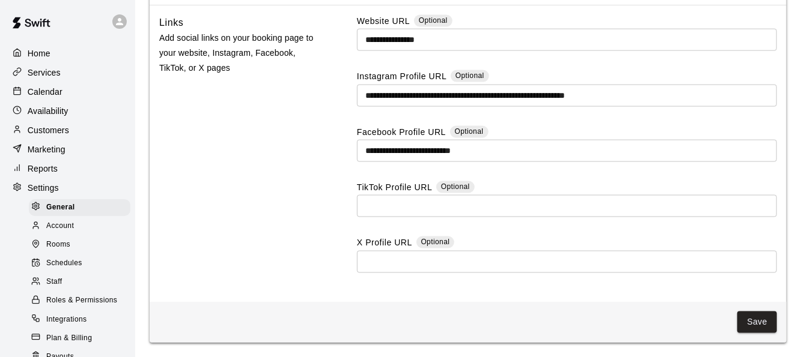
click at [78, 235] on div "Account" at bounding box center [80, 226] width 102 height 17
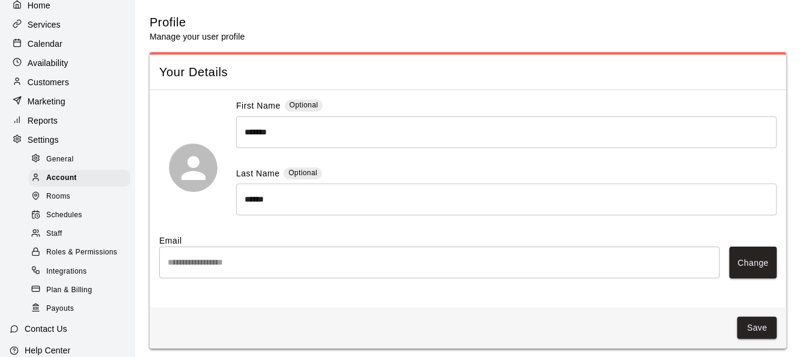
scroll to position [60, 0]
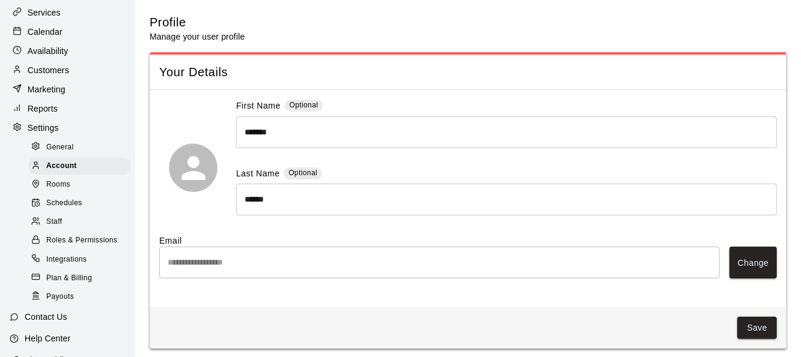
click at [73, 266] on span "Integrations" at bounding box center [66, 260] width 41 height 12
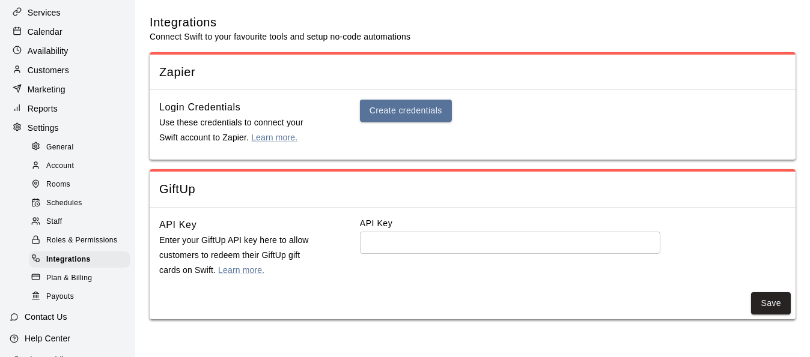
click at [57, 5] on div "Services" at bounding box center [68, 13] width 116 height 18
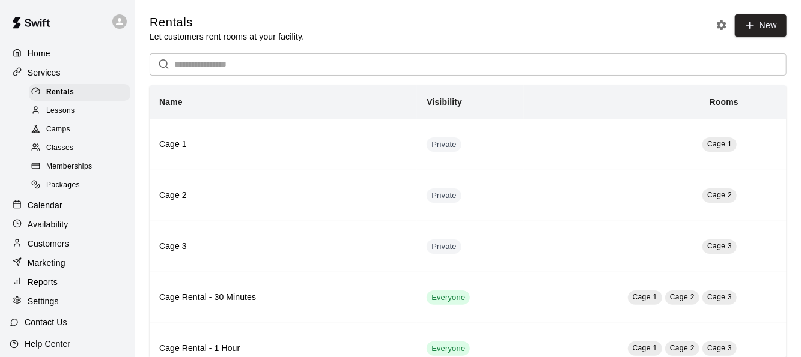
click at [763, 12] on main "Rentals Let customers rent rooms at your facility. New ​ Name Visibility Rooms …" at bounding box center [468, 301] width 666 height 602
click at [763, 21] on link "New" at bounding box center [761, 25] width 52 height 22
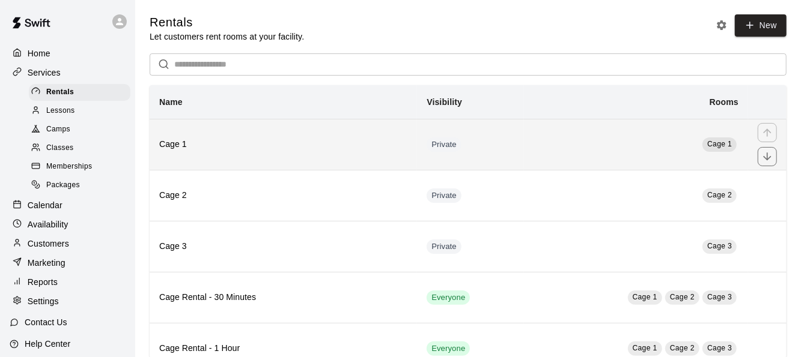
scroll to position [238, 0]
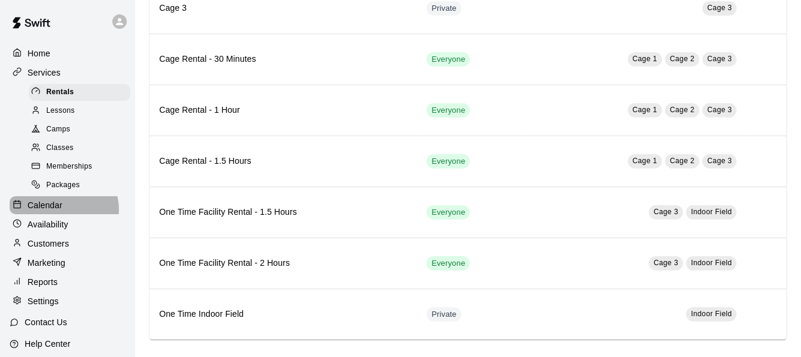
click at [59, 211] on p "Calendar" at bounding box center [45, 205] width 35 height 12
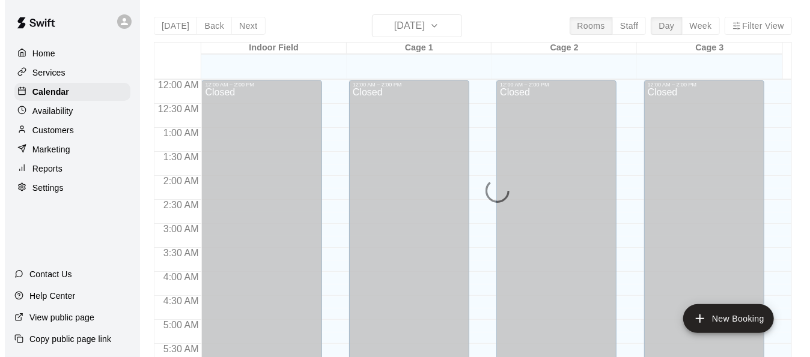
scroll to position [744, 0]
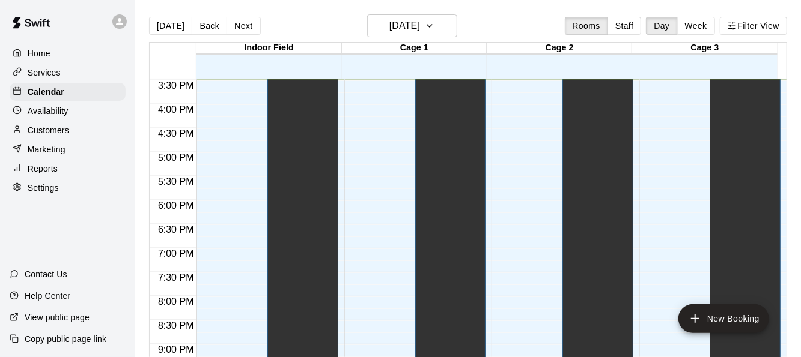
click at [301, 48] on div "Indoor Field" at bounding box center [268, 48] width 145 height 11
click at [449, 46] on div "Cage 1" at bounding box center [414, 48] width 145 height 11
click at [548, 47] on div "Cage 2" at bounding box center [559, 48] width 145 height 11
click at [703, 52] on div "Cage 3" at bounding box center [704, 48] width 145 height 11
click at [693, 317] on icon "add" at bounding box center [695, 319] width 14 height 14
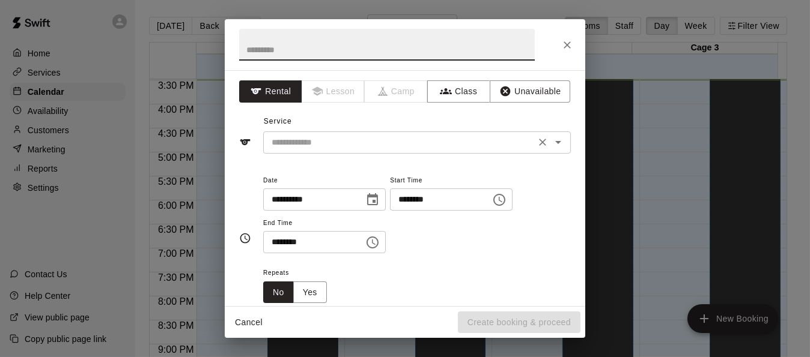
scroll to position [0, 0]
click at [302, 49] on input "text" at bounding box center [387, 45] width 296 height 32
click at [362, 159] on div "**********" at bounding box center [405, 188] width 360 height 236
click at [364, 145] on input "text" at bounding box center [399, 142] width 265 height 15
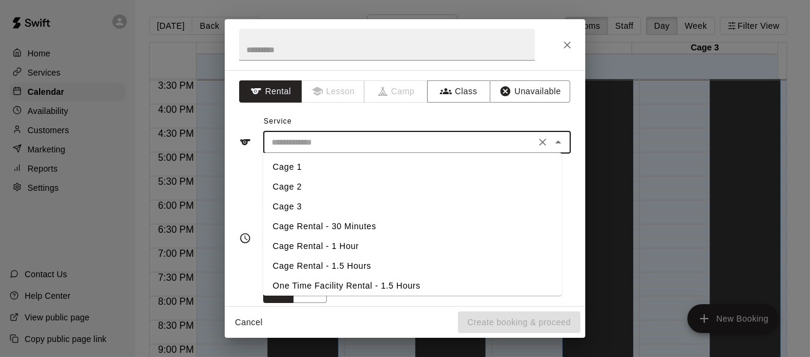
click at [345, 231] on li "Cage Rental - 30 Minutes" at bounding box center [412, 227] width 299 height 20
type input "**********"
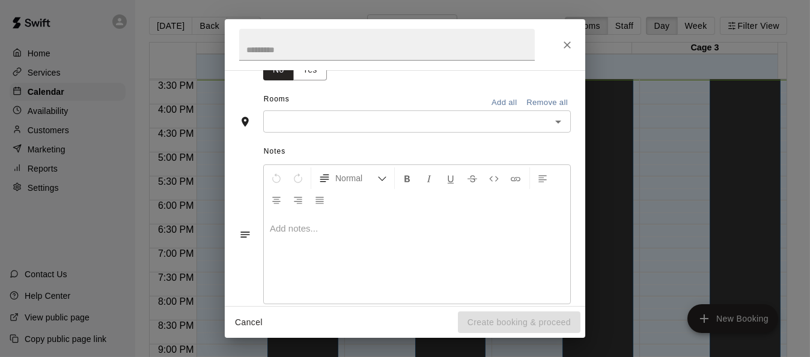
scroll to position [241, 0]
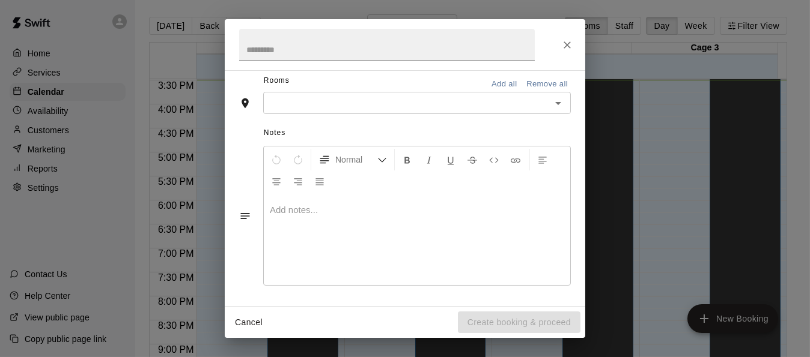
click at [400, 108] on input "text" at bounding box center [407, 103] width 281 height 15
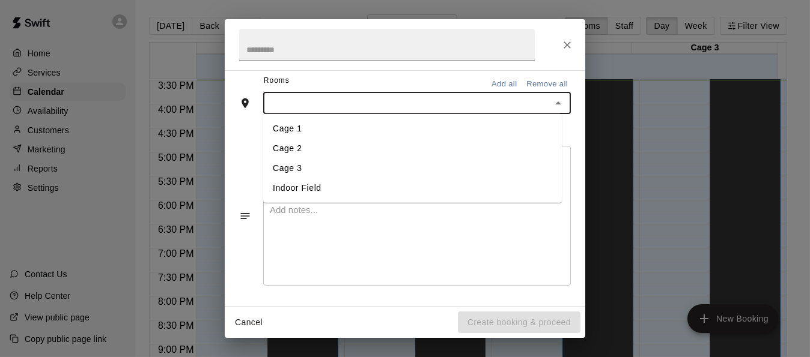
click at [322, 130] on li "Cage 1" at bounding box center [412, 129] width 299 height 20
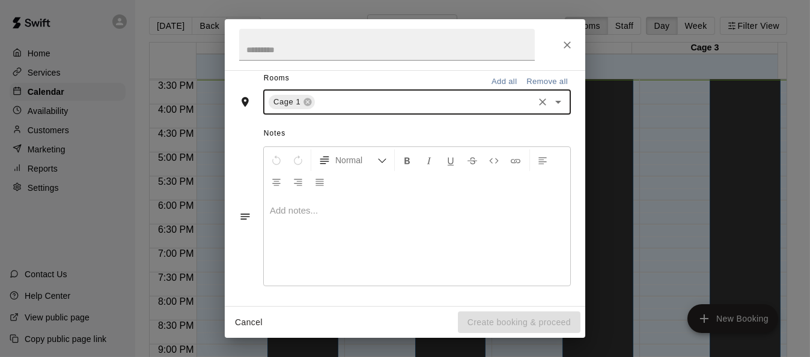
scroll to position [290, 0]
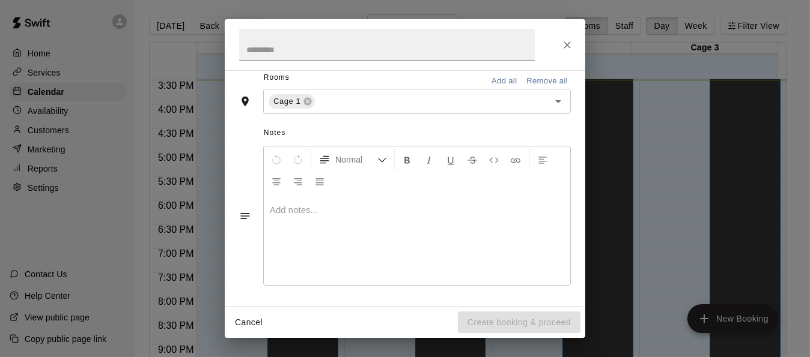
click at [327, 217] on div at bounding box center [417, 240] width 306 height 90
click at [520, 312] on div "Cancel Create booking & proceed" at bounding box center [405, 323] width 360 height 32
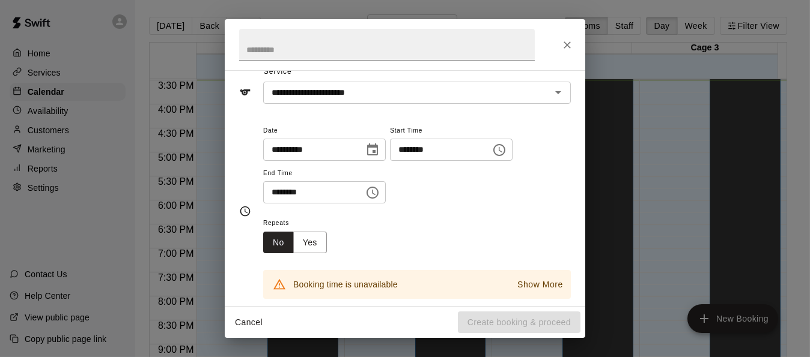
click at [535, 285] on p "Show More" at bounding box center [540, 285] width 46 height 13
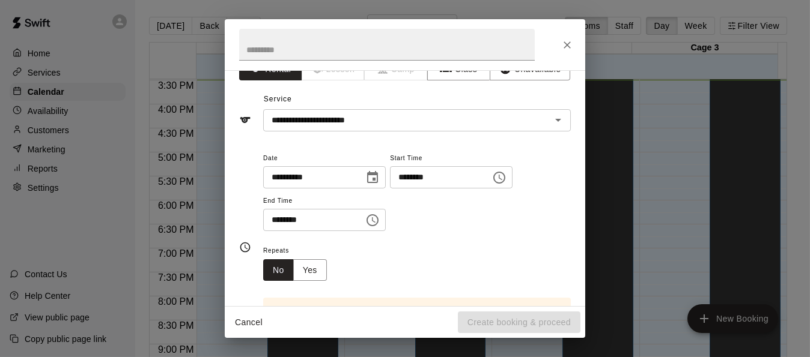
scroll to position [0, 0]
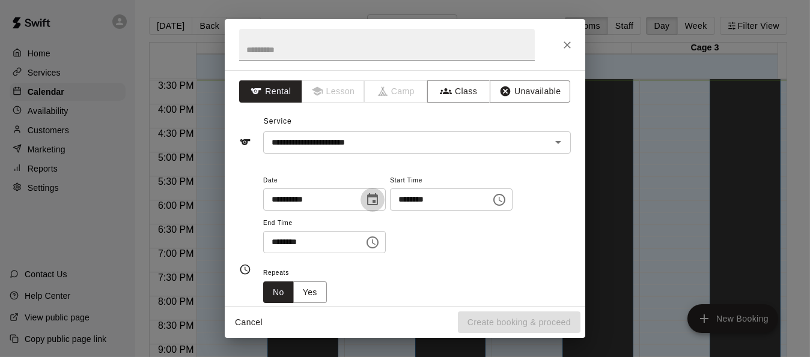
click at [378, 201] on icon "Choose date, selected date is Aug 12, 2025" at bounding box center [372, 199] width 11 height 12
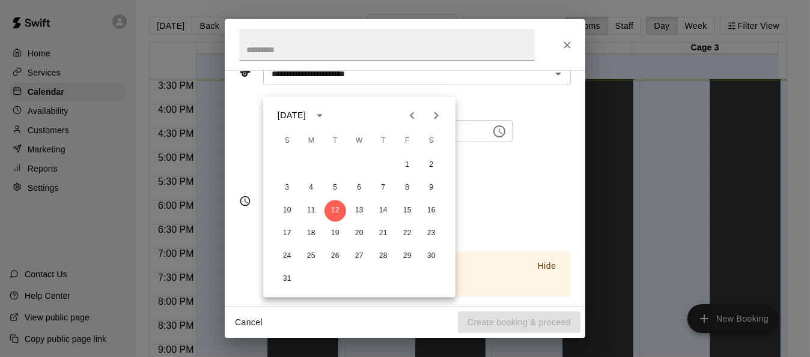
scroll to position [120, 0]
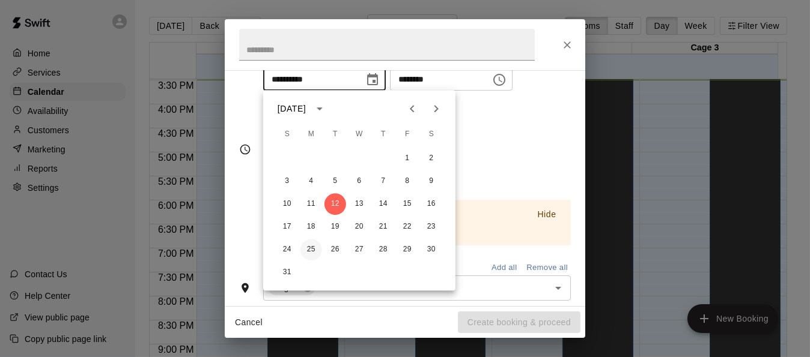
click at [312, 249] on button "25" at bounding box center [311, 250] width 22 height 22
type input "**********"
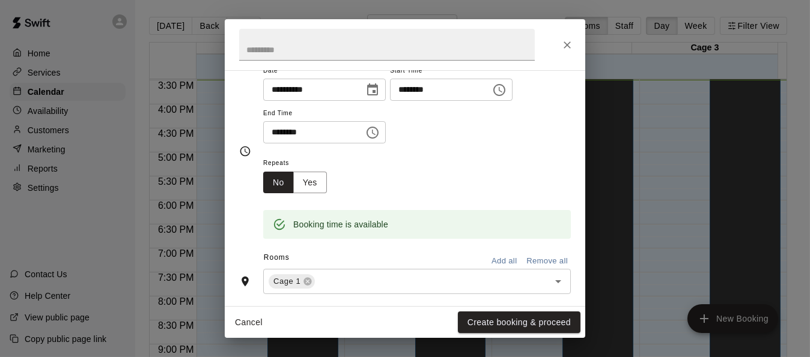
scroll to position [0, 0]
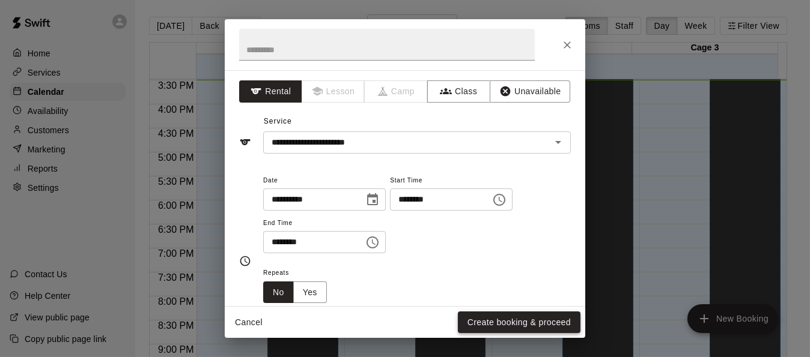
click at [523, 325] on button "Create booking & proceed" at bounding box center [519, 323] width 123 height 22
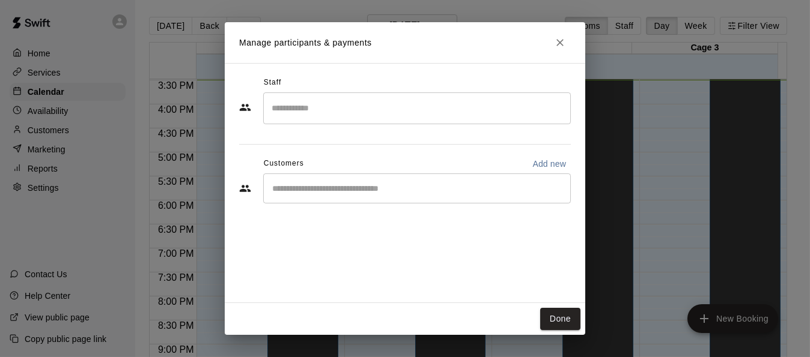
click at [550, 163] on p "Add new" at bounding box center [549, 164] width 34 height 12
select select "**"
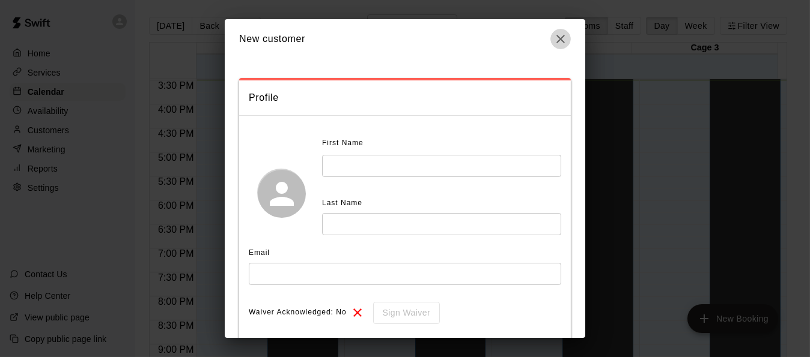
click at [561, 43] on icon "button" at bounding box center [560, 39] width 14 height 14
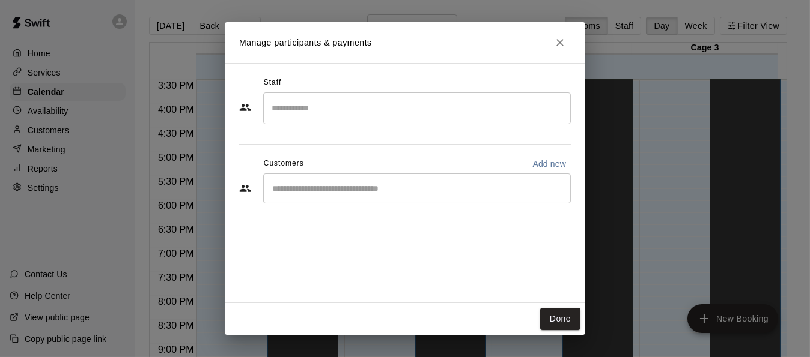
click at [455, 198] on div "​" at bounding box center [417, 189] width 308 height 30
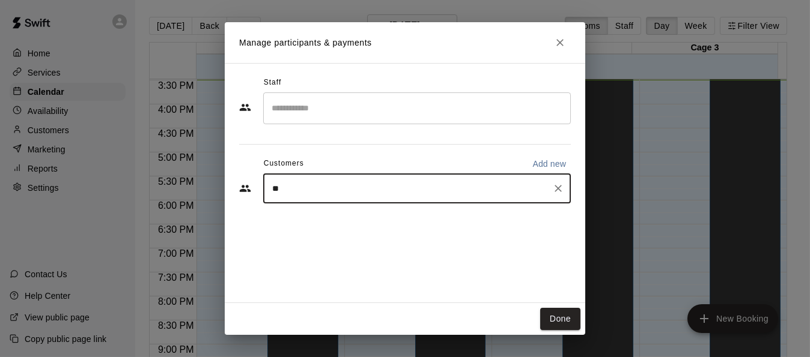
type input "***"
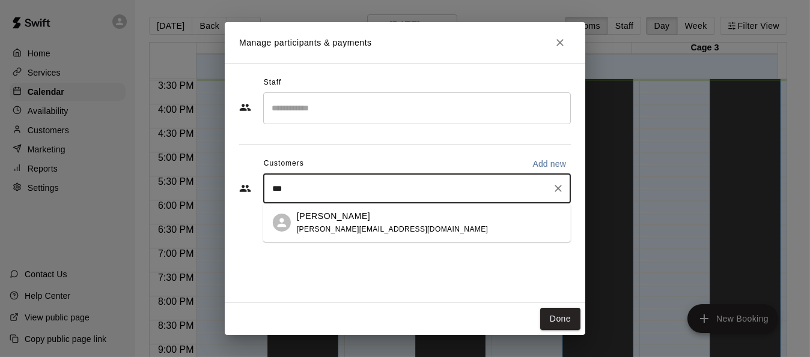
click at [337, 208] on div "Braxton Coates [EMAIL_ADDRESS][DOMAIN_NAME]" at bounding box center [417, 223] width 308 height 38
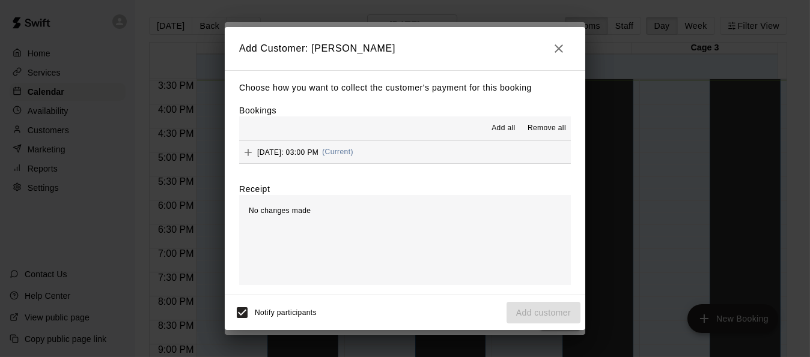
click at [296, 150] on span "[DATE]: 03:00 PM" at bounding box center [287, 152] width 61 height 8
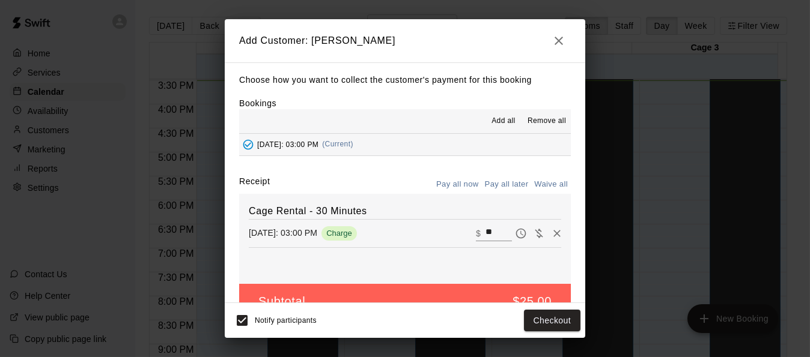
scroll to position [26, 0]
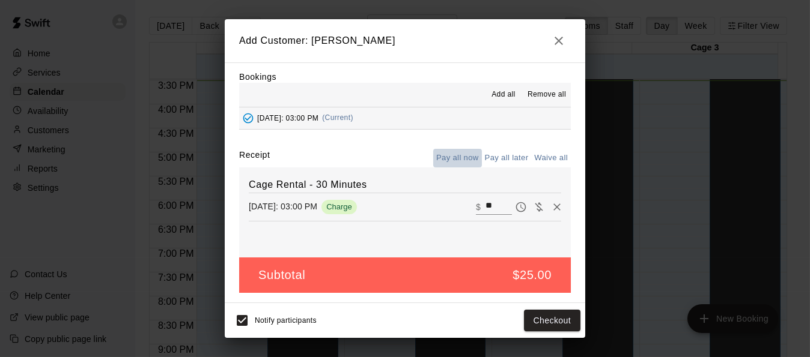
click at [446, 159] on button "Pay all now" at bounding box center [457, 158] width 49 height 19
click at [452, 159] on button "Pay all now" at bounding box center [457, 158] width 49 height 19
click at [505, 160] on button "Pay all later" at bounding box center [507, 158] width 50 height 19
click at [452, 160] on button "Pay all now" at bounding box center [457, 158] width 49 height 19
click at [541, 160] on button "Waive all" at bounding box center [551, 158] width 40 height 19
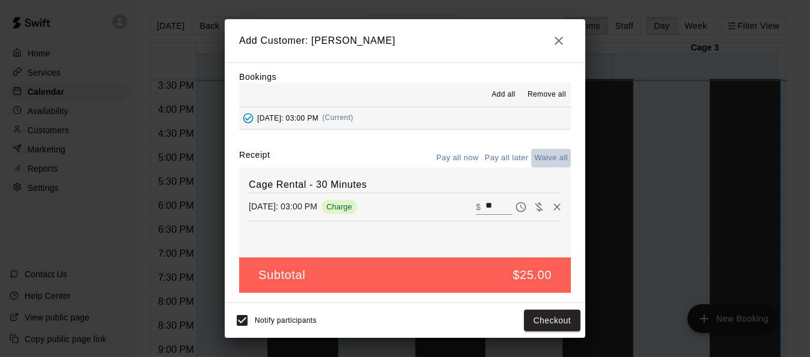
type input "*"
click at [451, 157] on button "Pay all now" at bounding box center [457, 158] width 49 height 19
click at [451, 158] on button "Pay all now" at bounding box center [457, 158] width 49 height 19
click at [452, 158] on button "Pay all now" at bounding box center [457, 158] width 49 height 19
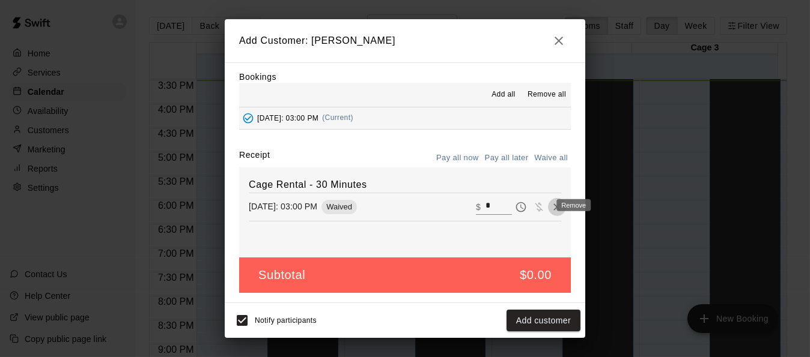
click at [553, 204] on icon "Remove" at bounding box center [556, 207] width 7 height 7
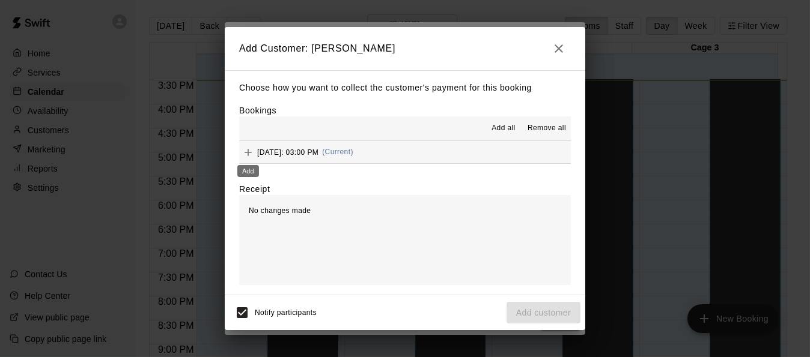
click at [243, 150] on icon "Add" at bounding box center [248, 153] width 12 height 12
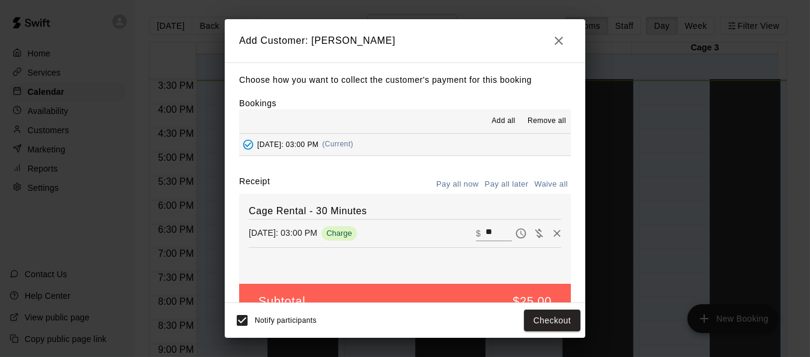
click at [455, 186] on button "Pay all now" at bounding box center [457, 184] width 49 height 19
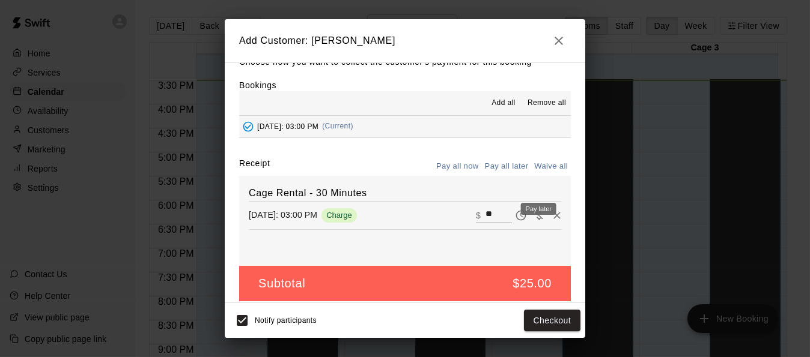
scroll to position [26, 0]
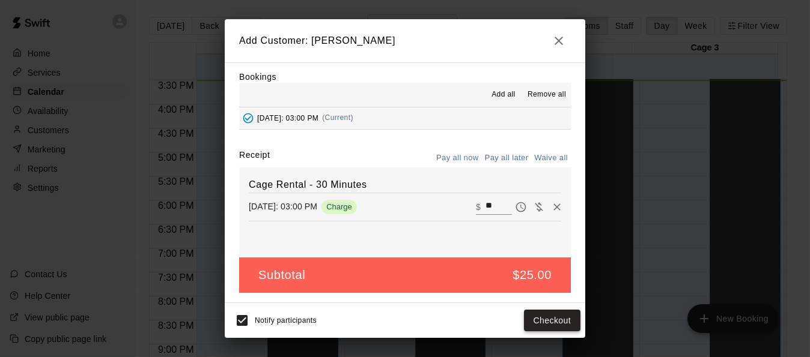
click at [557, 323] on button "Checkout" at bounding box center [552, 321] width 56 height 22
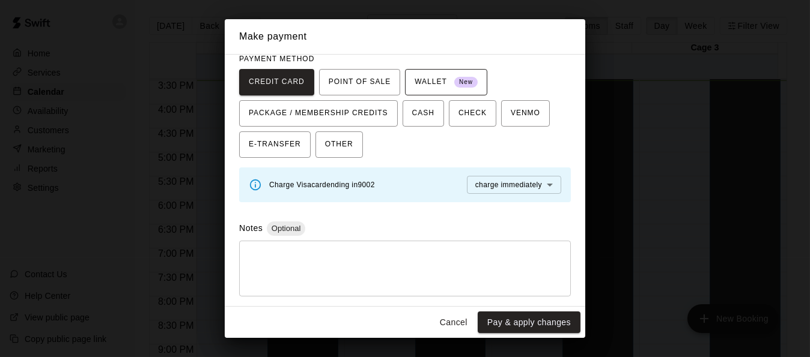
click at [445, 88] on span "WALLET New" at bounding box center [445, 82] width 63 height 19
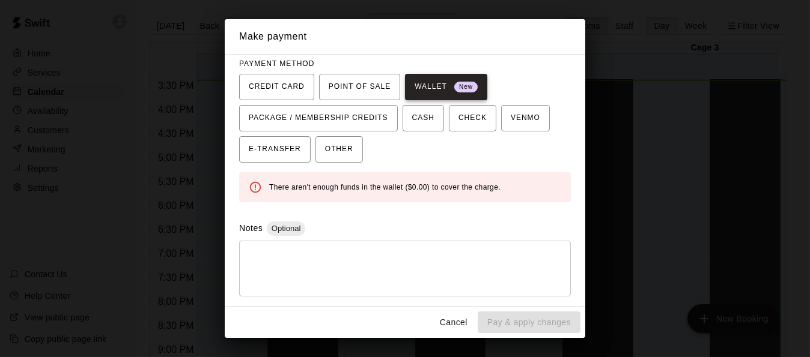
scroll to position [106, 0]
click at [363, 91] on span "POINT OF SALE" at bounding box center [360, 87] width 62 height 19
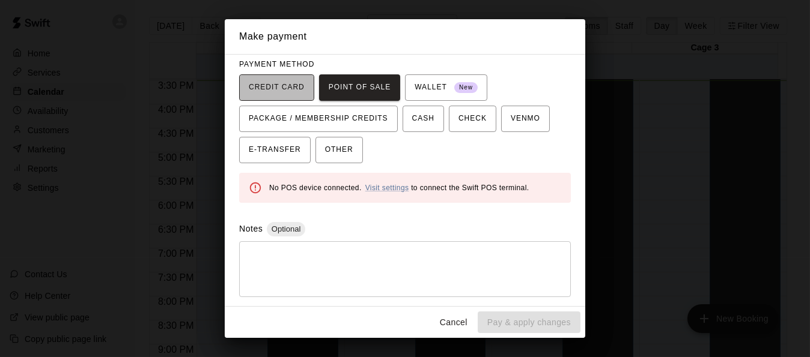
click at [287, 93] on span "CREDIT CARD" at bounding box center [277, 87] width 56 height 19
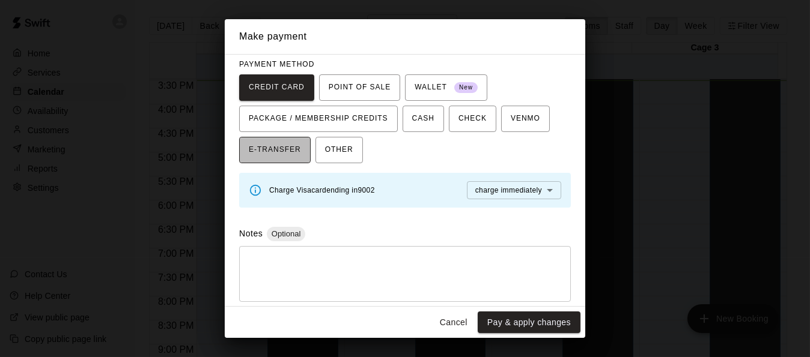
click at [267, 153] on span "E-TRANSFER" at bounding box center [275, 150] width 52 height 19
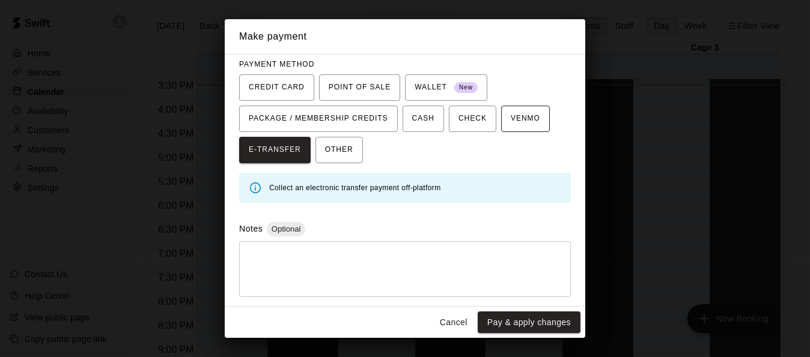
click at [532, 127] on button "VENMO" at bounding box center [525, 119] width 49 height 26
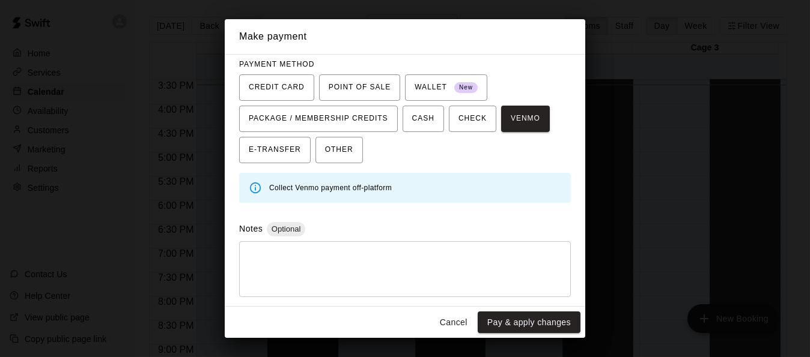
click at [255, 187] on icon at bounding box center [255, 187] width 13 height 13
click at [279, 143] on span "E-TRANSFER" at bounding box center [275, 150] width 52 height 19
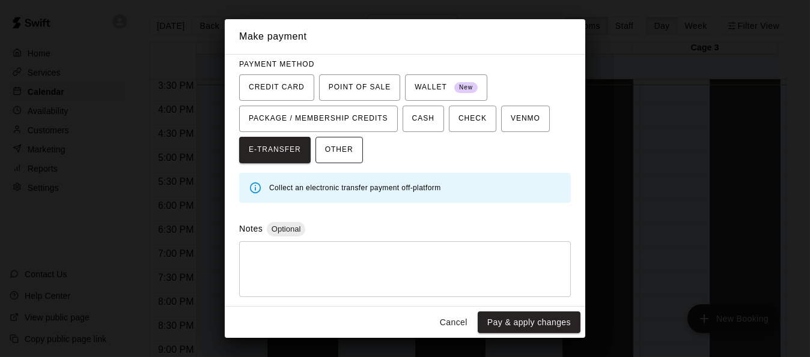
click at [343, 159] on button "OTHER" at bounding box center [338, 150] width 47 height 26
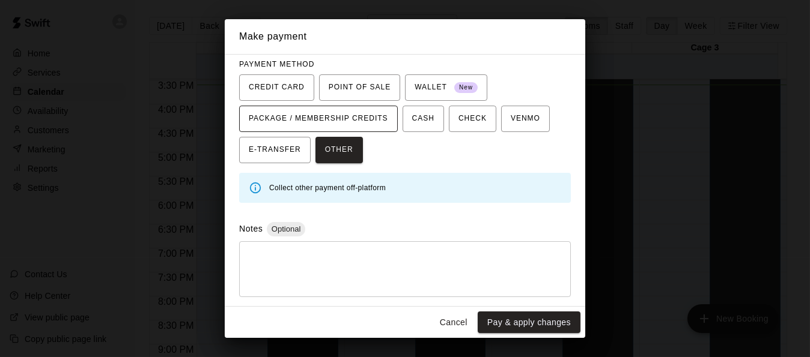
click at [359, 120] on span "PACKAGE / MEMBERSHIP CREDITS" at bounding box center [318, 118] width 139 height 19
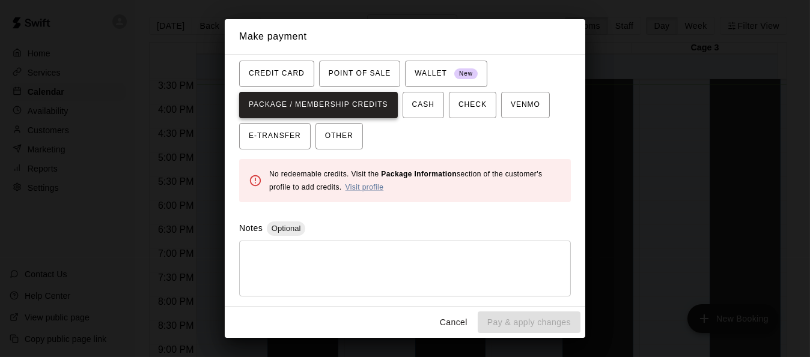
scroll to position [85, 0]
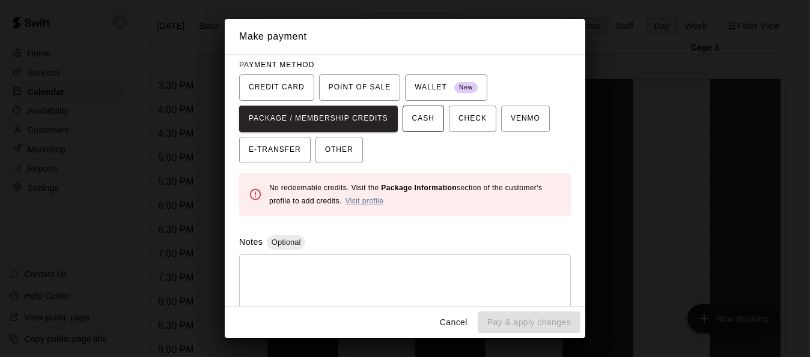
click at [437, 121] on button "CASH" at bounding box center [422, 119] width 41 height 26
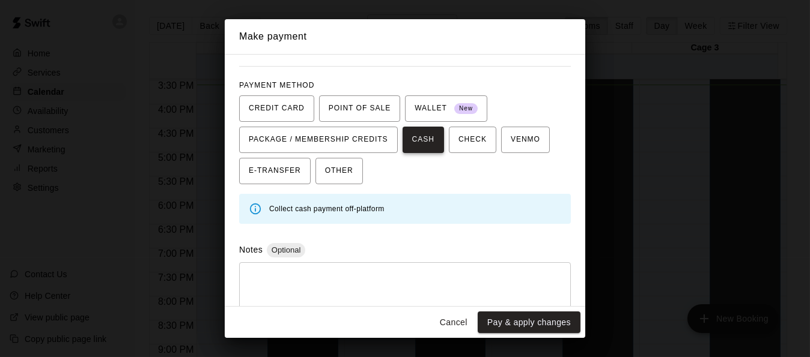
scroll to position [106, 0]
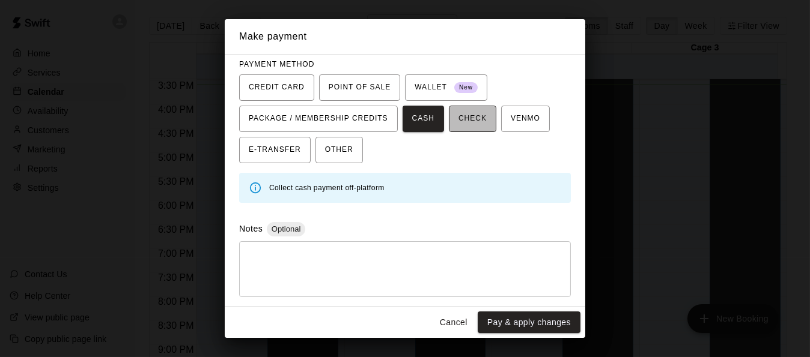
click at [467, 120] on span "CHECK" at bounding box center [472, 118] width 28 height 19
click at [436, 85] on span "WALLET New" at bounding box center [445, 87] width 63 height 19
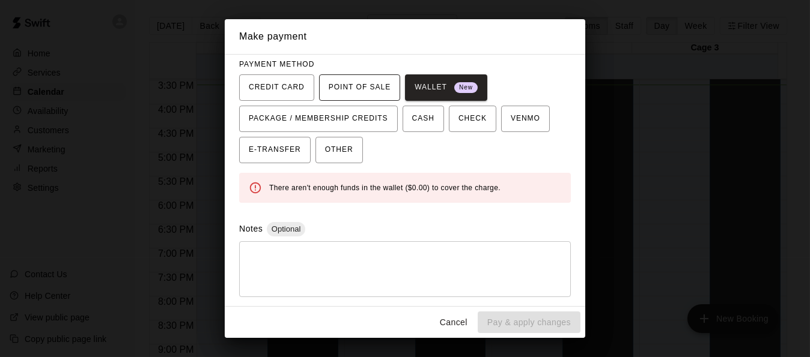
click at [375, 88] on span "POINT OF SALE" at bounding box center [360, 87] width 62 height 19
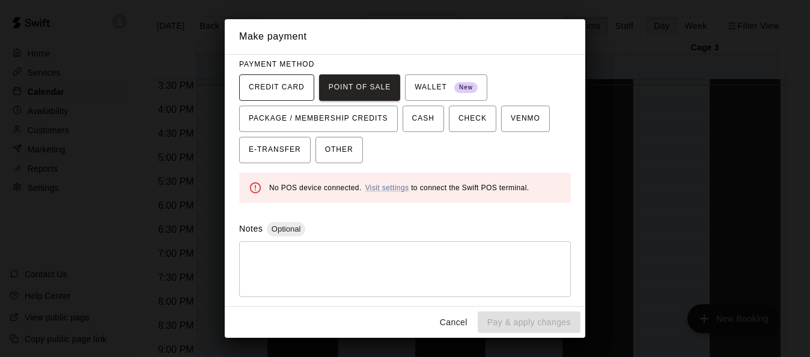
click at [277, 90] on span "CREDIT CARD" at bounding box center [277, 87] width 56 height 19
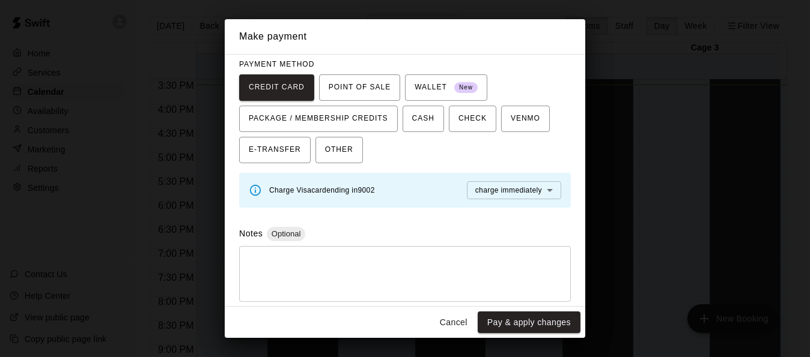
click at [499, 192] on body "Home Services Calendar Availability Customers Marketing Reports Settings Contac…" at bounding box center [405, 188] width 810 height 377
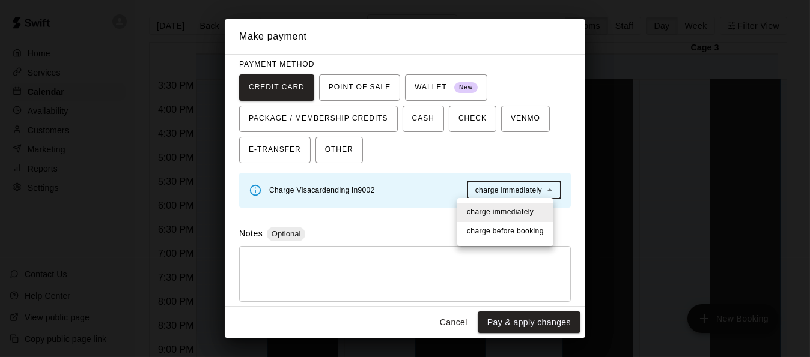
click at [556, 169] on div at bounding box center [405, 178] width 810 height 357
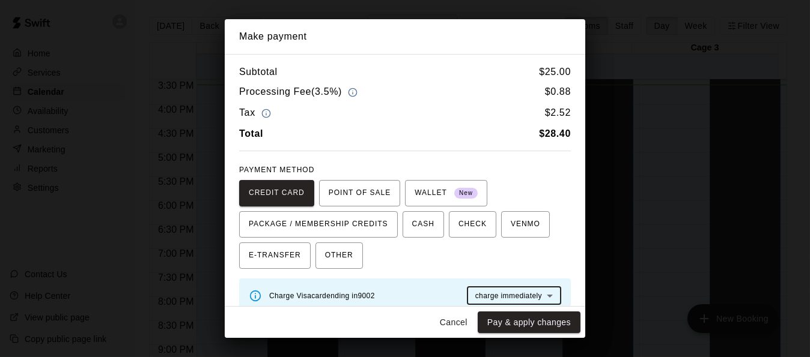
scroll to position [111, 0]
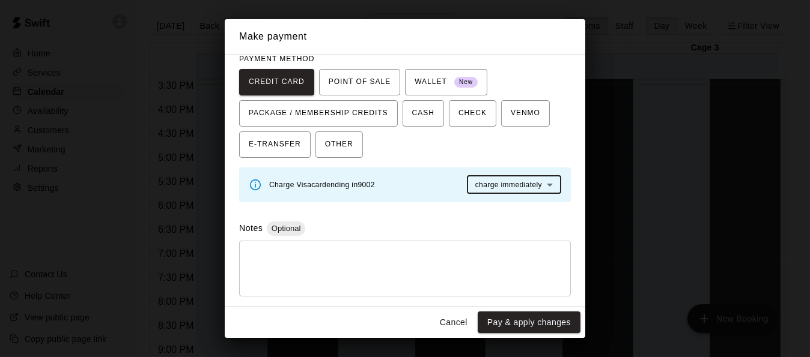
click at [457, 328] on button "Cancel" at bounding box center [453, 323] width 38 height 22
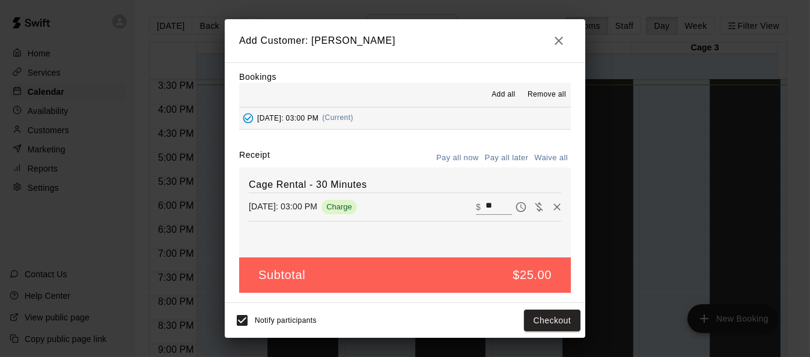
click at [539, 93] on span "Remove all" at bounding box center [546, 95] width 38 height 12
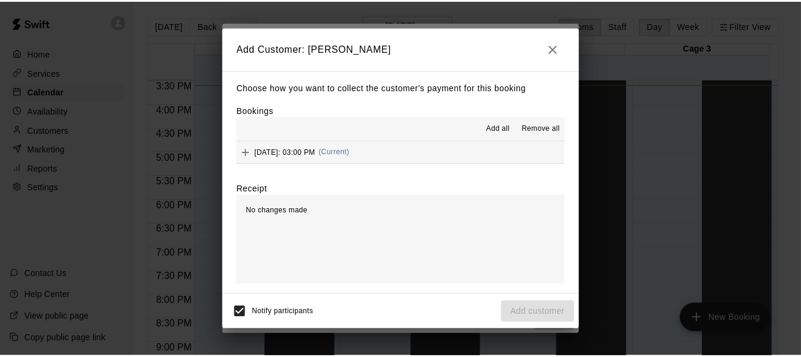
scroll to position [0, 0]
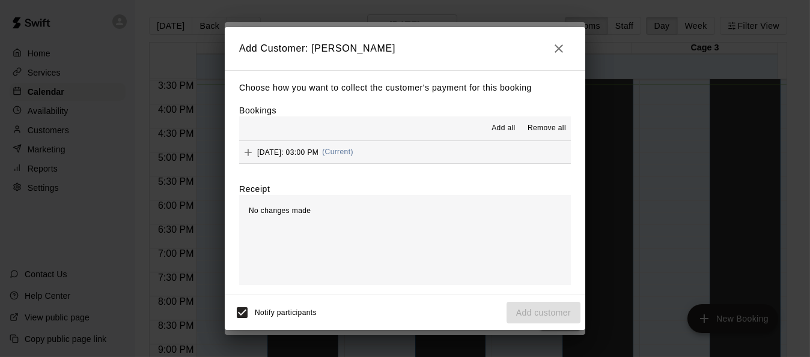
drag, startPoint x: 550, startPoint y: 52, endPoint x: 556, endPoint y: 50, distance: 6.3
click at [552, 50] on button "button" at bounding box center [559, 49] width 24 height 24
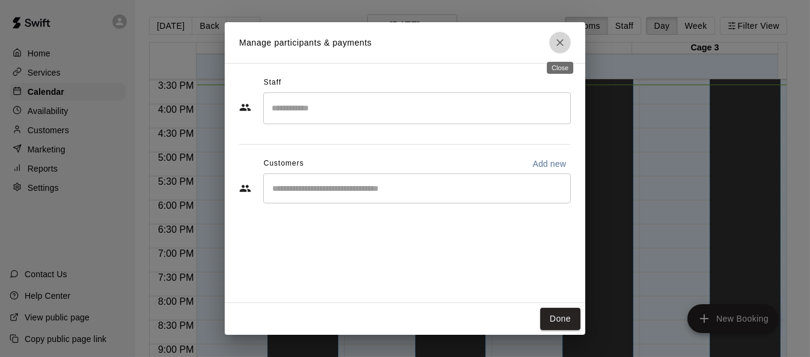
click at [559, 46] on icon "Close" at bounding box center [560, 43] width 12 height 12
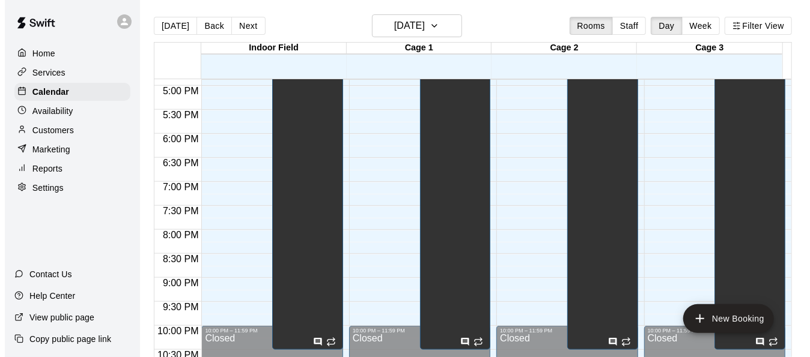
scroll to position [862, 0]
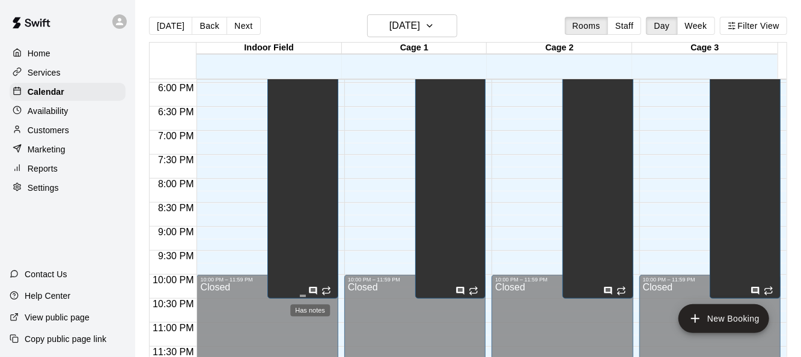
click at [311, 290] on icon "Has notes" at bounding box center [313, 291] width 8 height 8
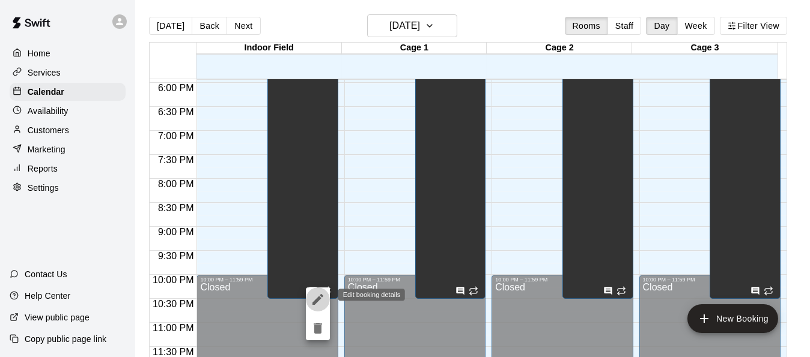
click at [318, 305] on icon "edit" at bounding box center [318, 300] width 14 height 14
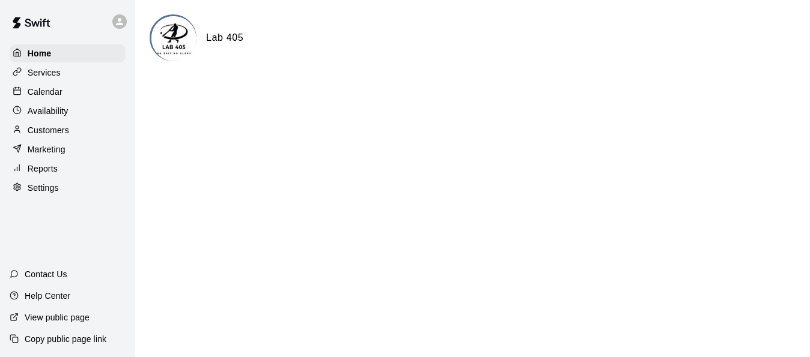
click at [56, 224] on div "Home Services Calendar Availability Customers Marketing Reports Settings Contac…" at bounding box center [67, 178] width 135 height 357
